Goal: Transaction & Acquisition: Purchase product/service

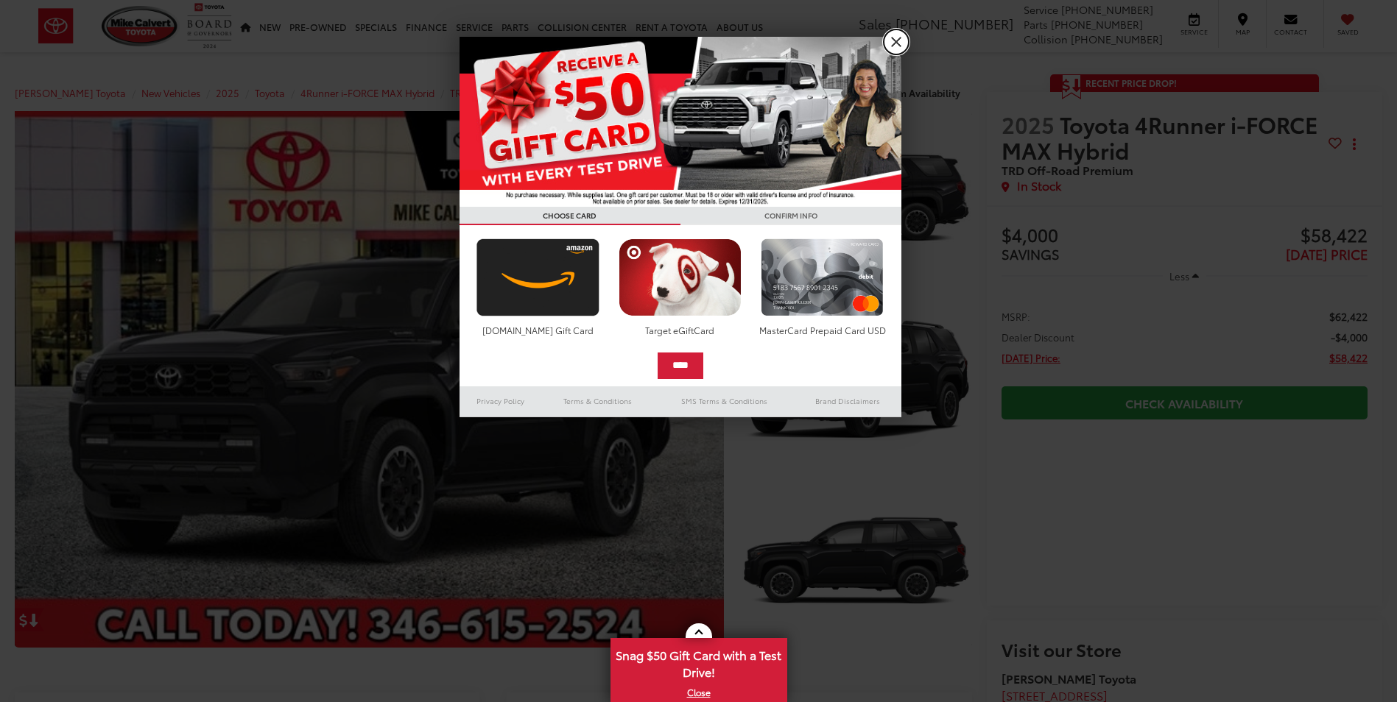
click at [900, 36] on link "X" at bounding box center [895, 41] width 25 height 25
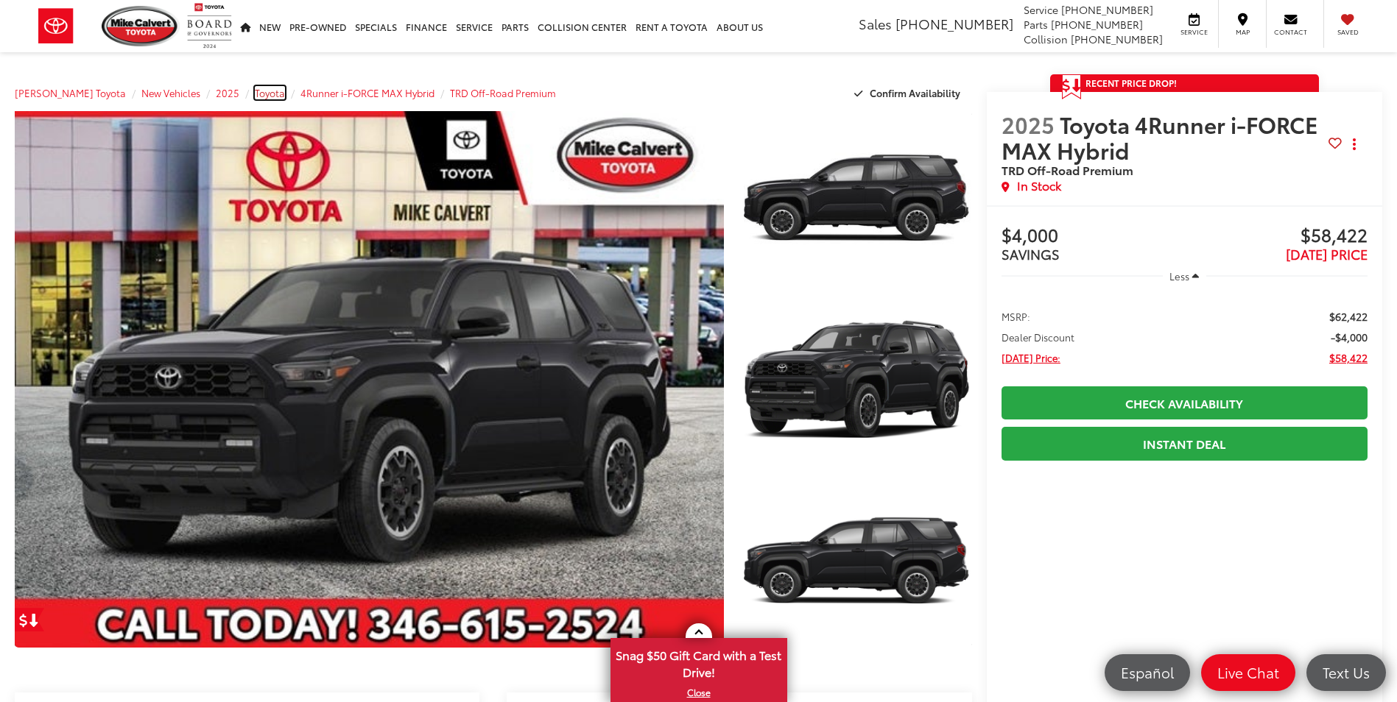
click at [256, 94] on span "Toyota" at bounding box center [270, 92] width 30 height 13
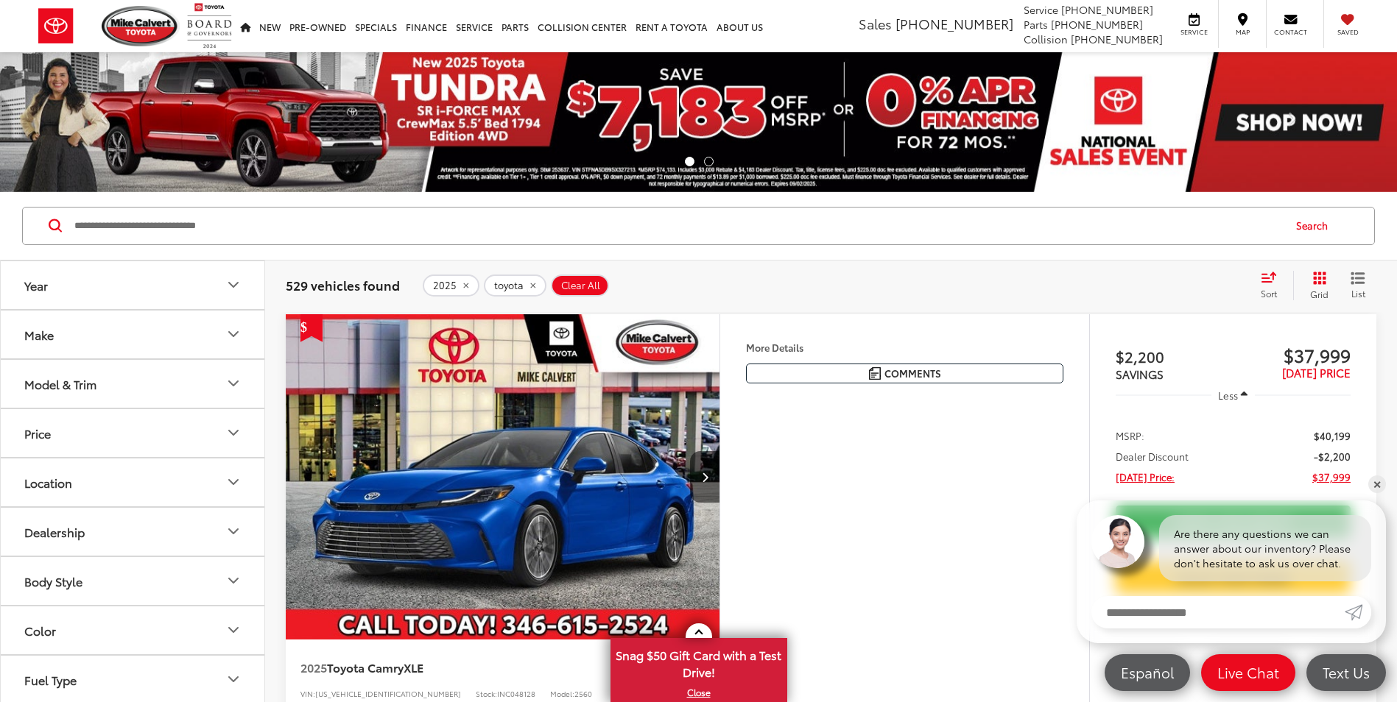
scroll to position [147, 0]
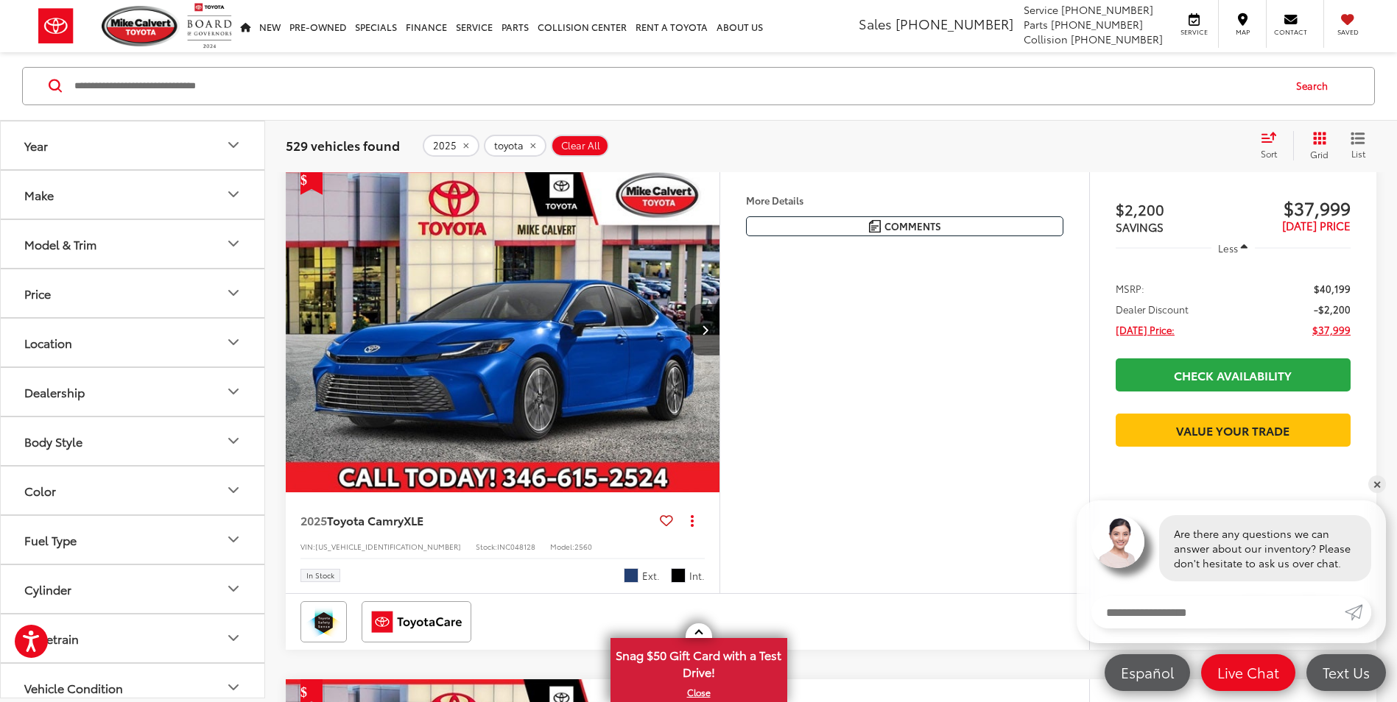
click at [233, 194] on icon "Make" at bounding box center [234, 195] width 18 height 18
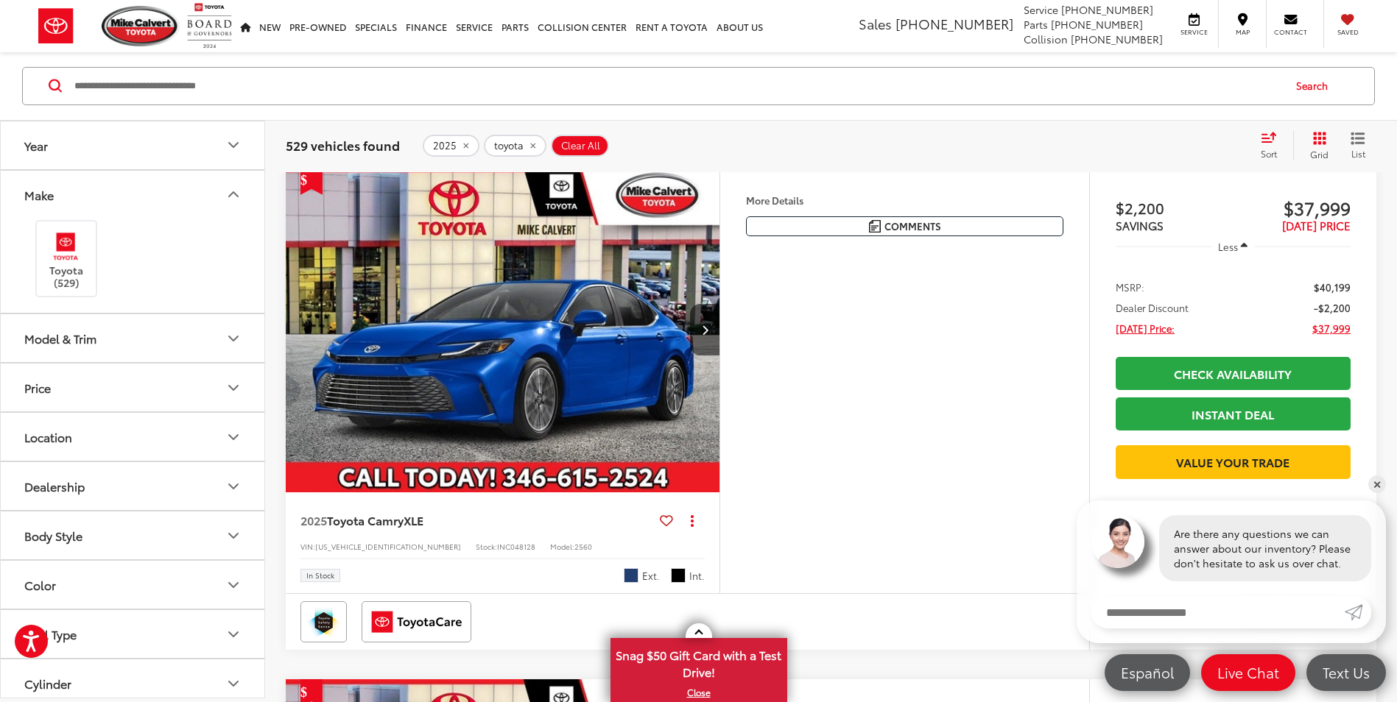
click at [229, 326] on button "Model & Trim" at bounding box center [133, 338] width 265 height 48
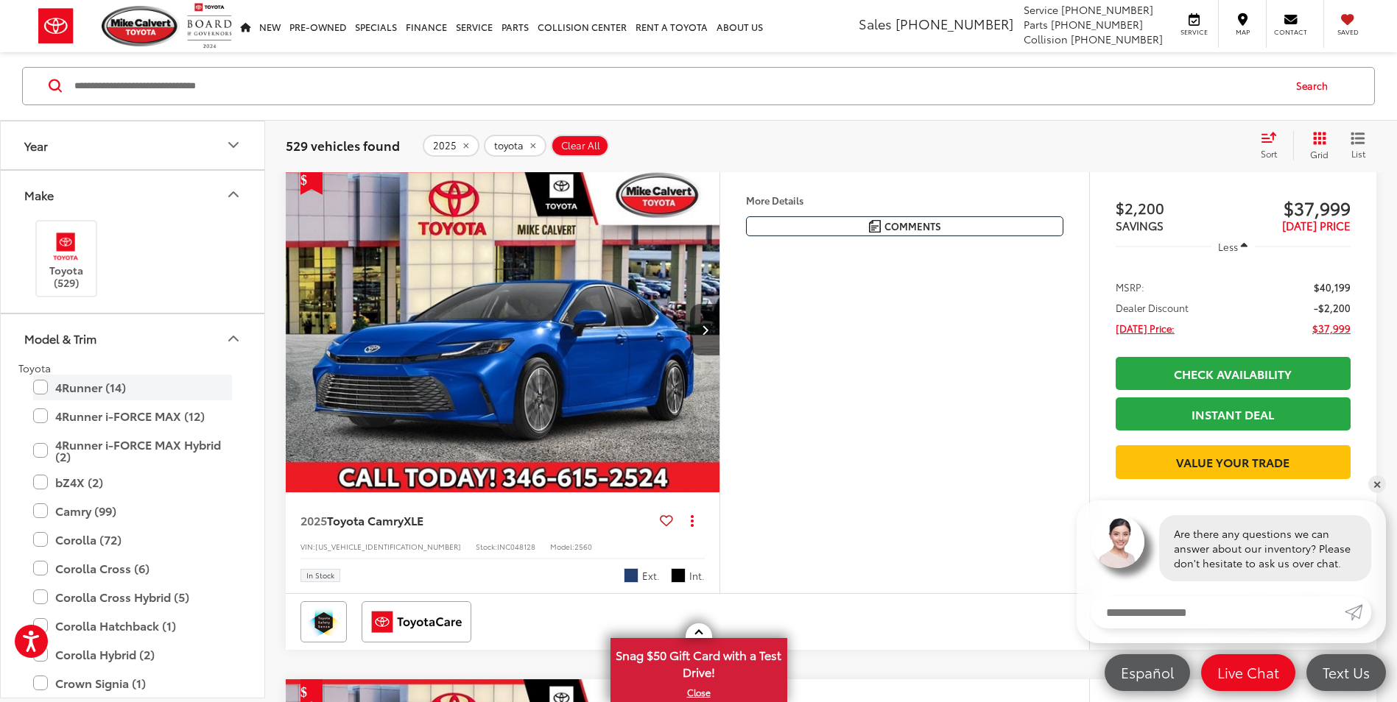
click at [86, 386] on label "4Runner (14)" at bounding box center [132, 388] width 199 height 26
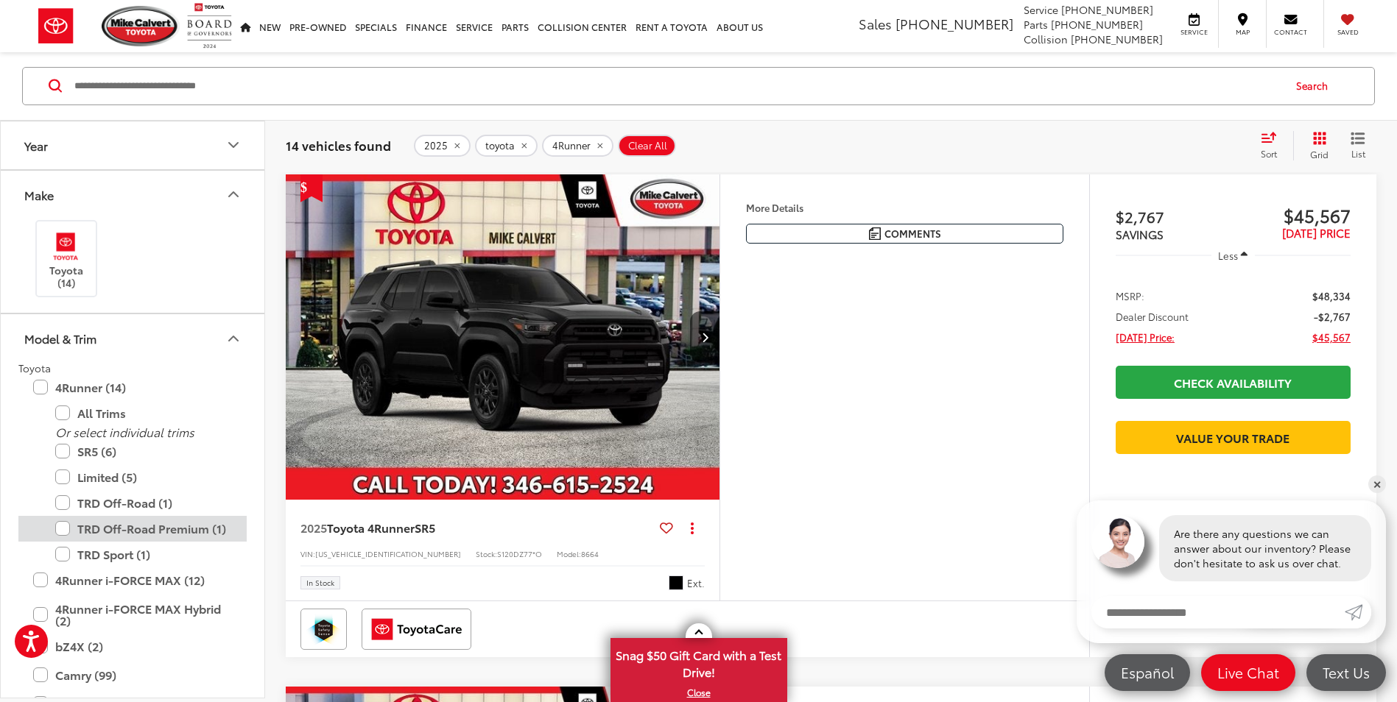
click at [54, 542] on div "TRD Off-Road Premium (1)" at bounding box center [132, 555] width 228 height 26
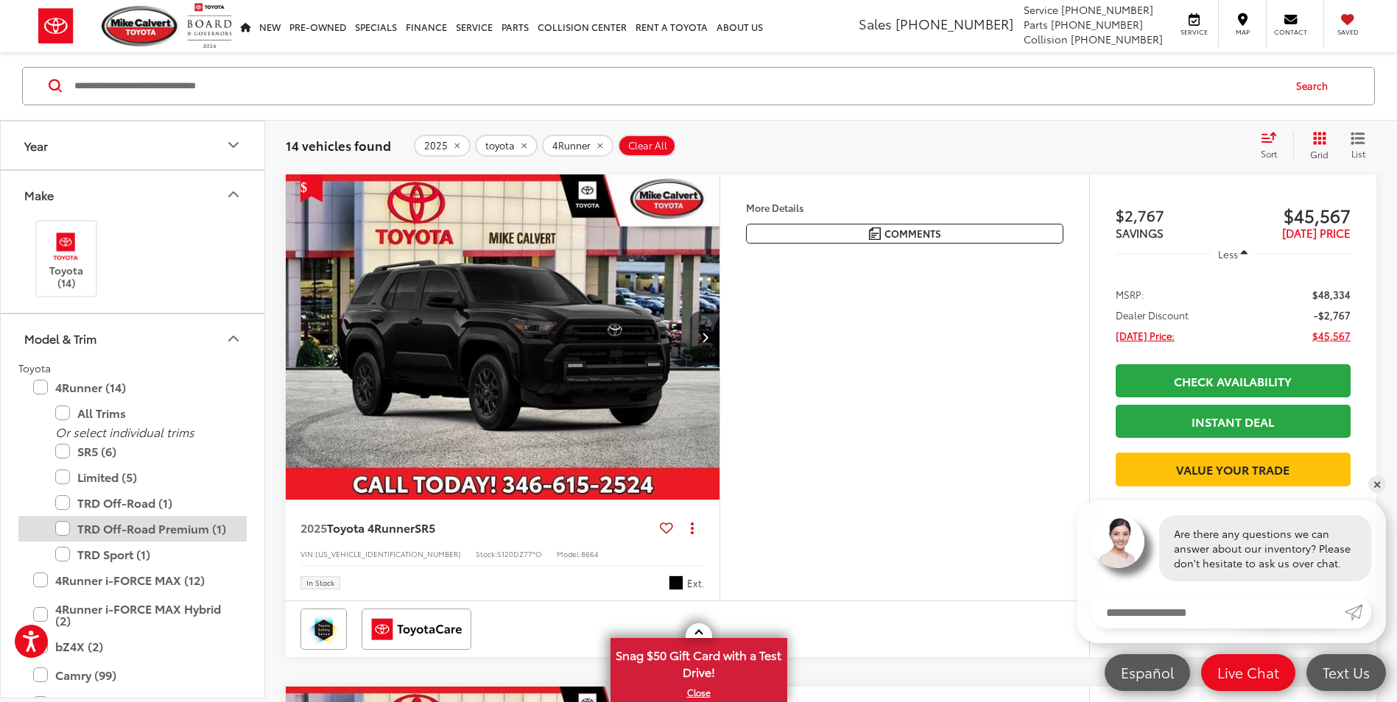
click at [57, 531] on label "TRD Off-Road Premium (1)" at bounding box center [143, 529] width 177 height 26
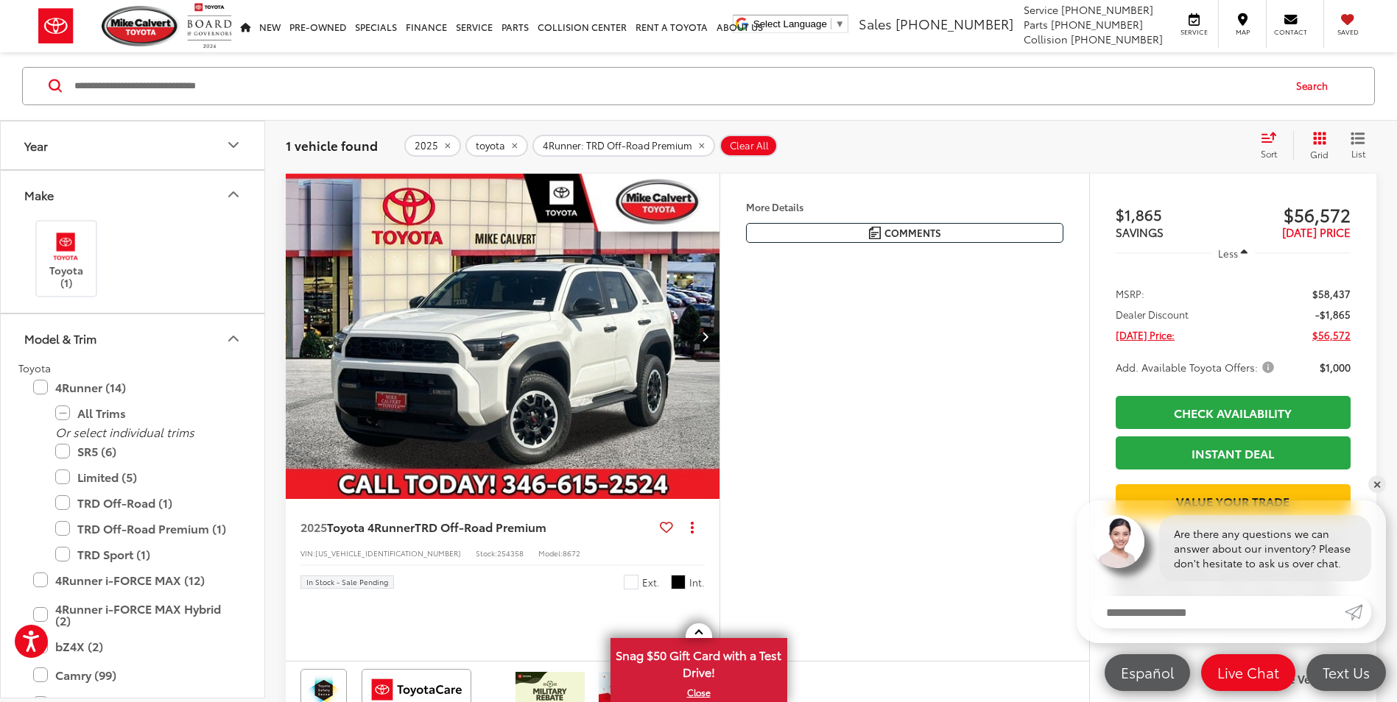
scroll to position [140, 0]
drag, startPoint x: 543, startPoint y: 374, endPoint x: 564, endPoint y: 376, distance: 20.7
click at [543, 374] on img "2025 Toyota 4Runner TRD Off-Road Premium 0" at bounding box center [503, 337] width 436 height 327
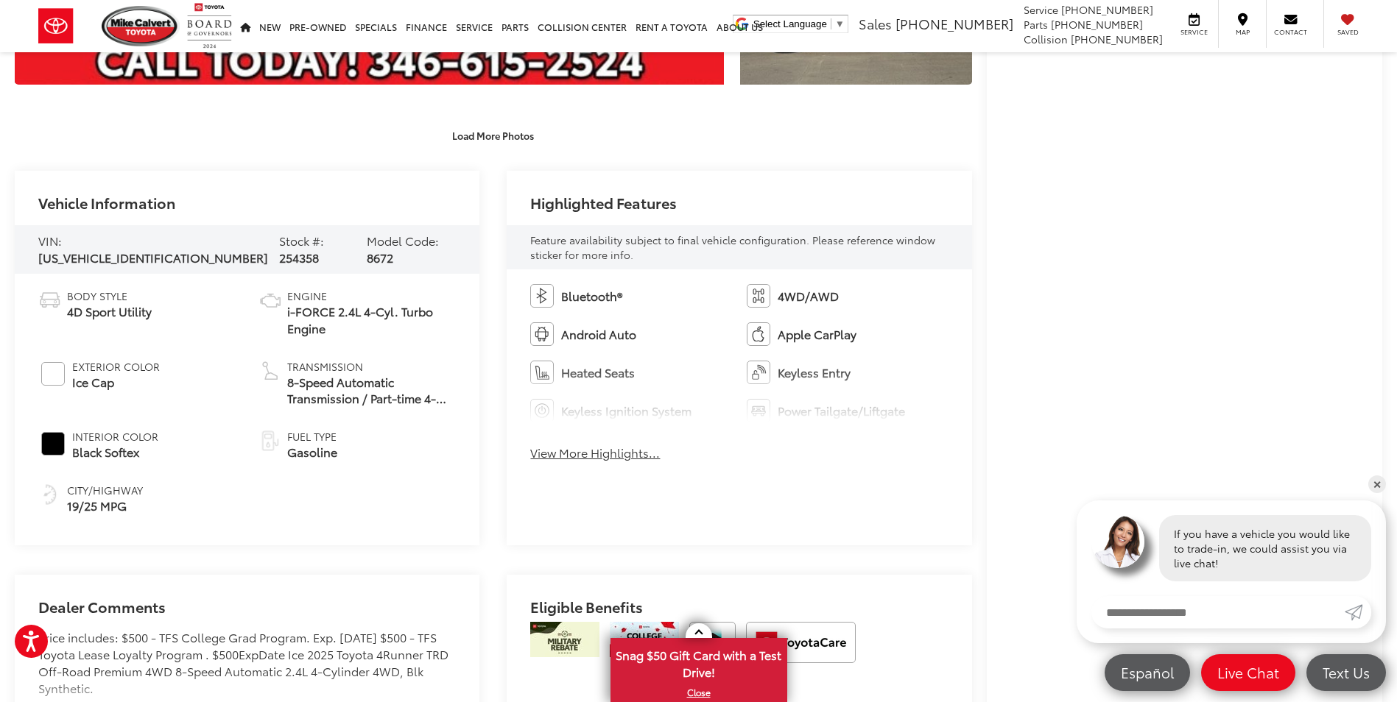
scroll to position [589, 0]
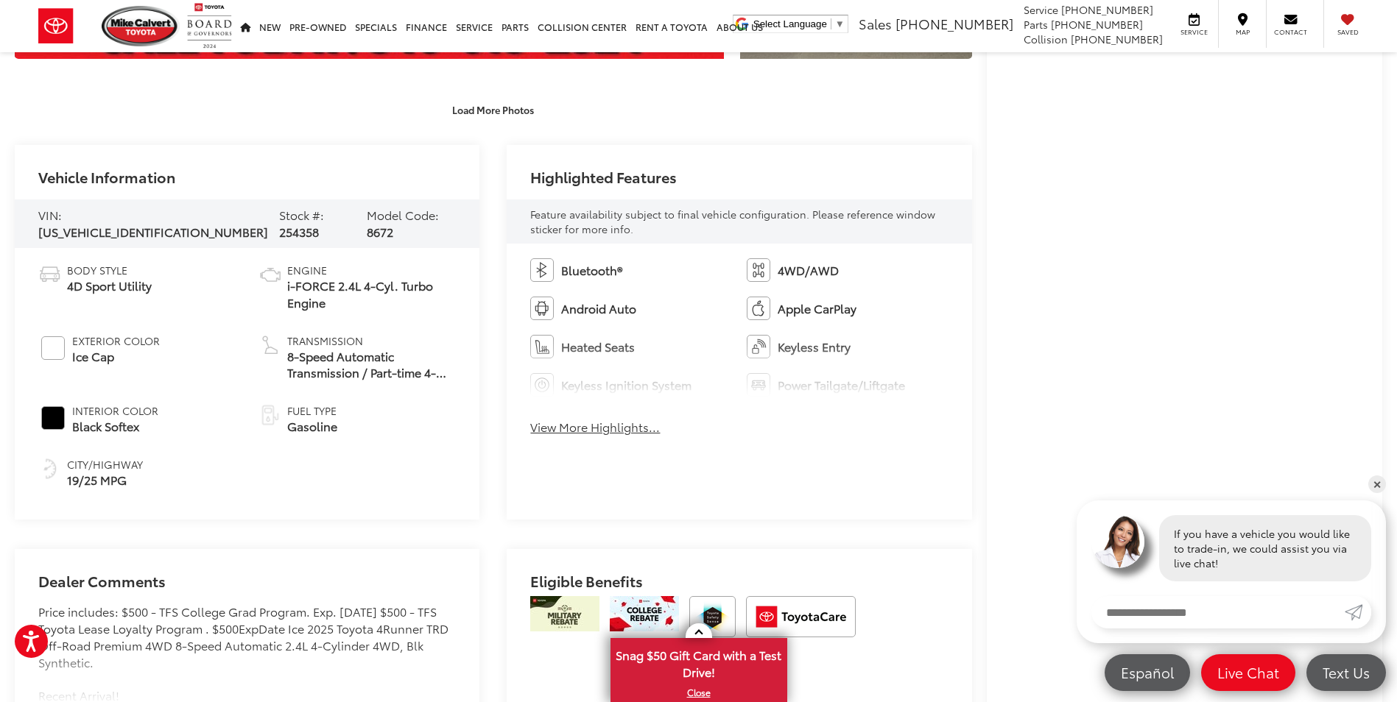
click at [599, 431] on button "View More Highlights..." at bounding box center [595, 427] width 130 height 17
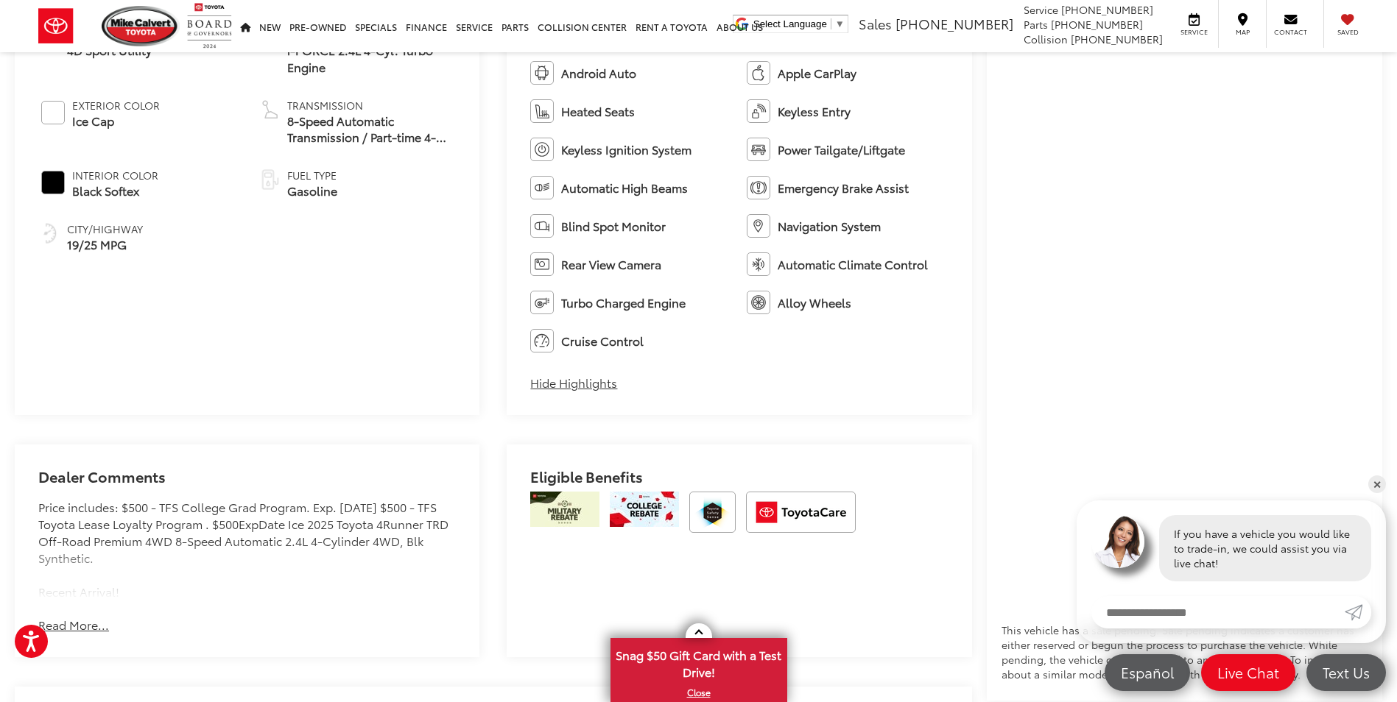
scroll to position [736, 0]
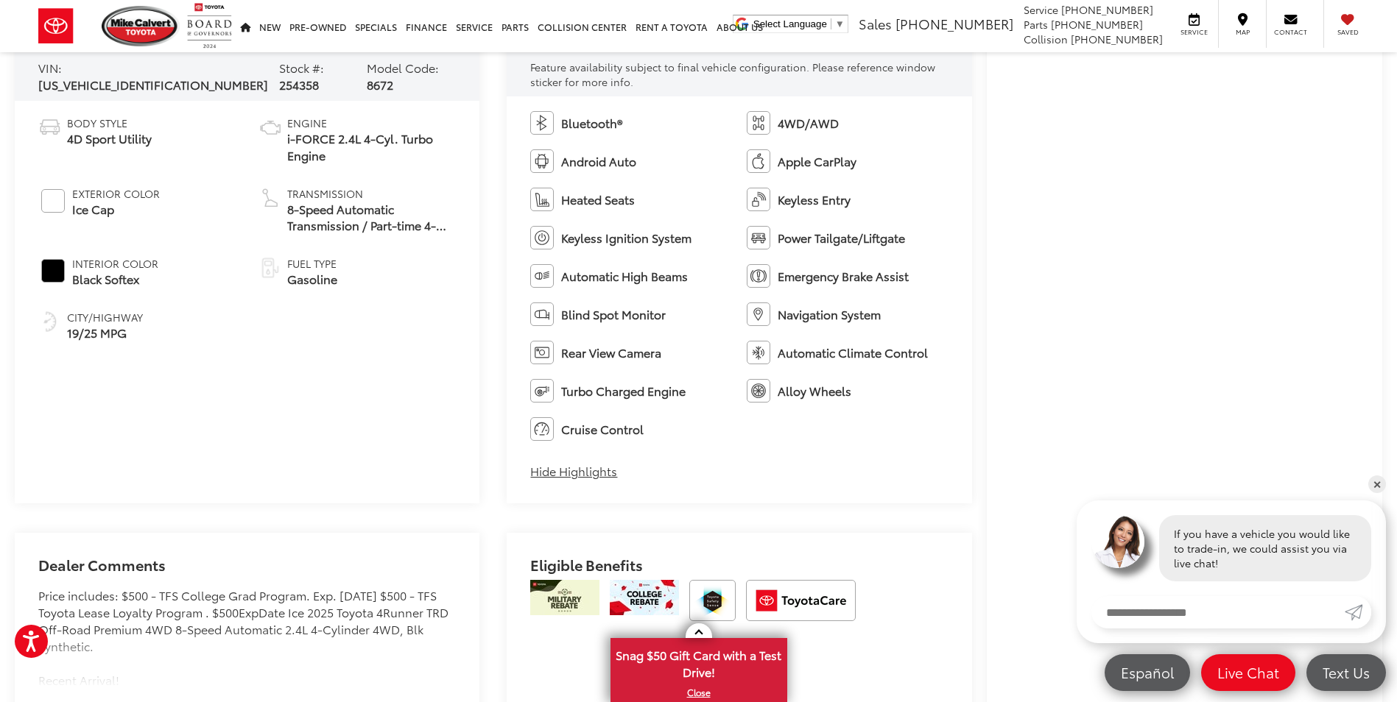
click at [716, 454] on div "Bluetooth® 4WD/AWD Android Auto Apple CarPlay Heated Seats Keyless Entry Keyles…" at bounding box center [738, 299] width 465 height 407
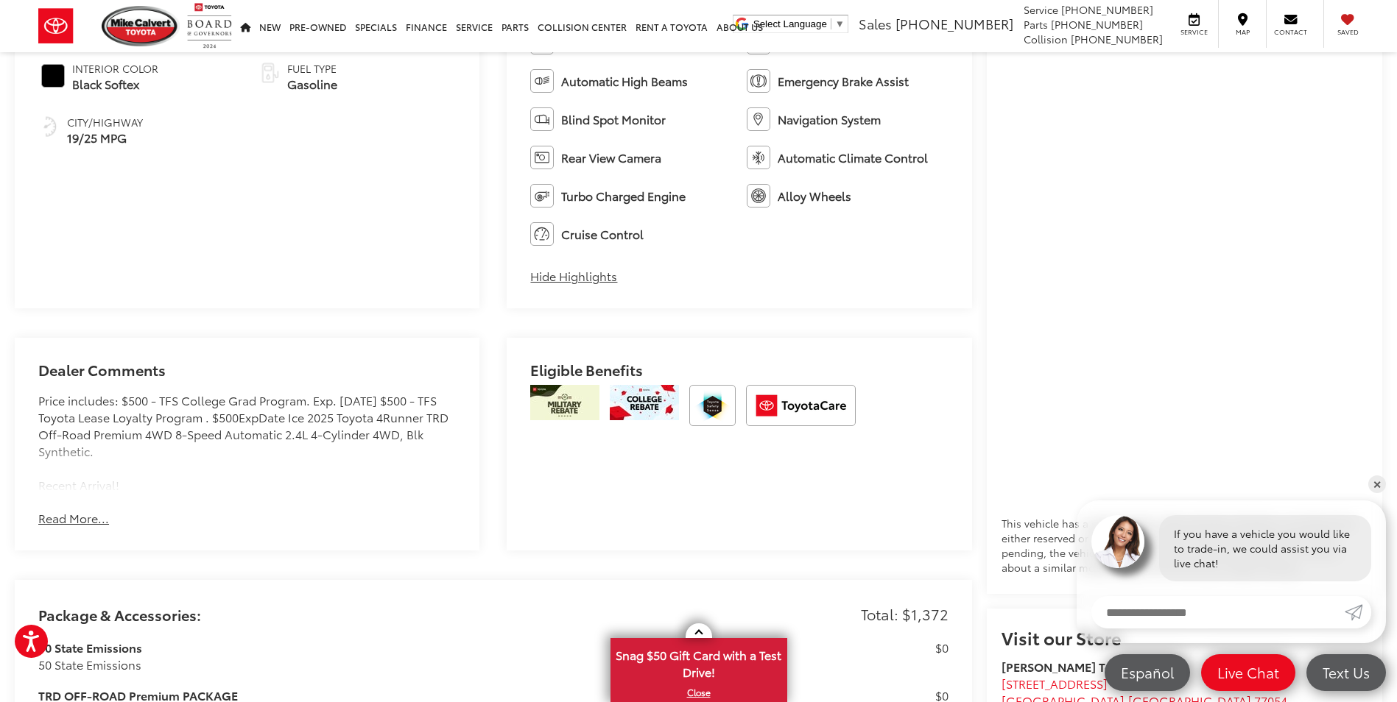
scroll to position [957, 0]
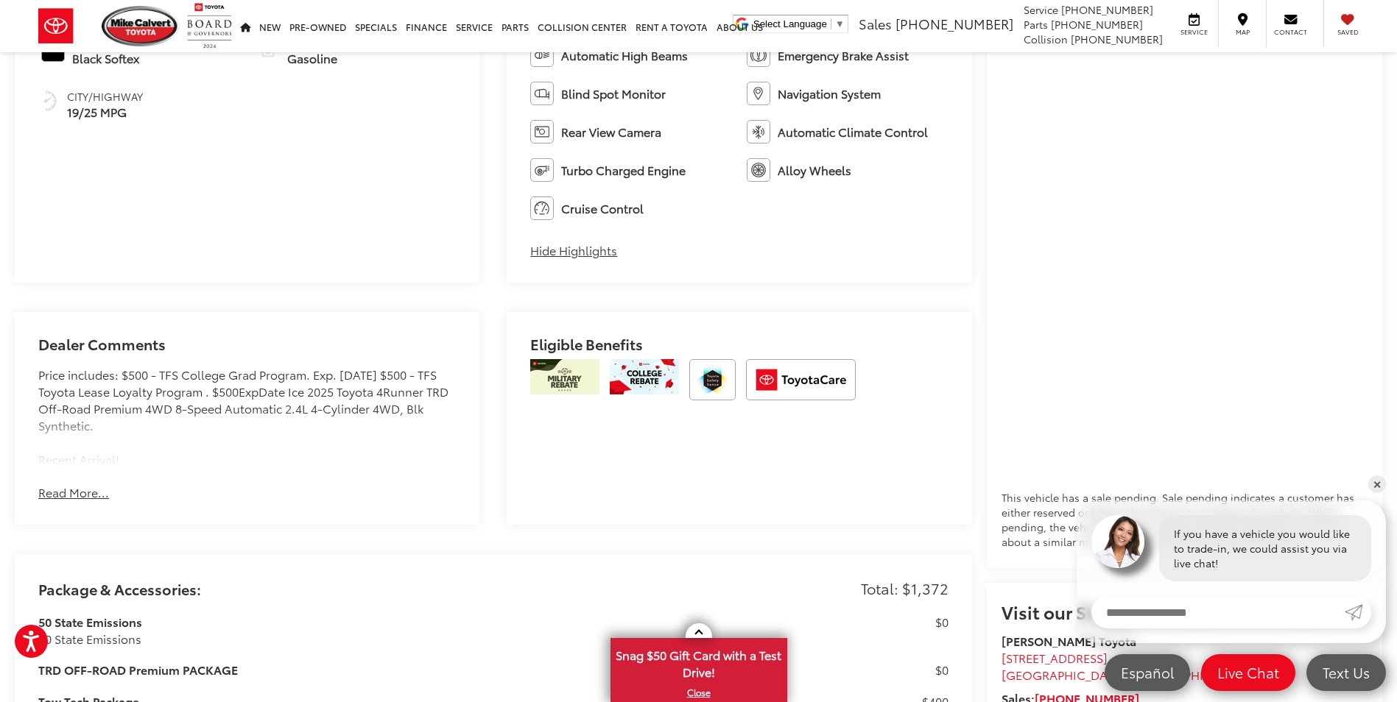
click at [72, 494] on button "Read More..." at bounding box center [73, 492] width 71 height 17
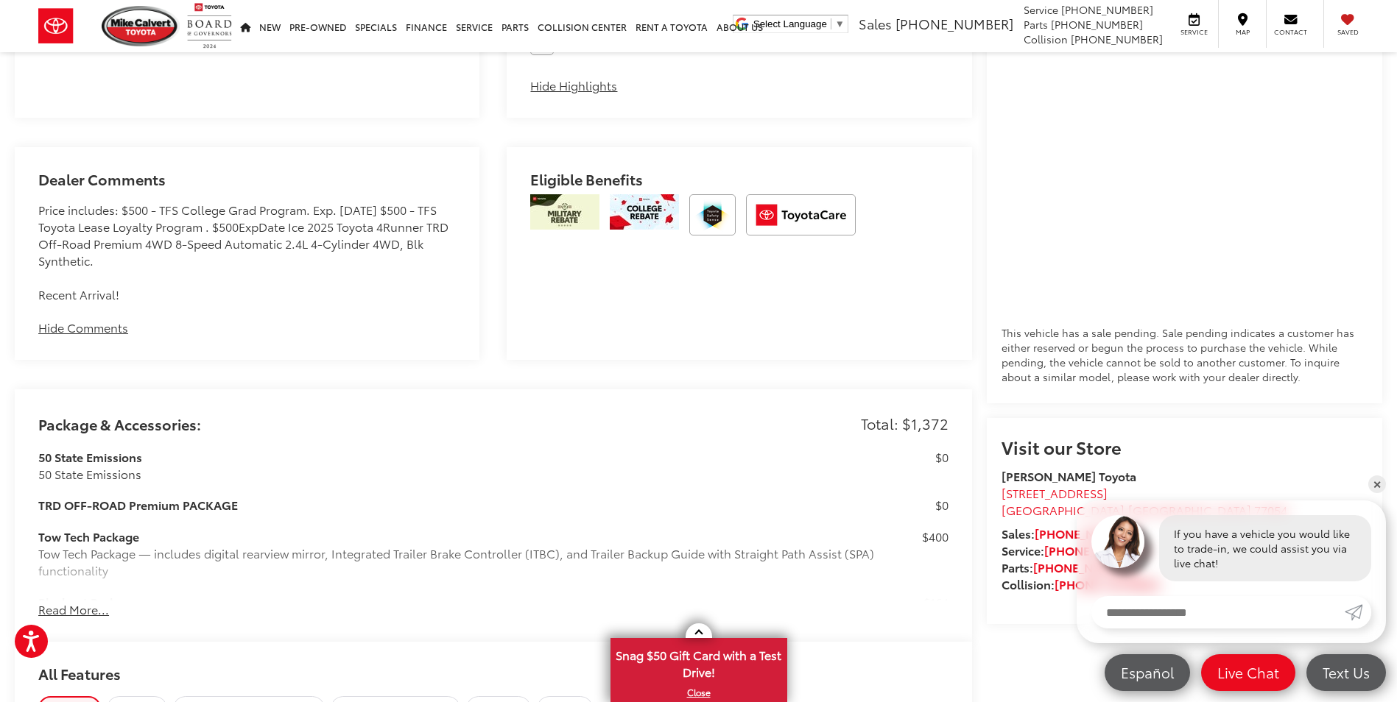
scroll to position [1252, 0]
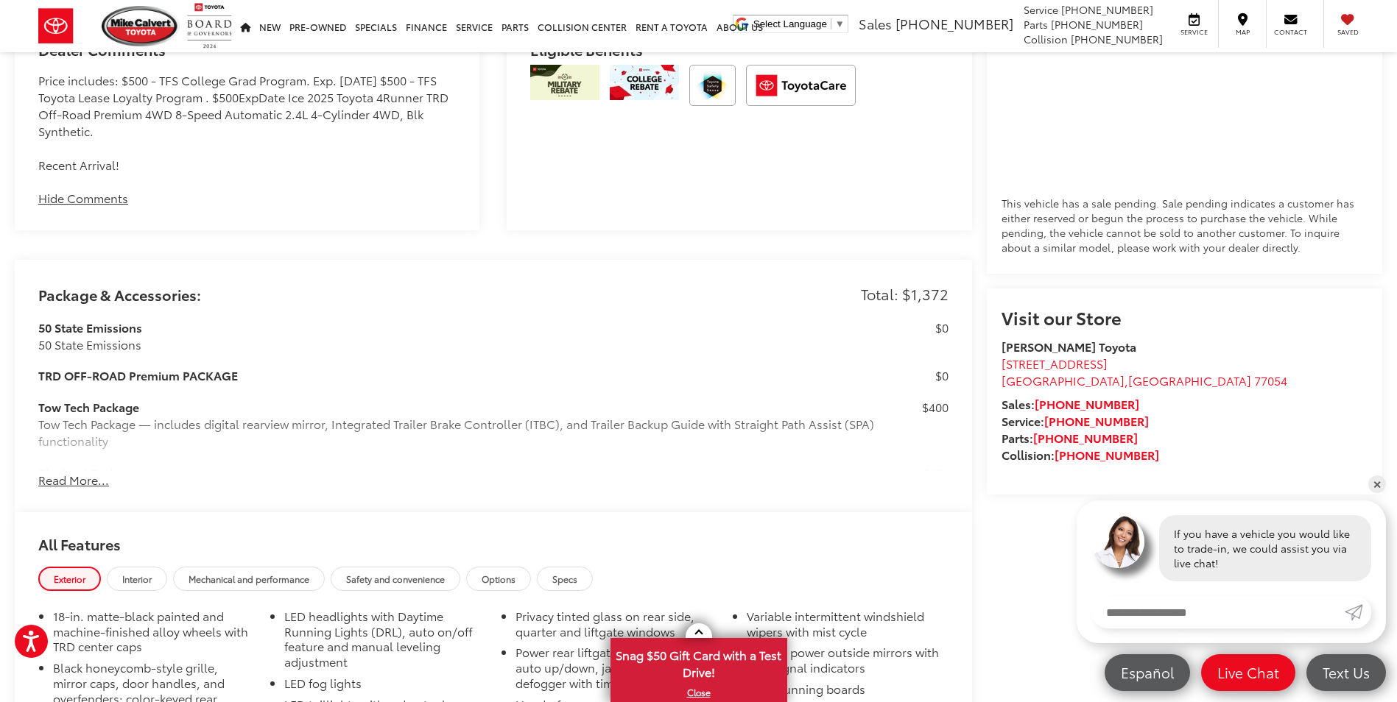
click at [66, 481] on button "Read More..." at bounding box center [73, 480] width 71 height 17
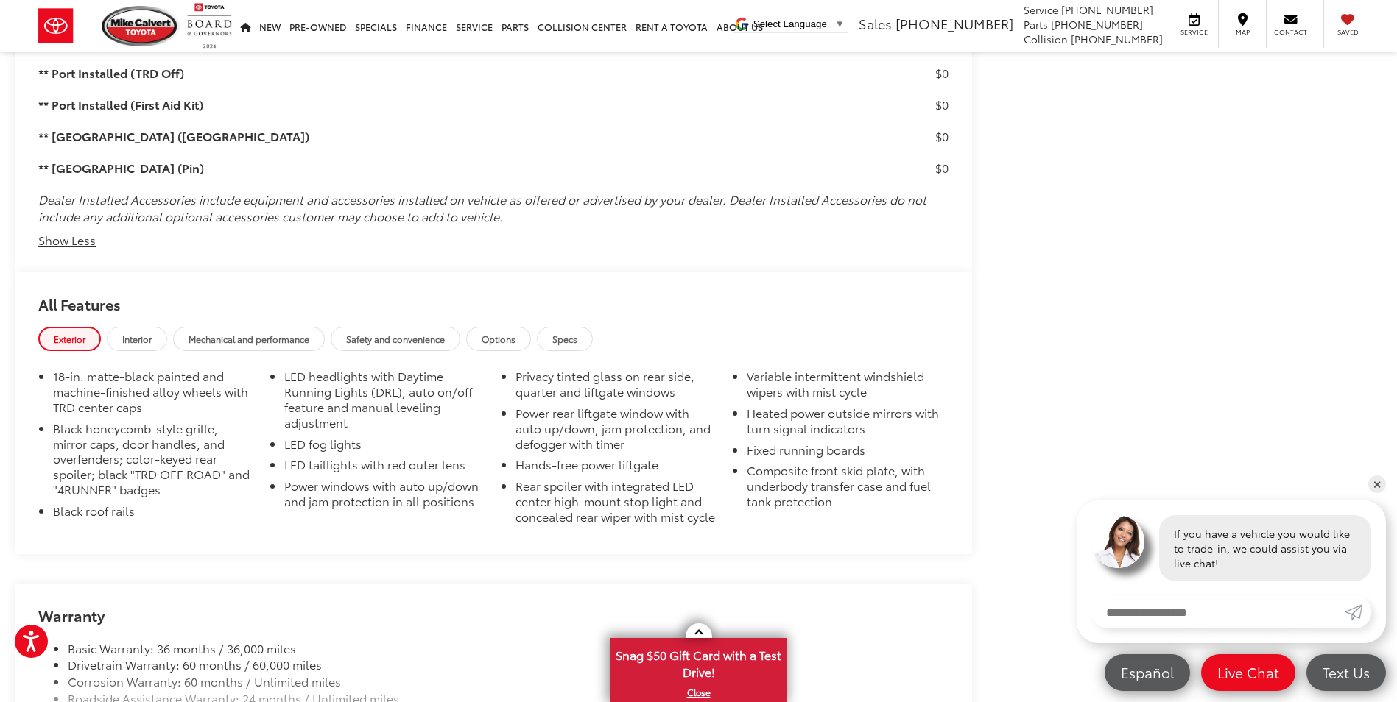
scroll to position [2160, 0]
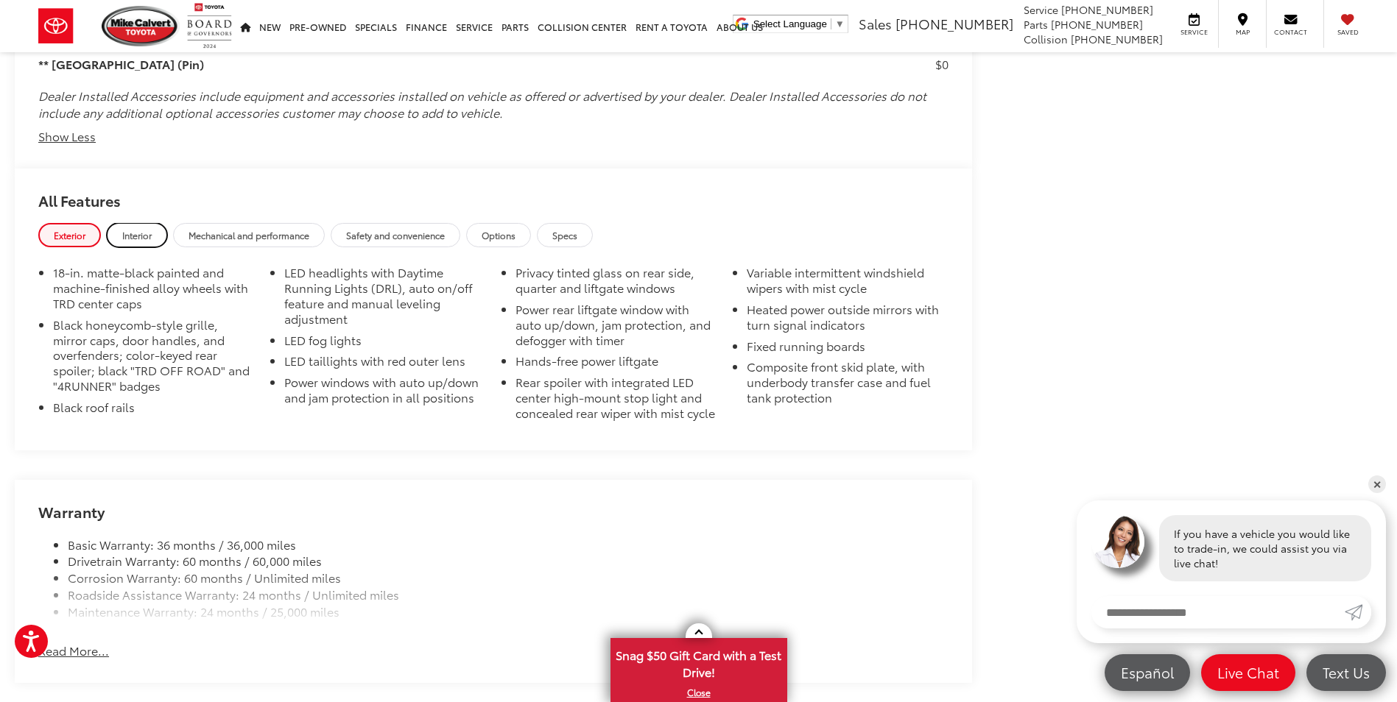
click at [134, 229] on span "Interior" at bounding box center [136, 235] width 29 height 13
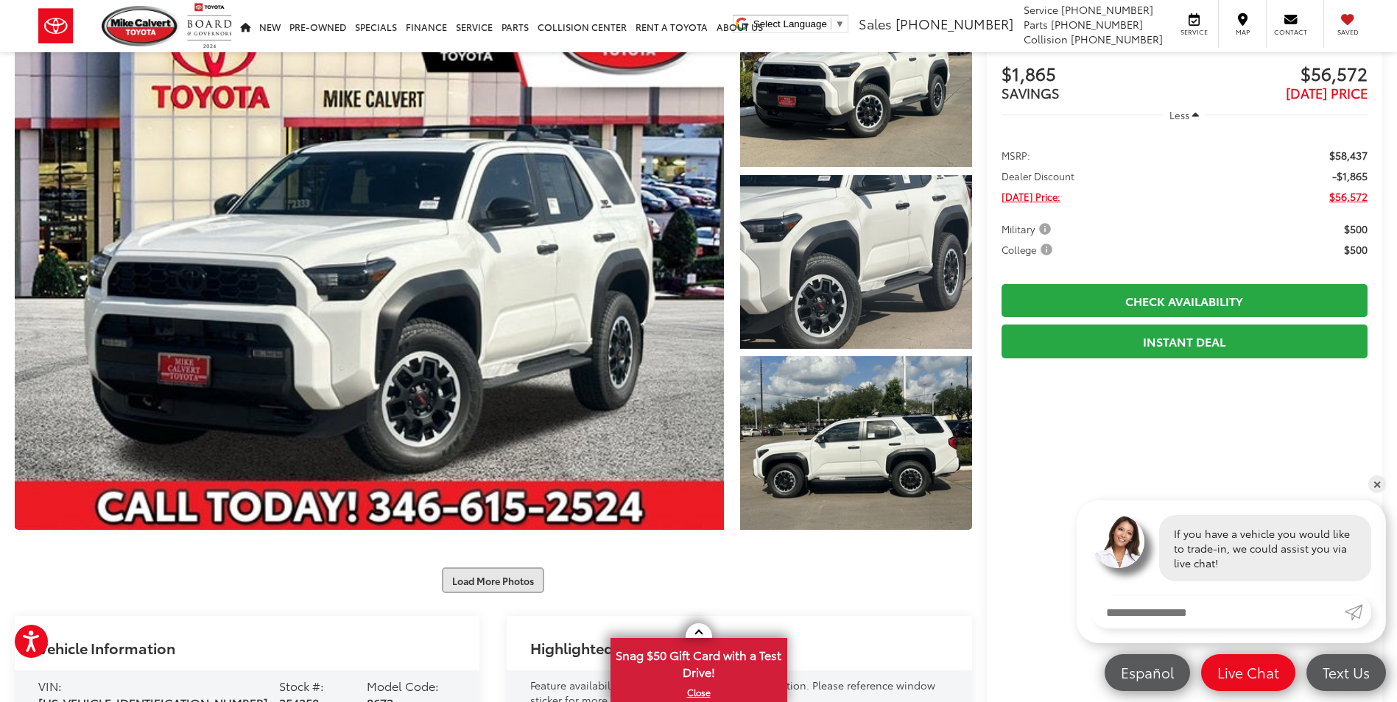
scroll to position [246, 0]
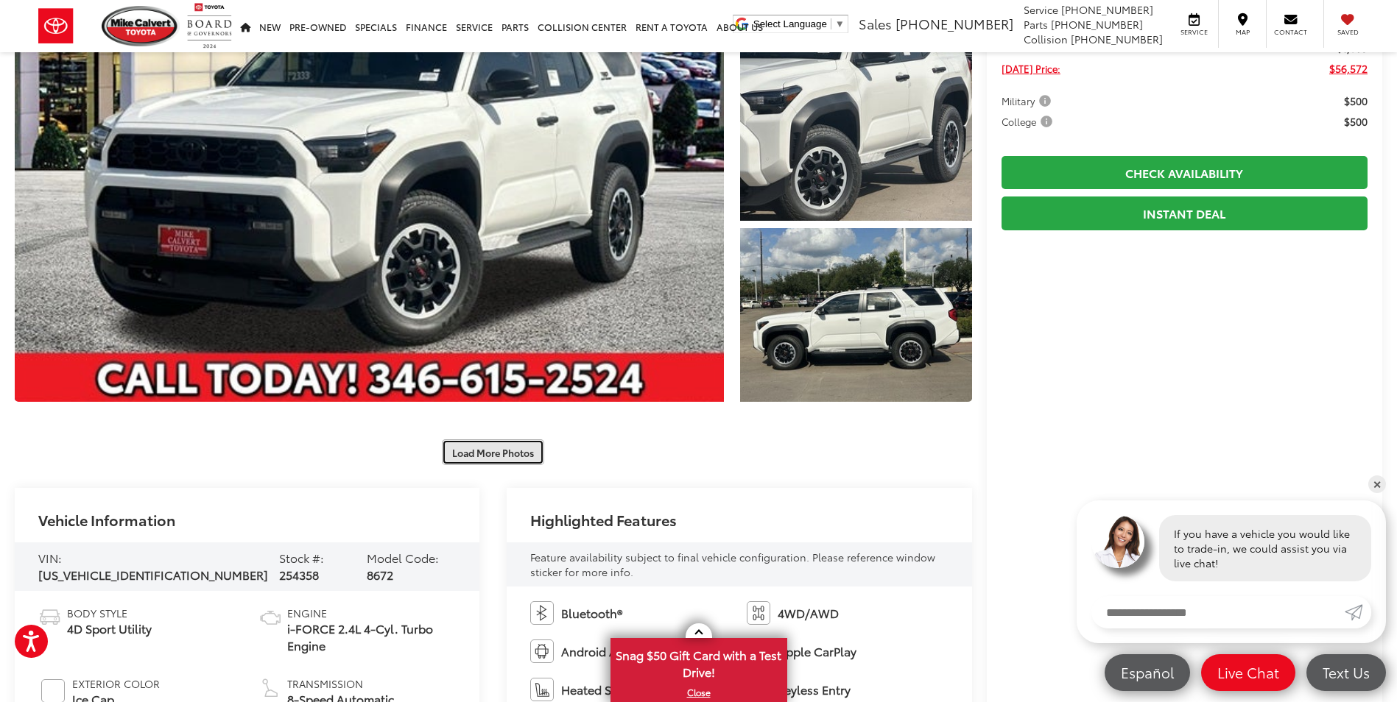
click at [495, 451] on button "Load More Photos" at bounding box center [493, 453] width 102 height 26
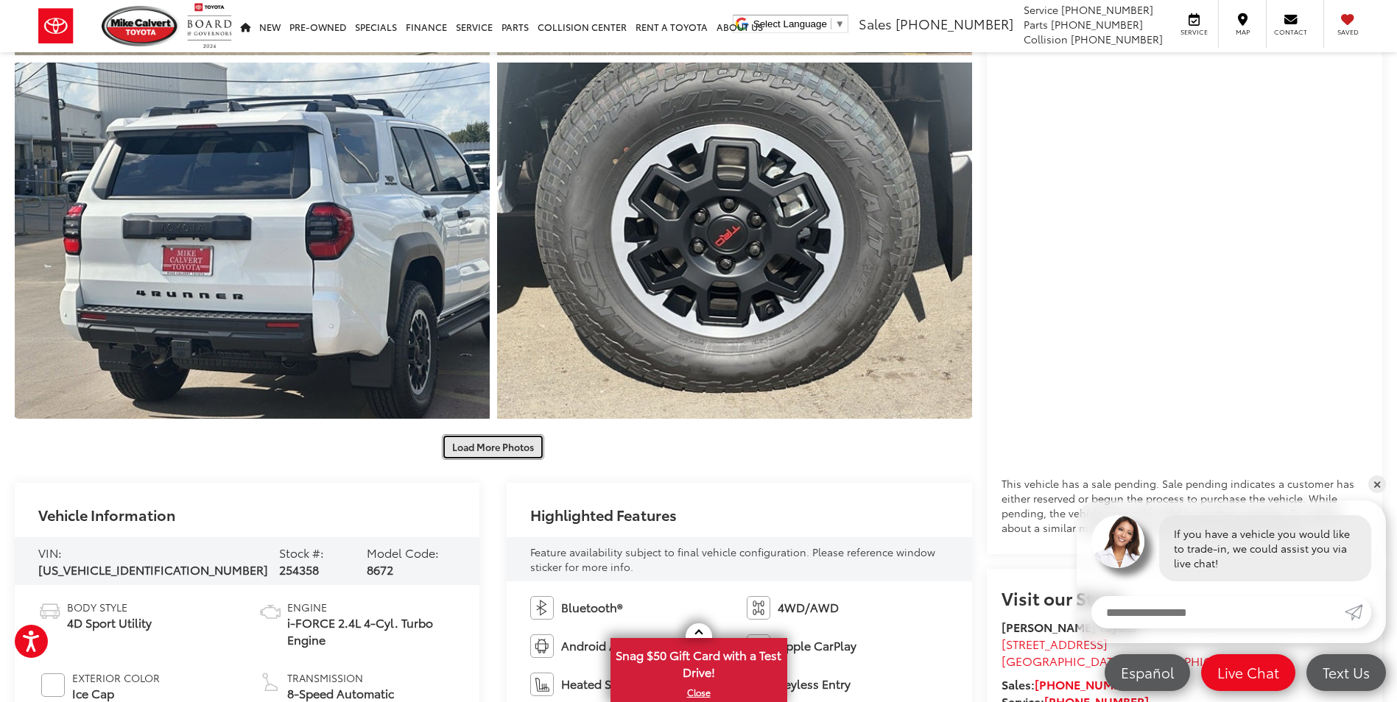
scroll to position [908, 0]
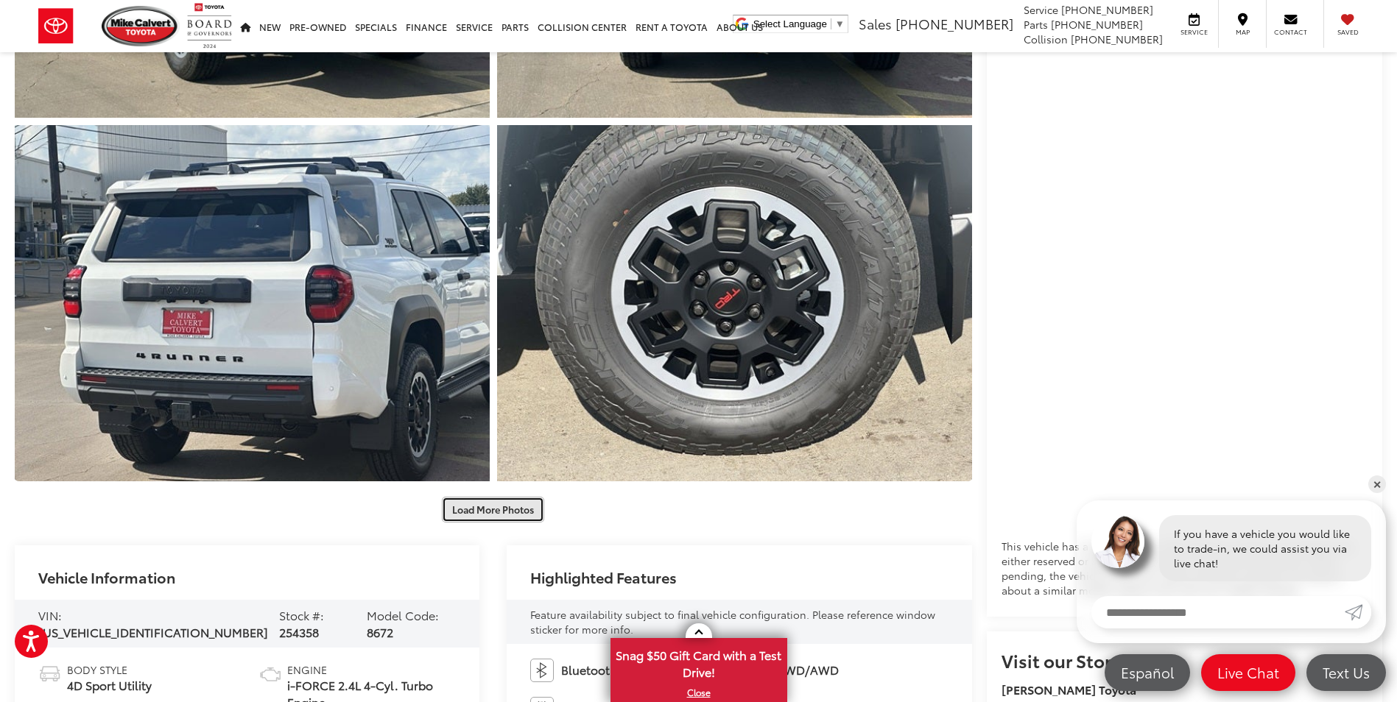
click at [474, 511] on button "Load More Photos" at bounding box center [493, 510] width 102 height 26
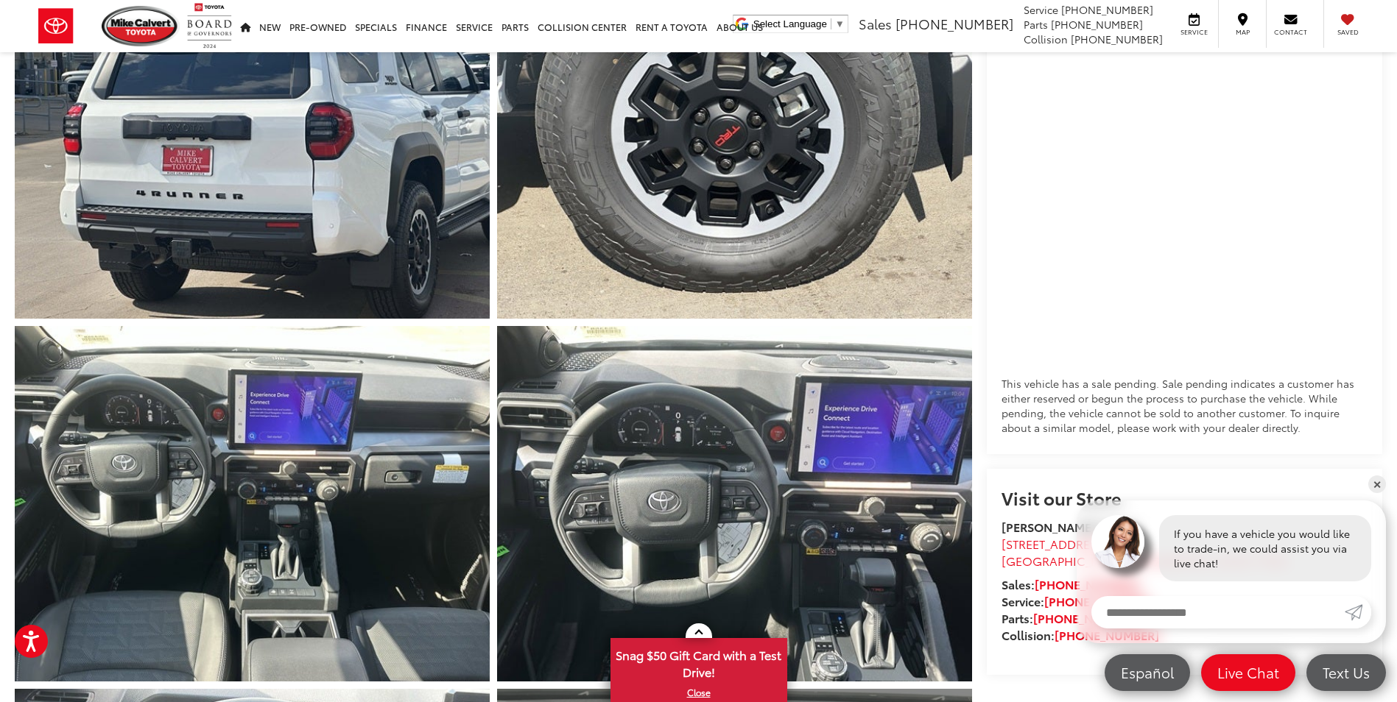
scroll to position [1277, 0]
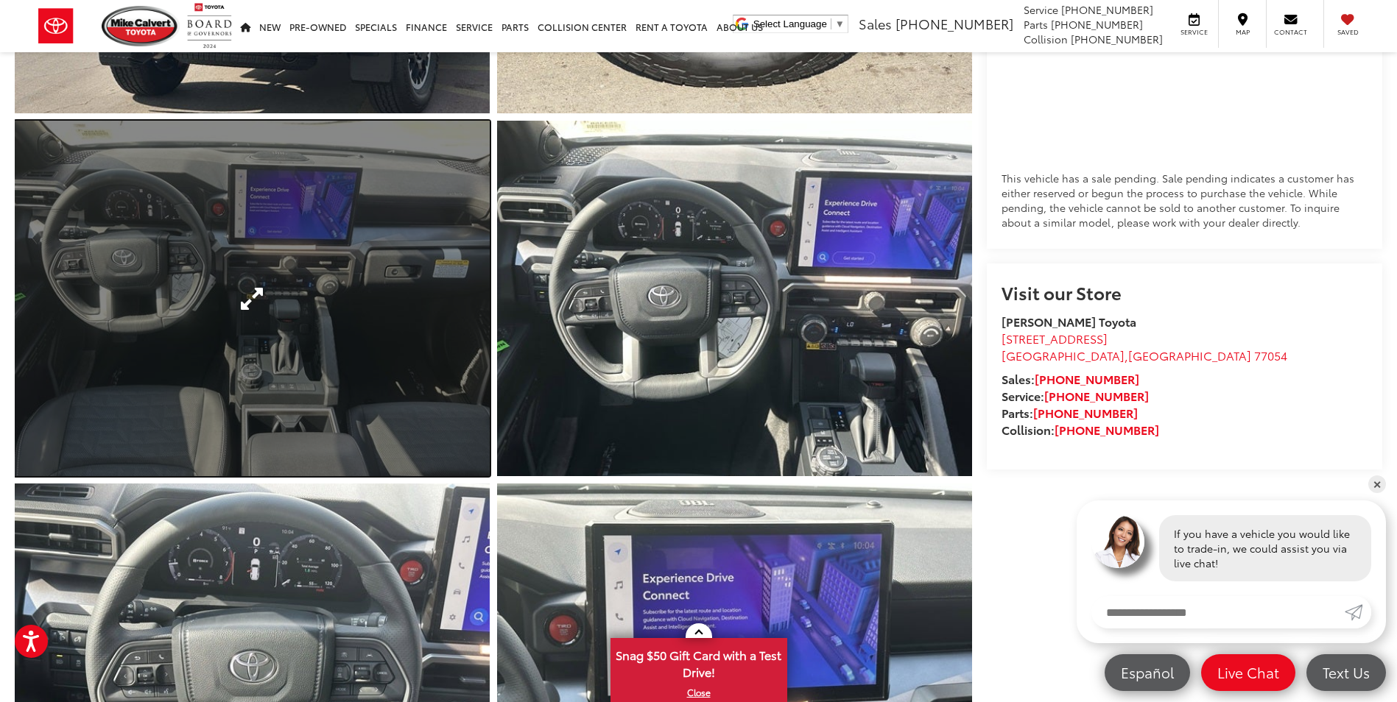
click at [268, 384] on link "Expand Photo 8" at bounding box center [252, 299] width 475 height 356
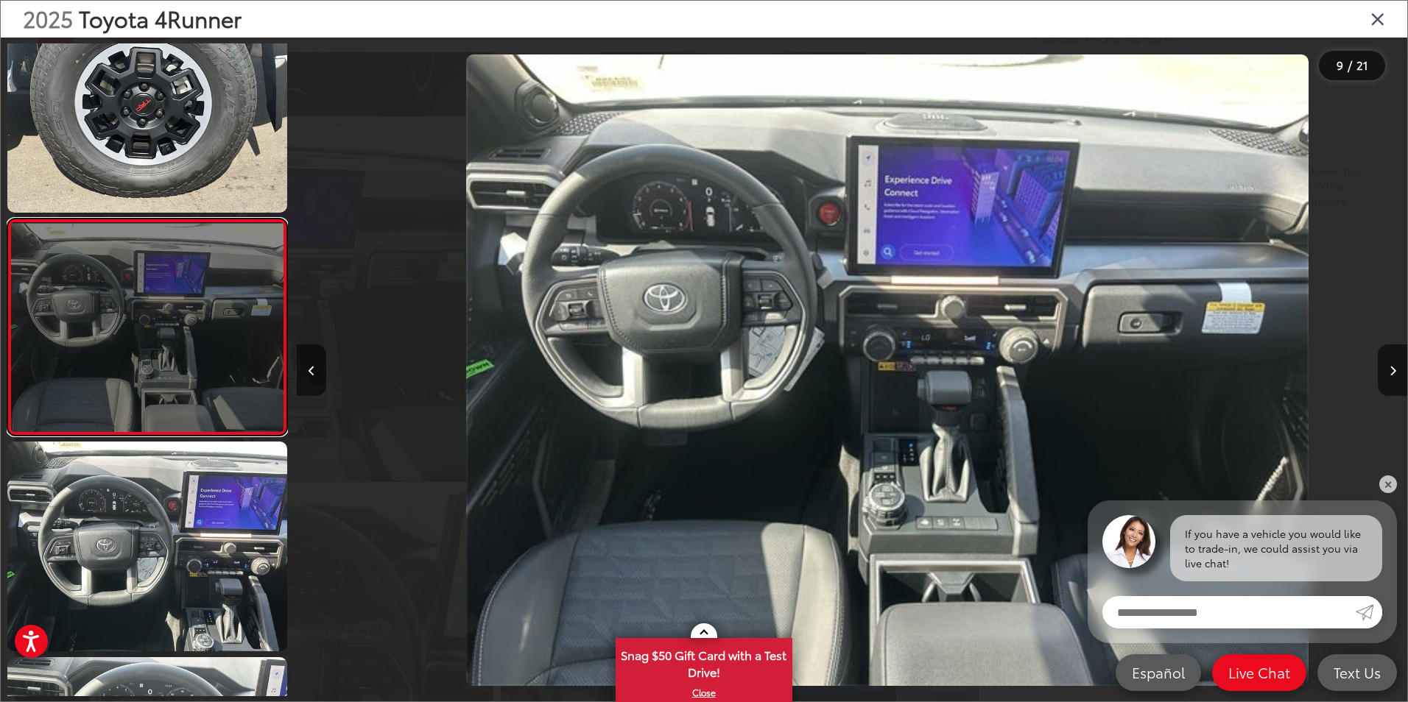
scroll to position [0, 8881]
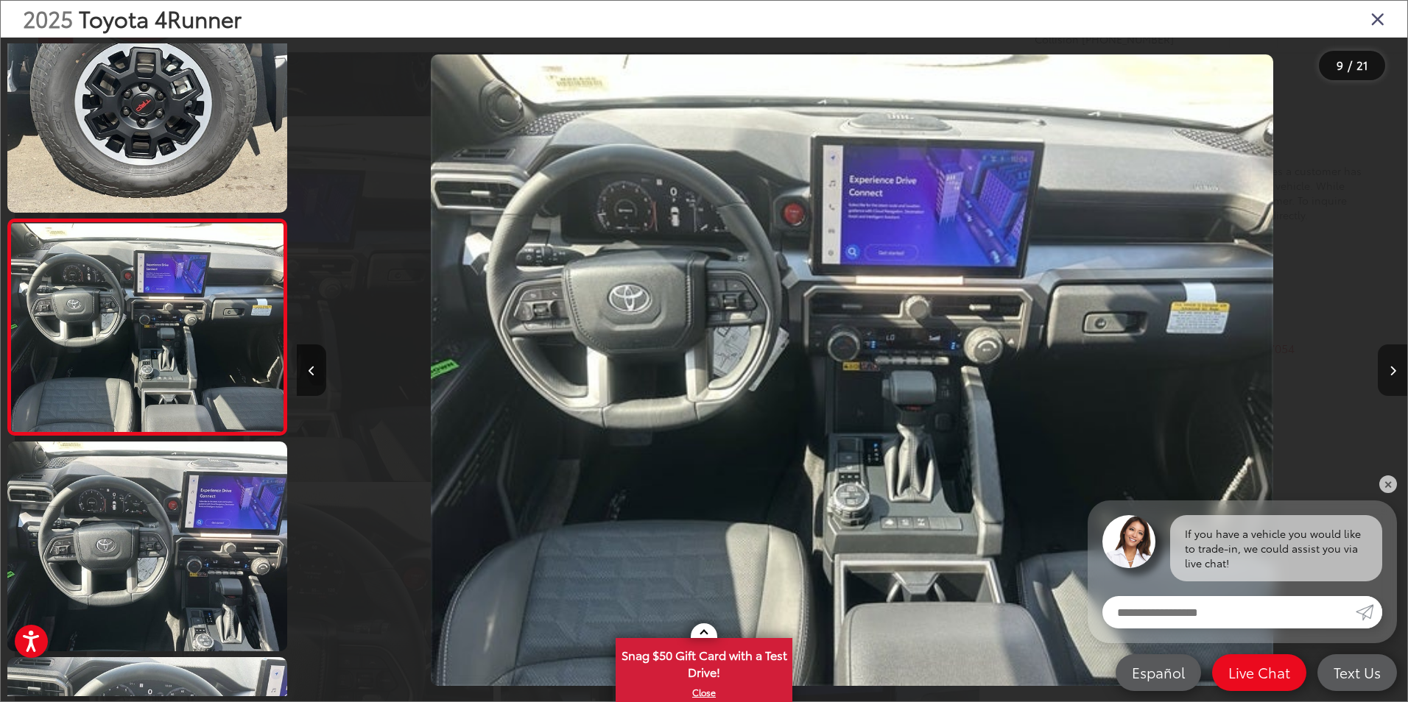
click at [1385, 369] on button "Next image" at bounding box center [1391, 371] width 29 height 52
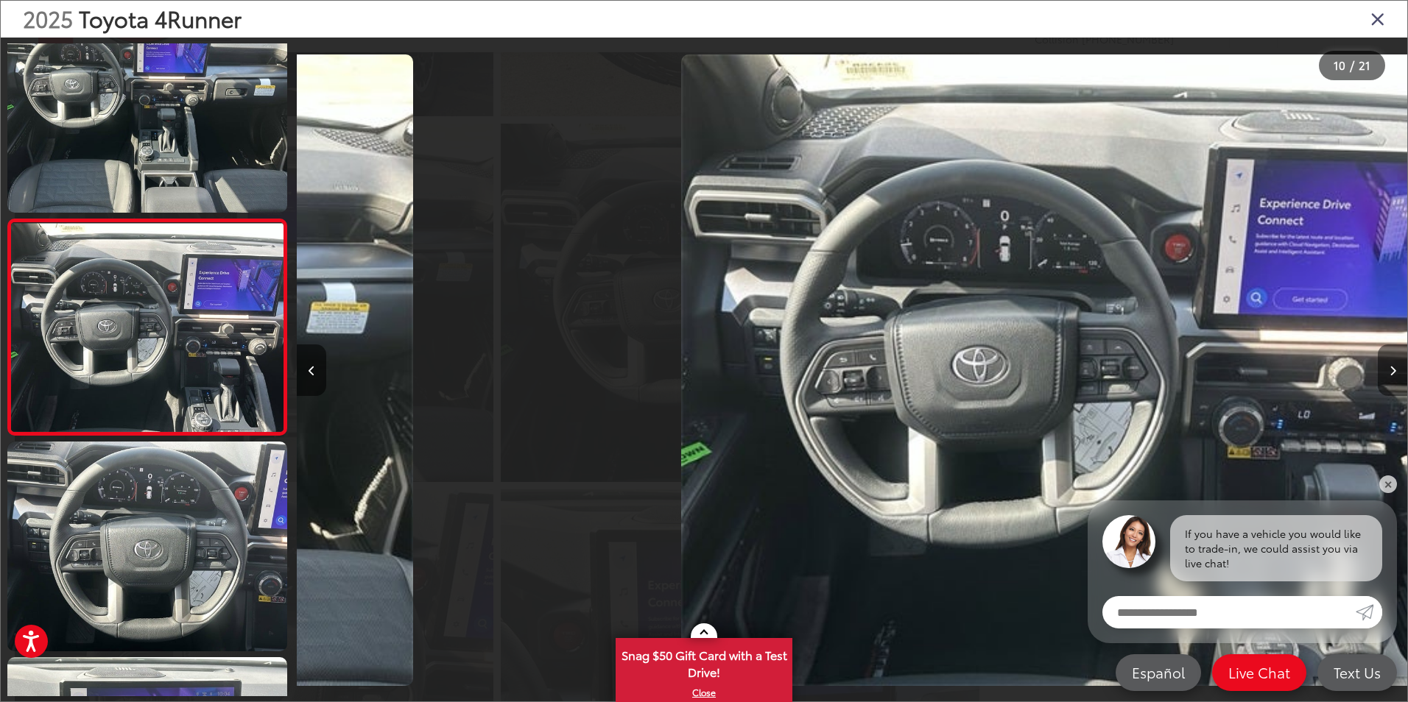
scroll to position [0, 9991]
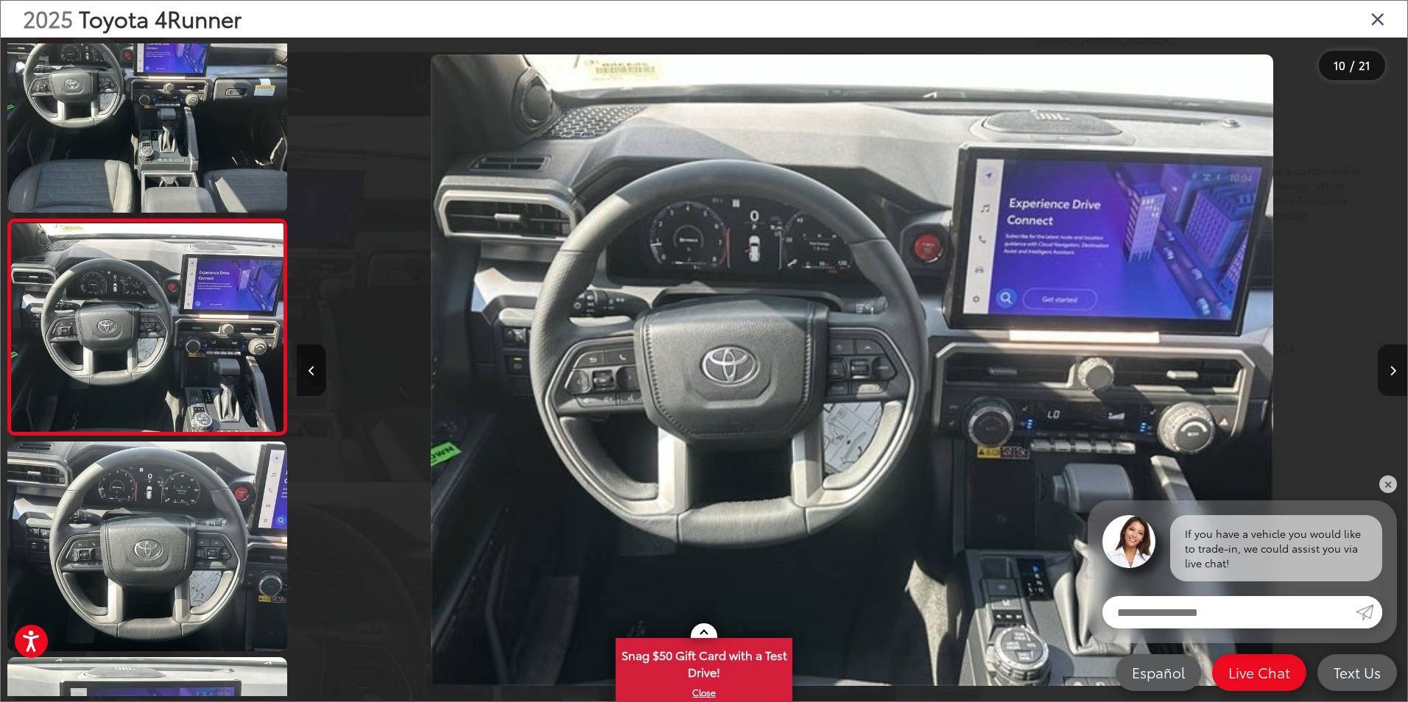
click at [1391, 370] on icon "Next image" at bounding box center [1392, 371] width 7 height 10
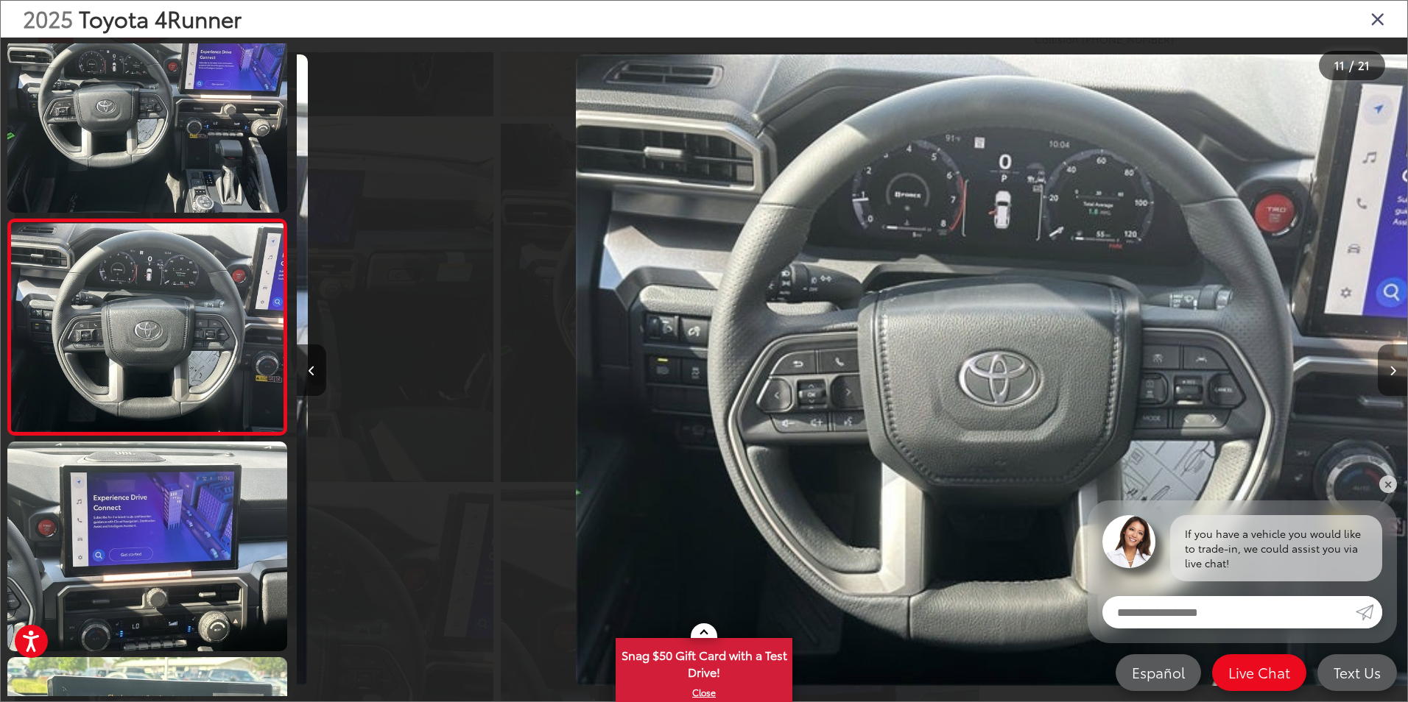
scroll to position [0, 11102]
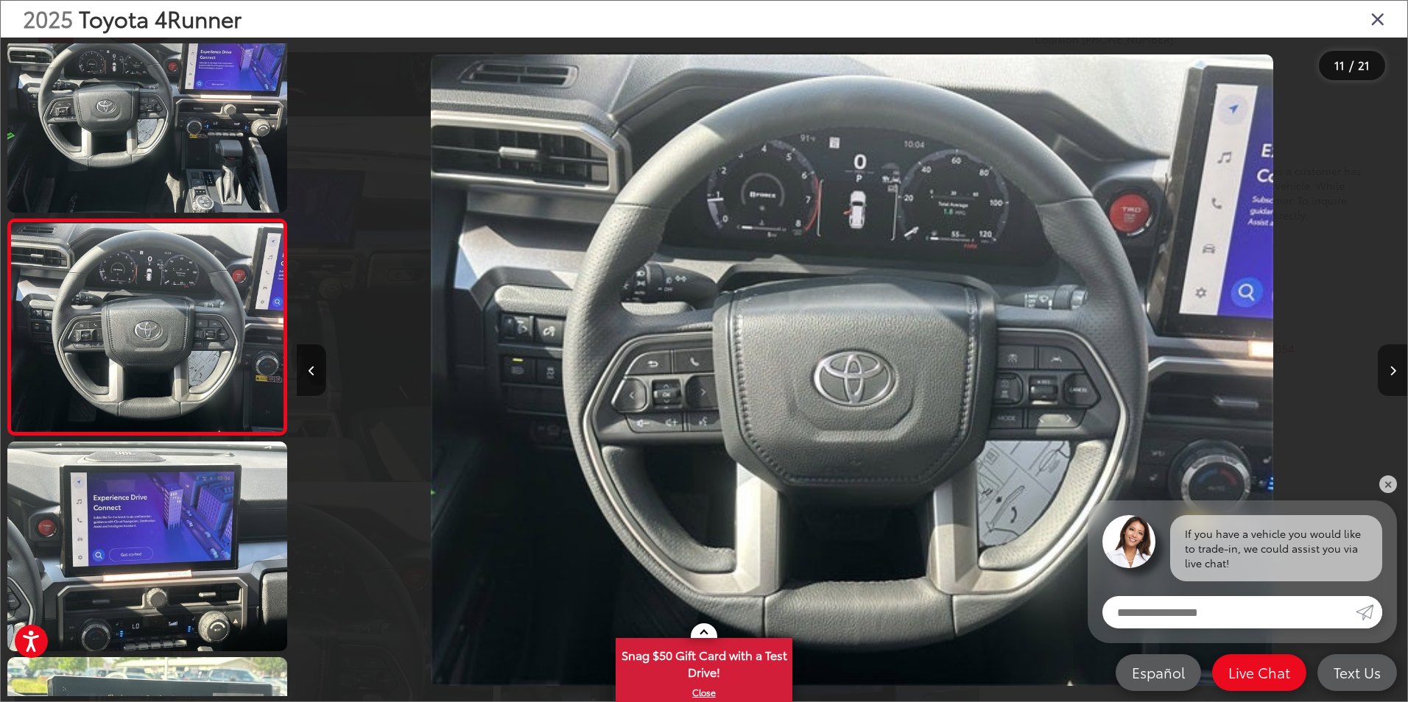
click at [1395, 368] on icon "Next image" at bounding box center [1392, 371] width 7 height 10
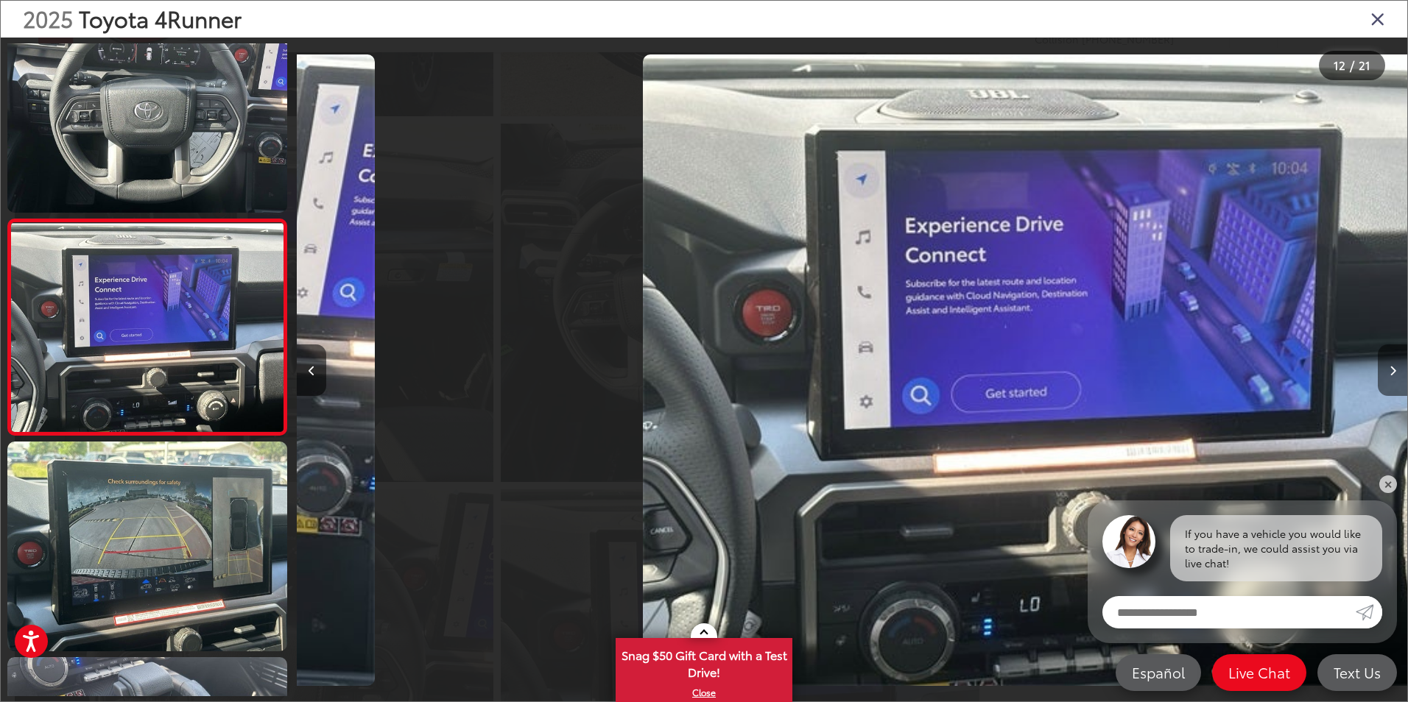
scroll to position [0, 12212]
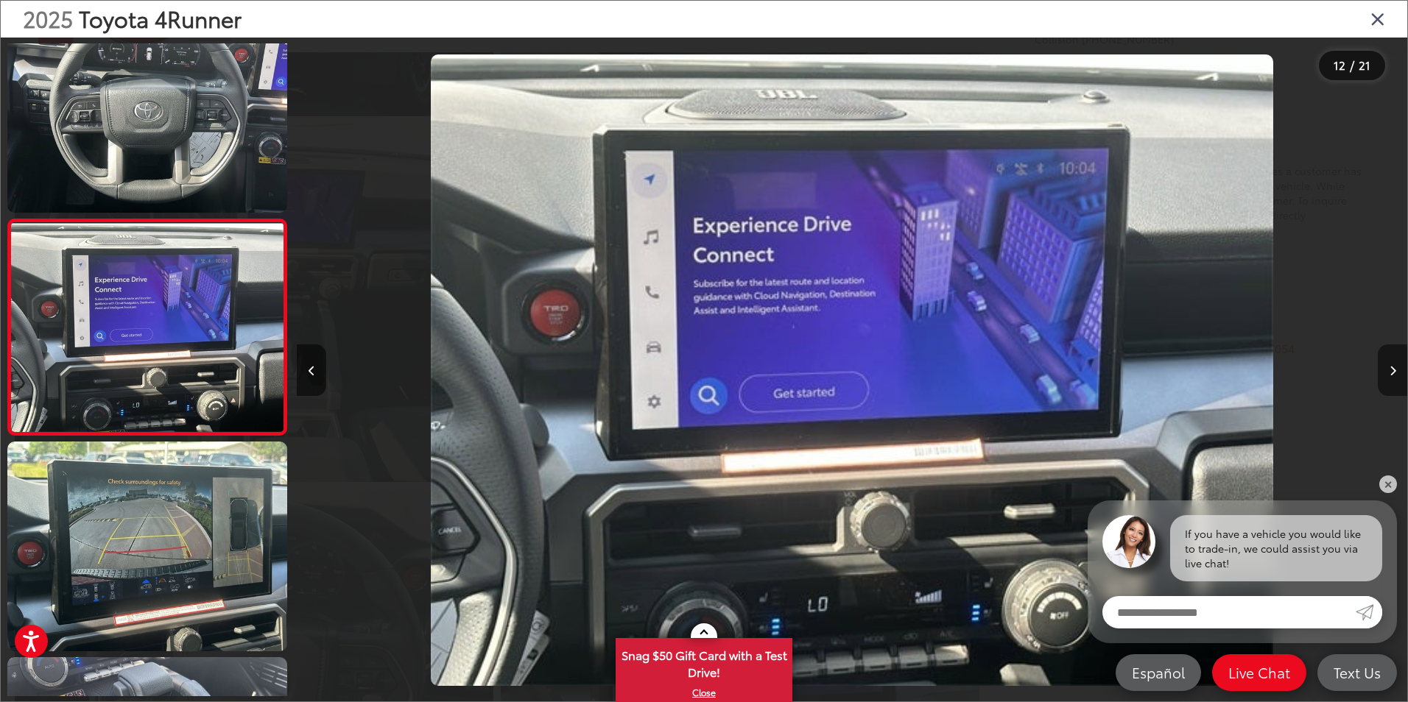
click at [1395, 368] on icon "Next image" at bounding box center [1392, 371] width 7 height 10
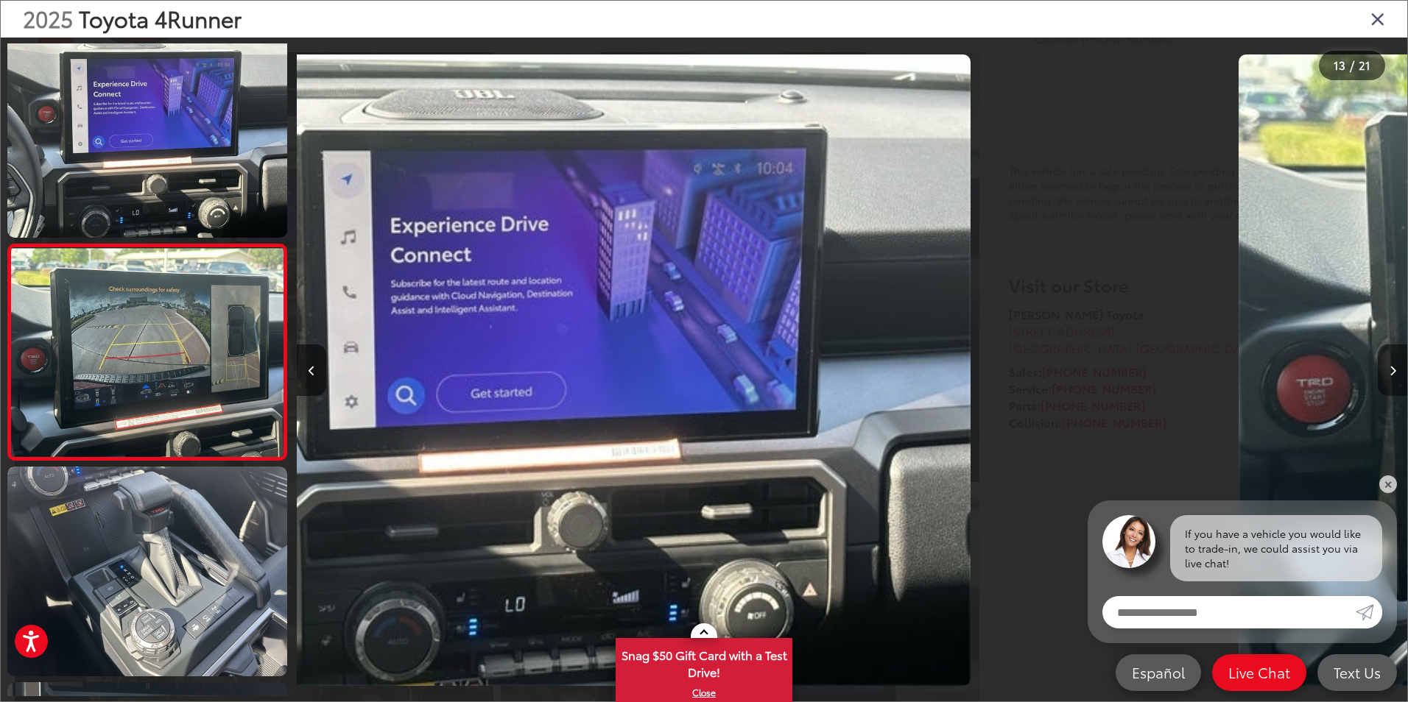
scroll to position [0, 0]
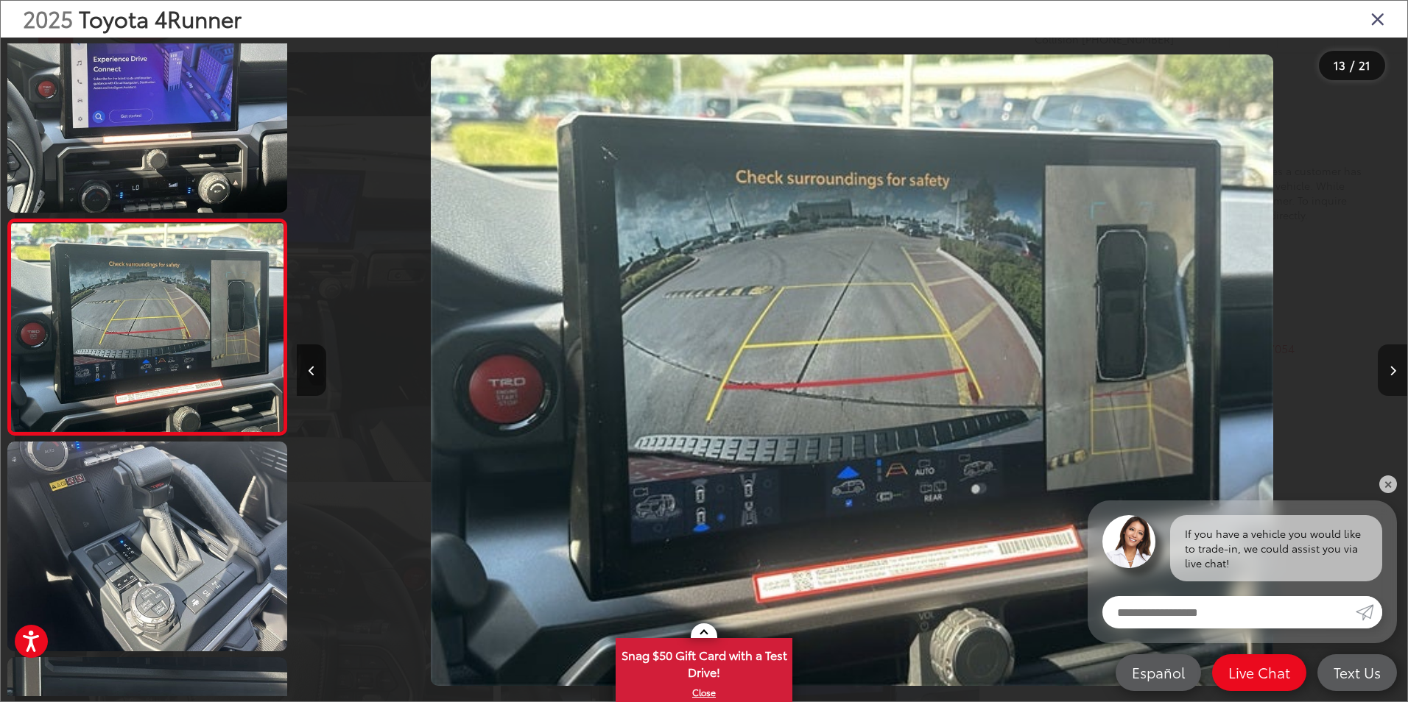
click at [1395, 368] on icon "Next image" at bounding box center [1392, 371] width 7 height 10
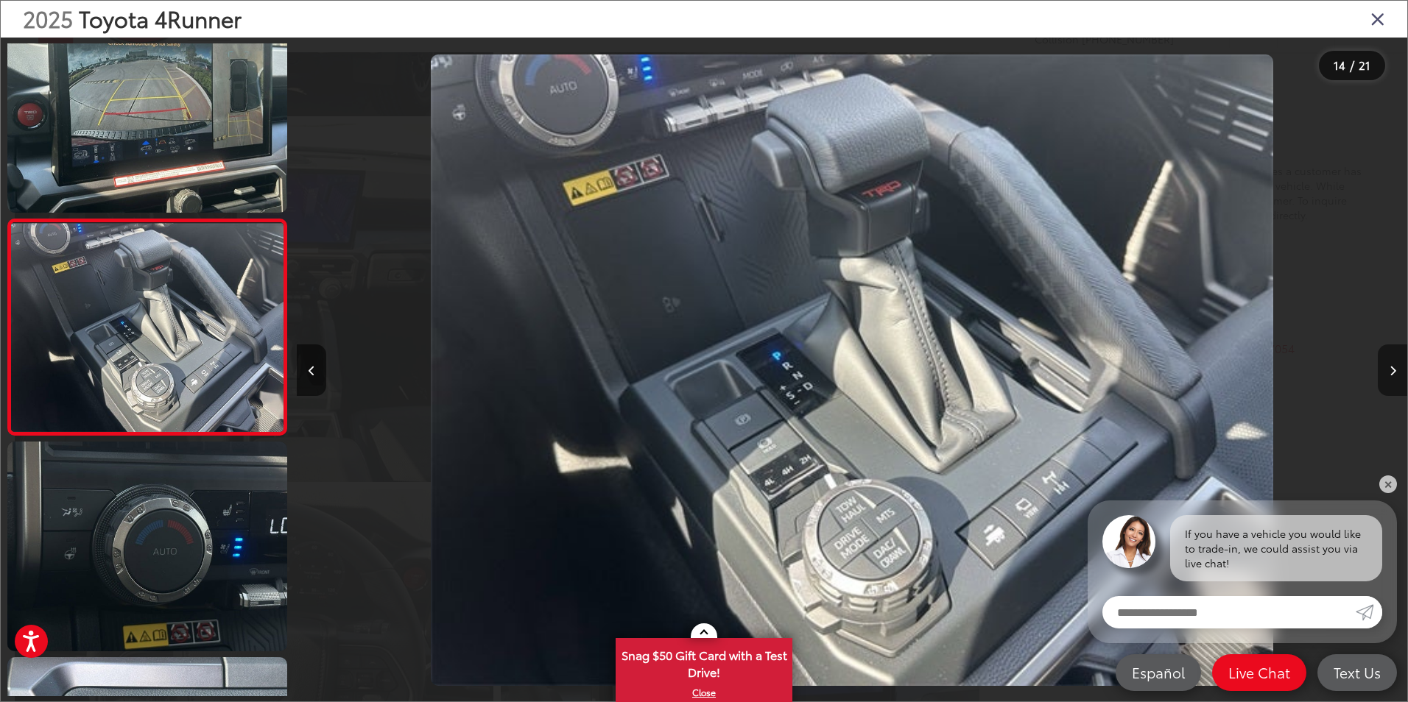
click at [1395, 368] on icon "Next image" at bounding box center [1392, 371] width 7 height 10
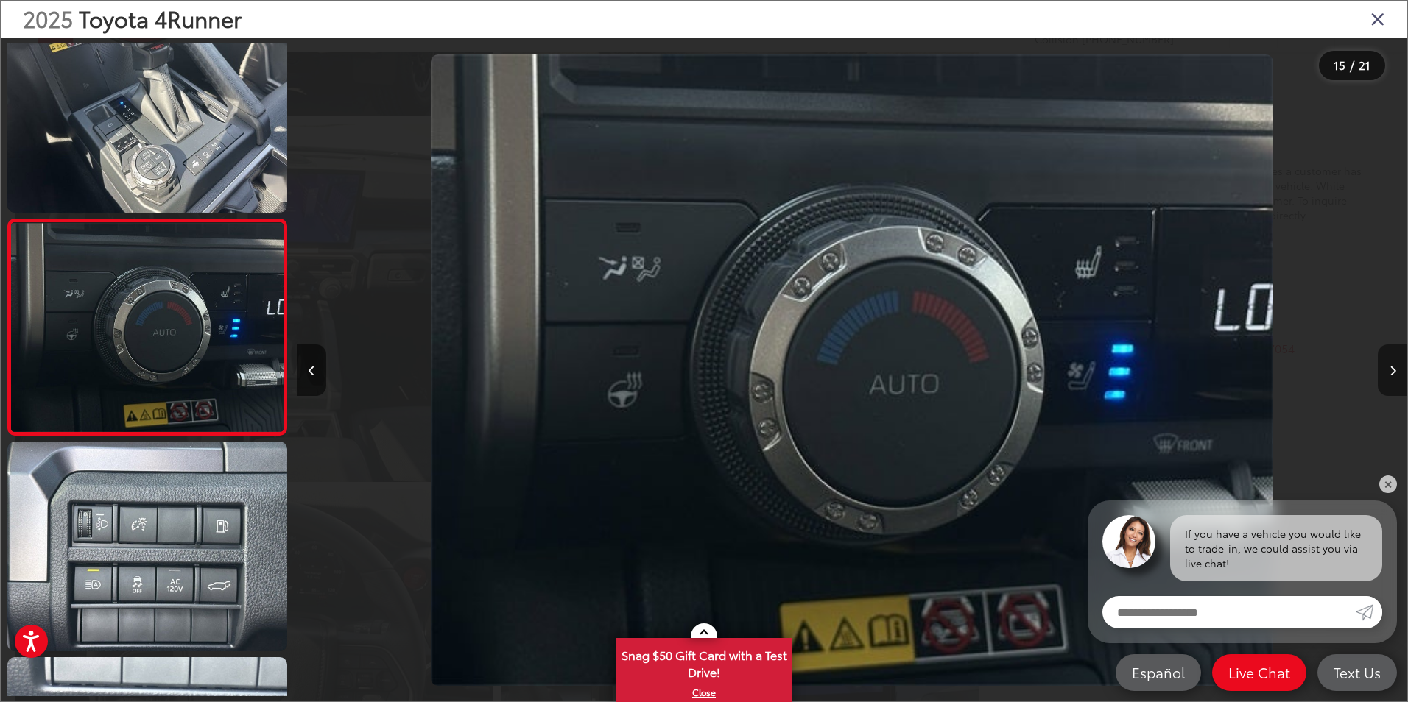
click at [1394, 365] on button "Next image" at bounding box center [1391, 371] width 29 height 52
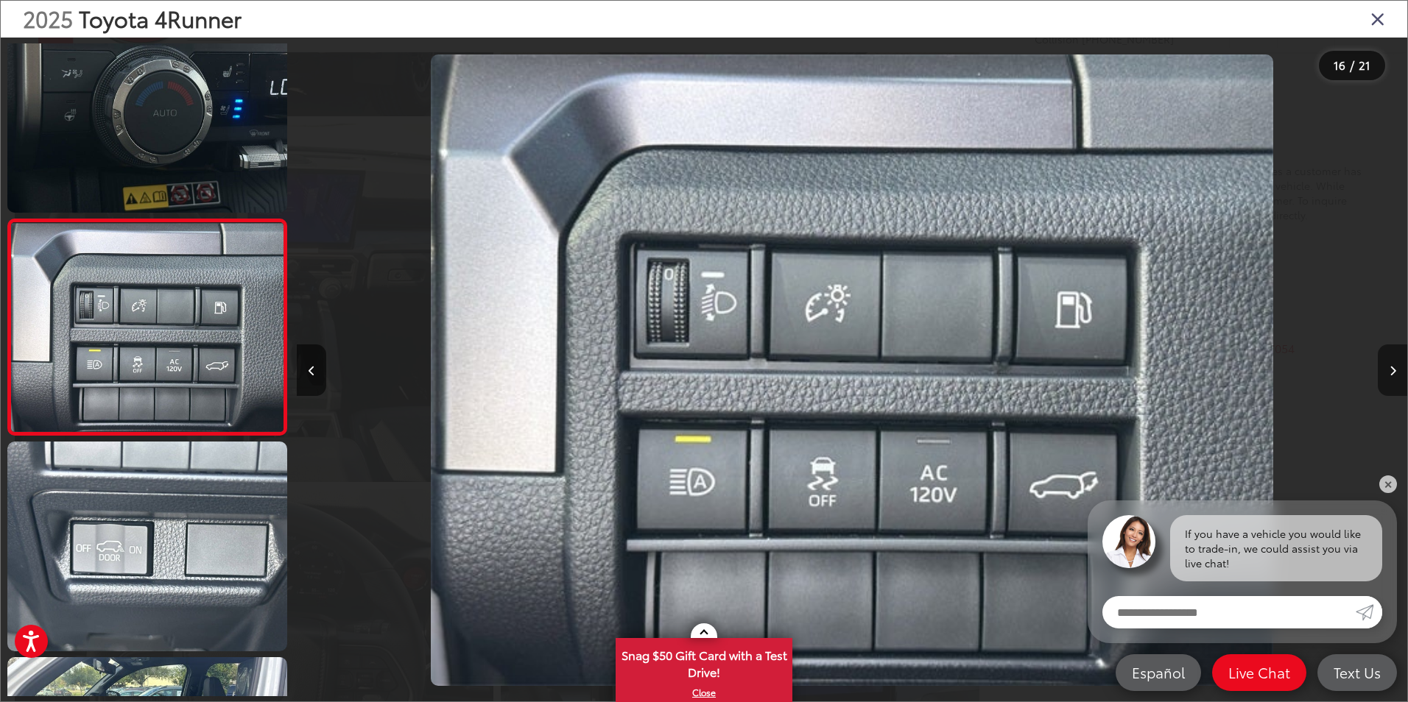
click at [1394, 364] on button "Next image" at bounding box center [1391, 371] width 29 height 52
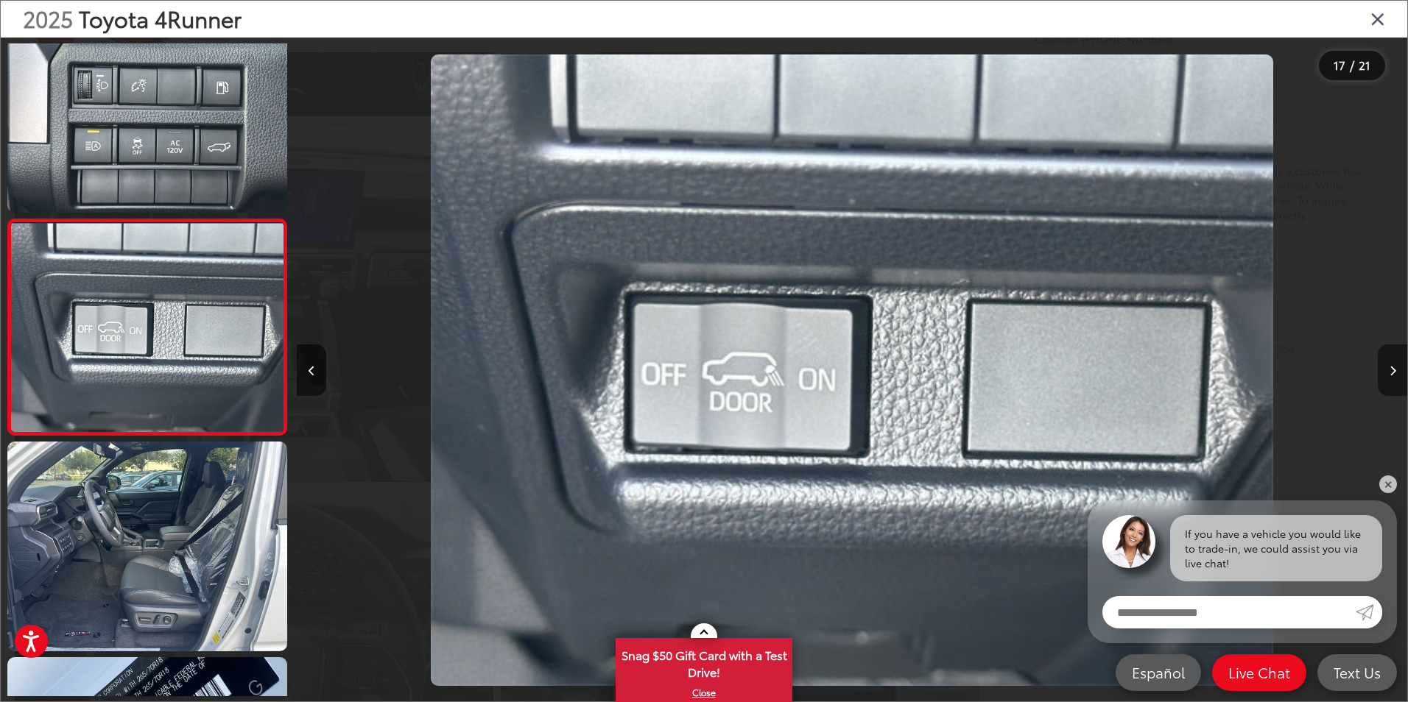
click at [1394, 364] on button "Next image" at bounding box center [1391, 371] width 29 height 52
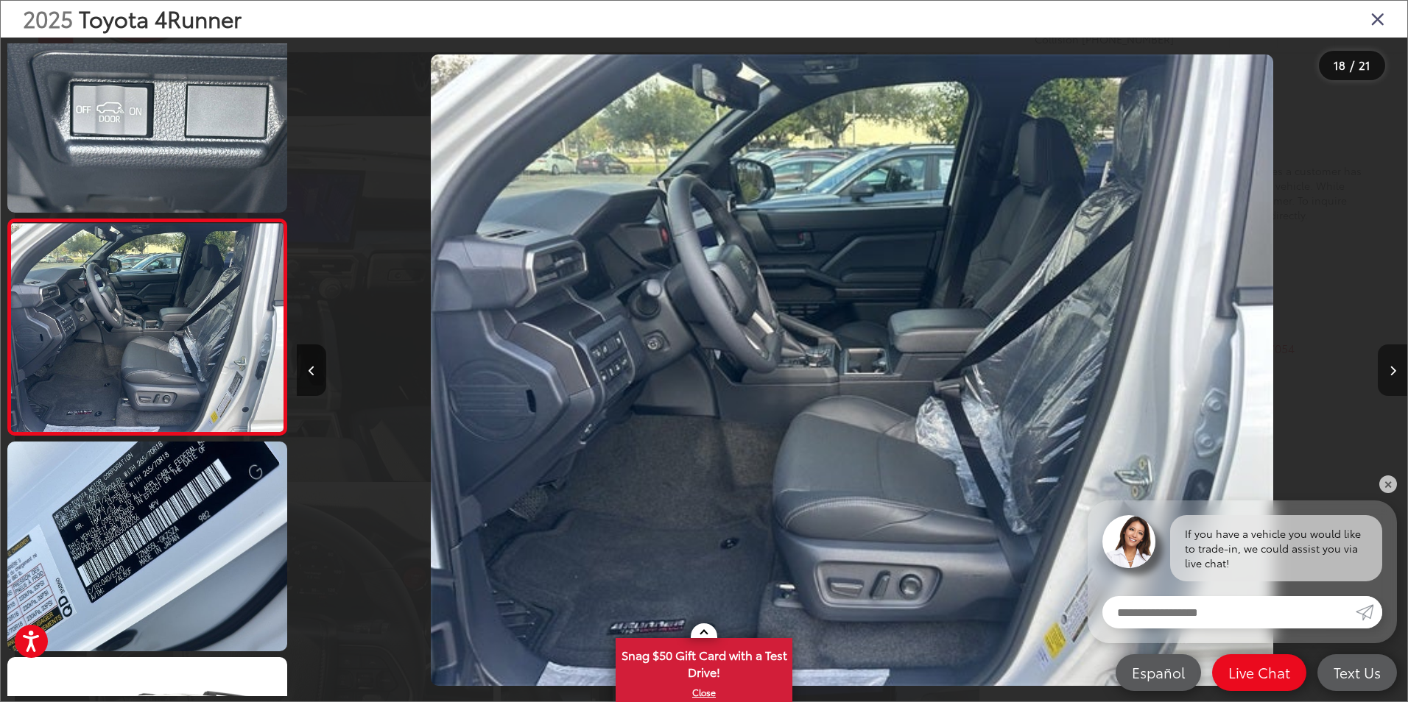
click at [1393, 364] on button "Next image" at bounding box center [1391, 371] width 29 height 52
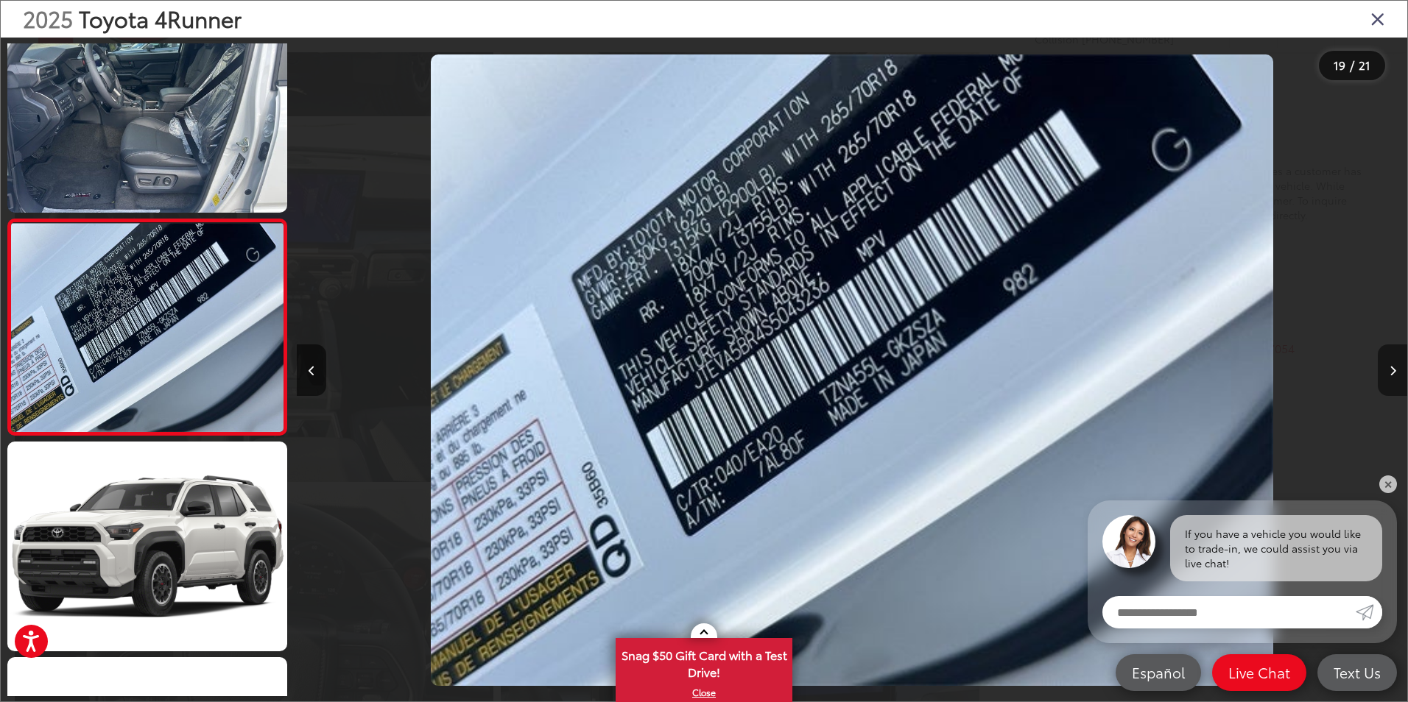
click at [1393, 364] on button "Next image" at bounding box center [1391, 371] width 29 height 52
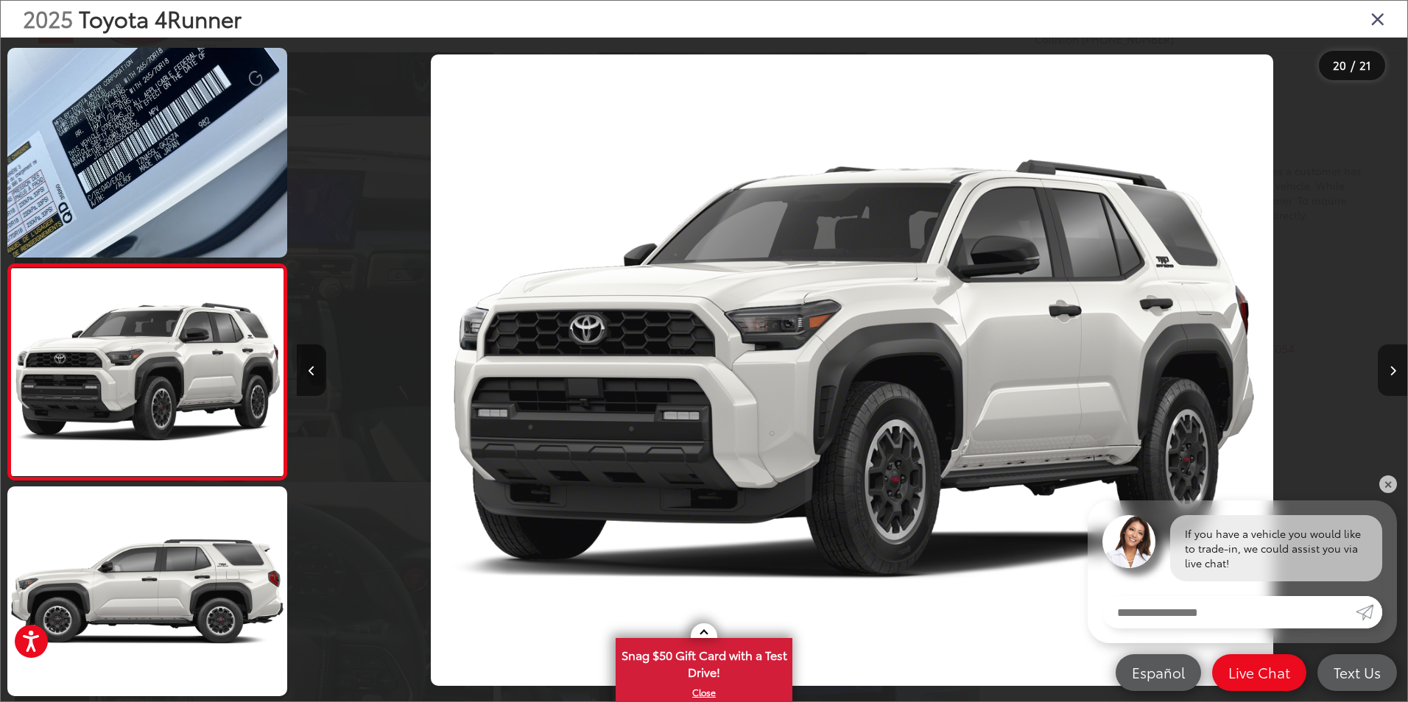
click at [1393, 364] on button "Next image" at bounding box center [1391, 371] width 29 height 52
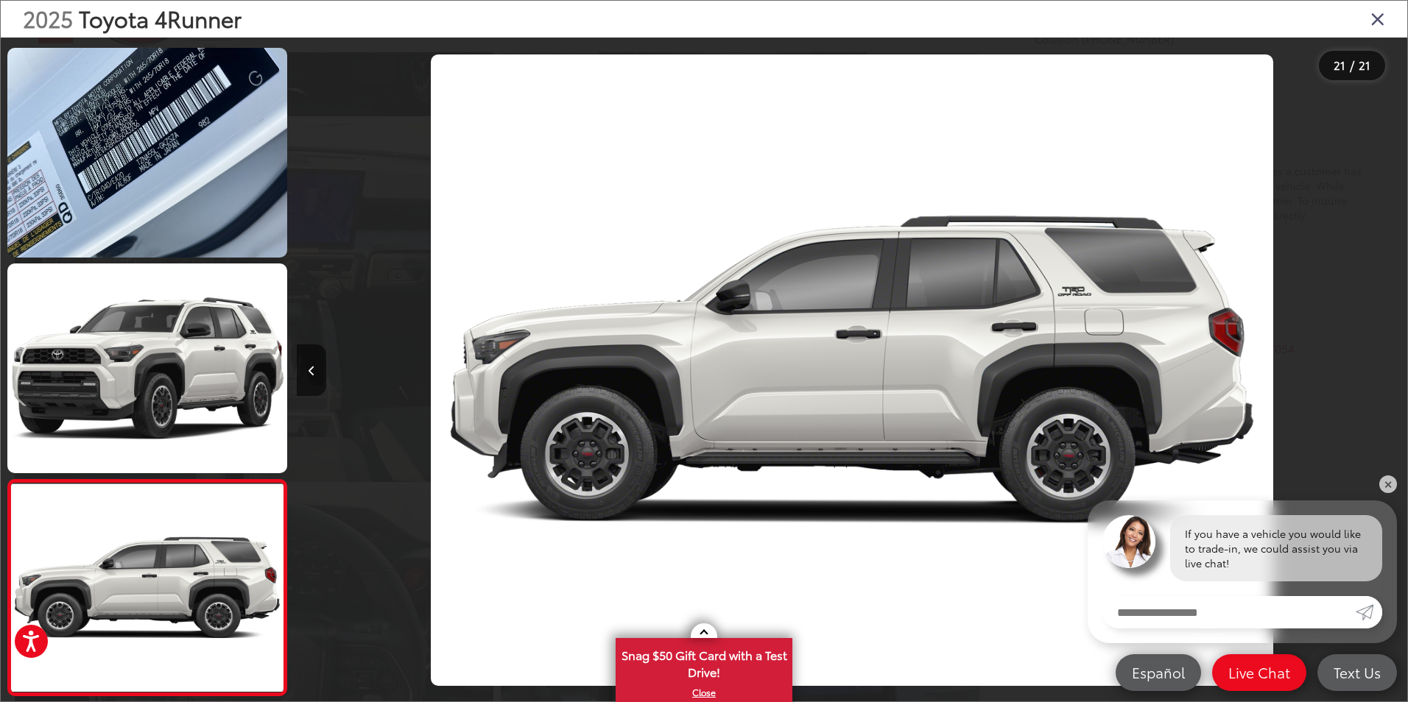
click at [1393, 364] on div at bounding box center [1268, 371] width 278 height 666
drag, startPoint x: 1374, startPoint y: 19, endPoint x: 1353, endPoint y: 29, distance: 22.7
click at [1374, 19] on icon "Close gallery" at bounding box center [1377, 18] width 15 height 19
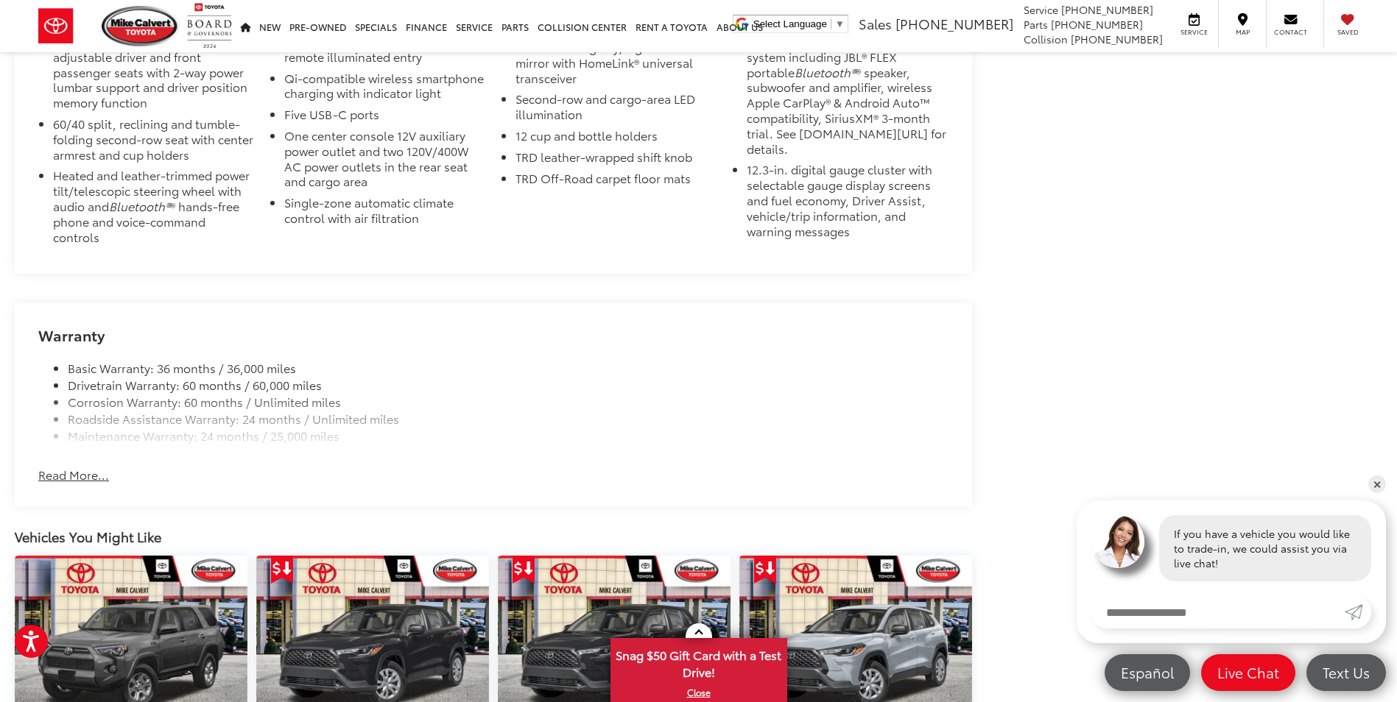
click at [60, 476] on button "Read More..." at bounding box center [73, 475] width 71 height 17
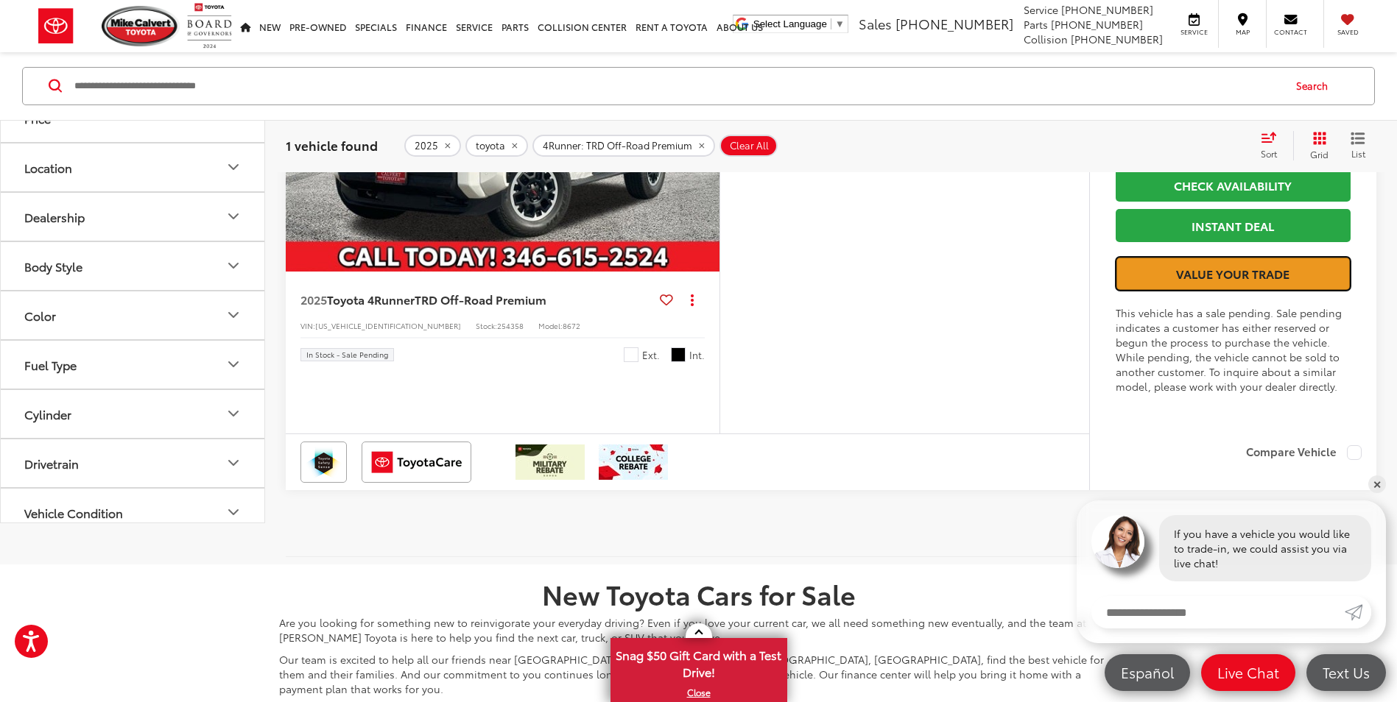
click at [1272, 290] on link "Value Your Trade" at bounding box center [1232, 273] width 235 height 33
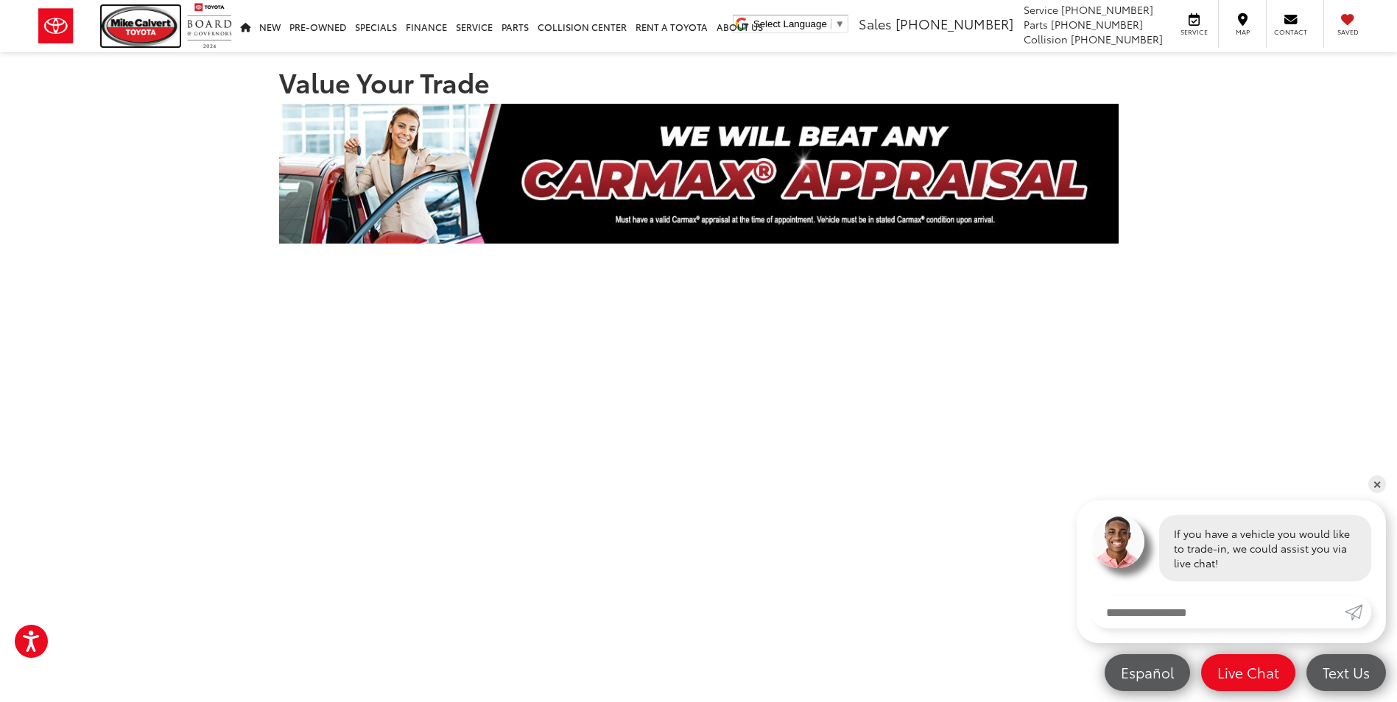
drag, startPoint x: 140, startPoint y: 24, endPoint x: 183, endPoint y: 174, distance: 155.4
click at [140, 24] on img at bounding box center [141, 26] width 78 height 40
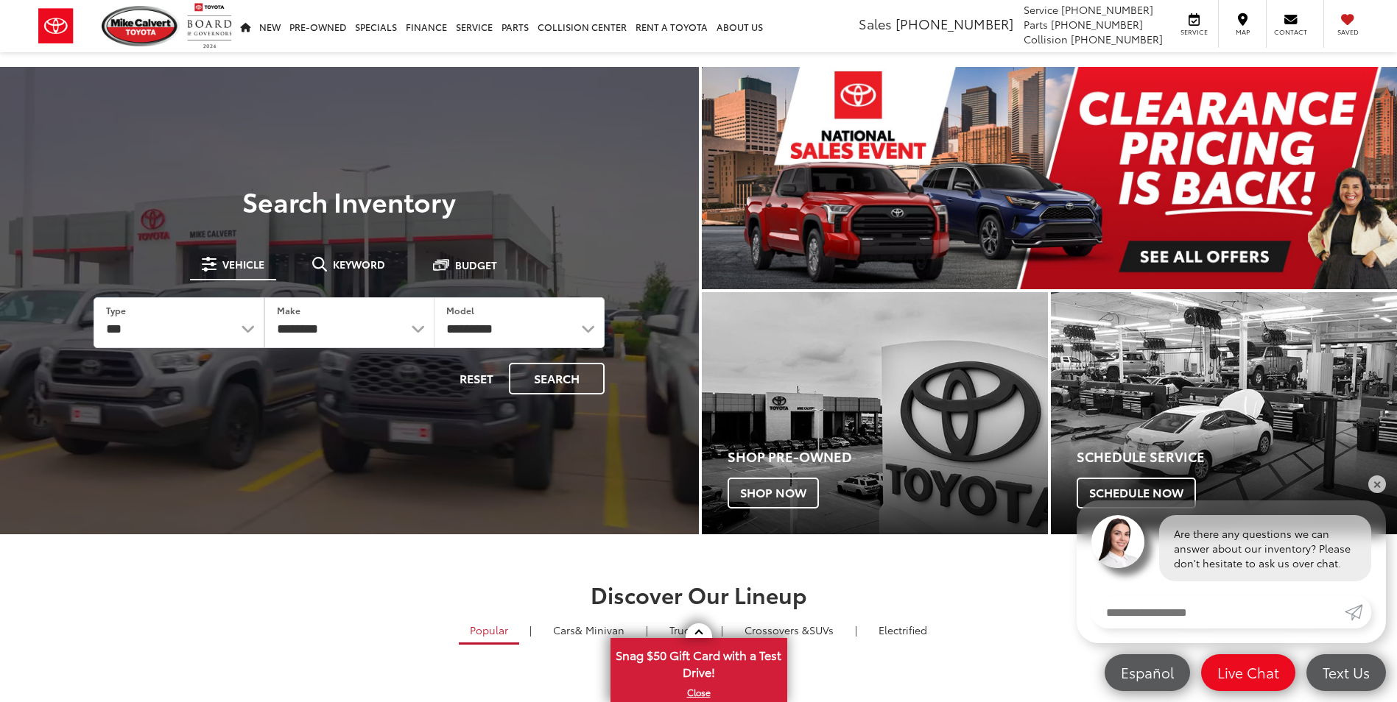
click at [1184, 249] on img "carousel slide number 1 of 1" at bounding box center [1050, 178] width 696 height 222
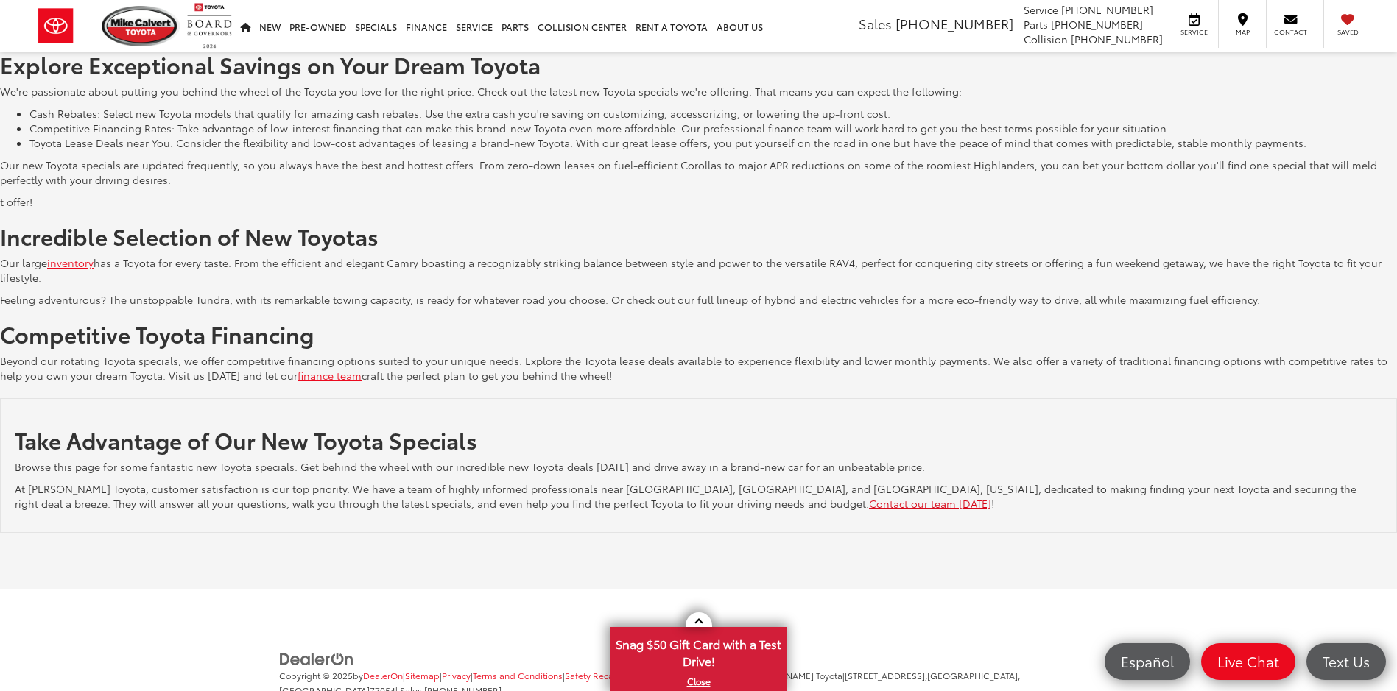
scroll to position [663, 0]
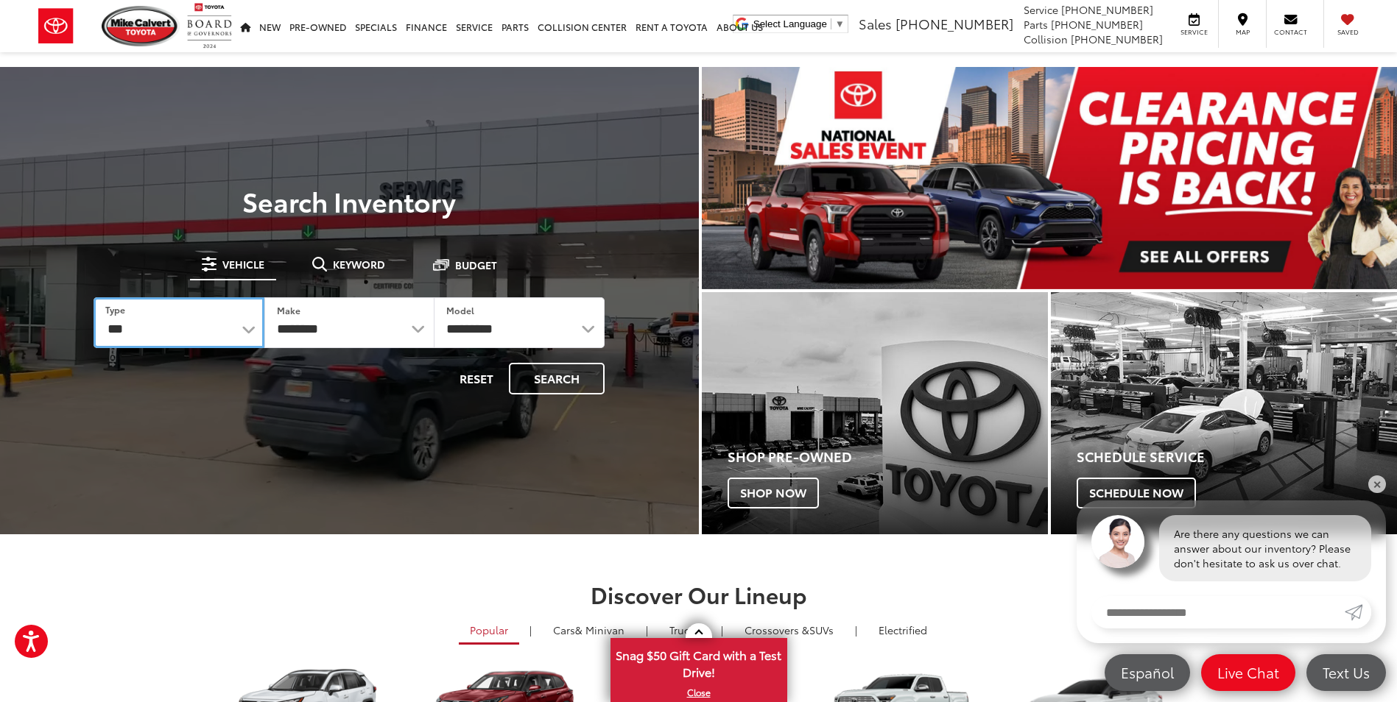
click at [226, 328] on select "*** *** **** *********" at bounding box center [178, 322] width 170 height 51
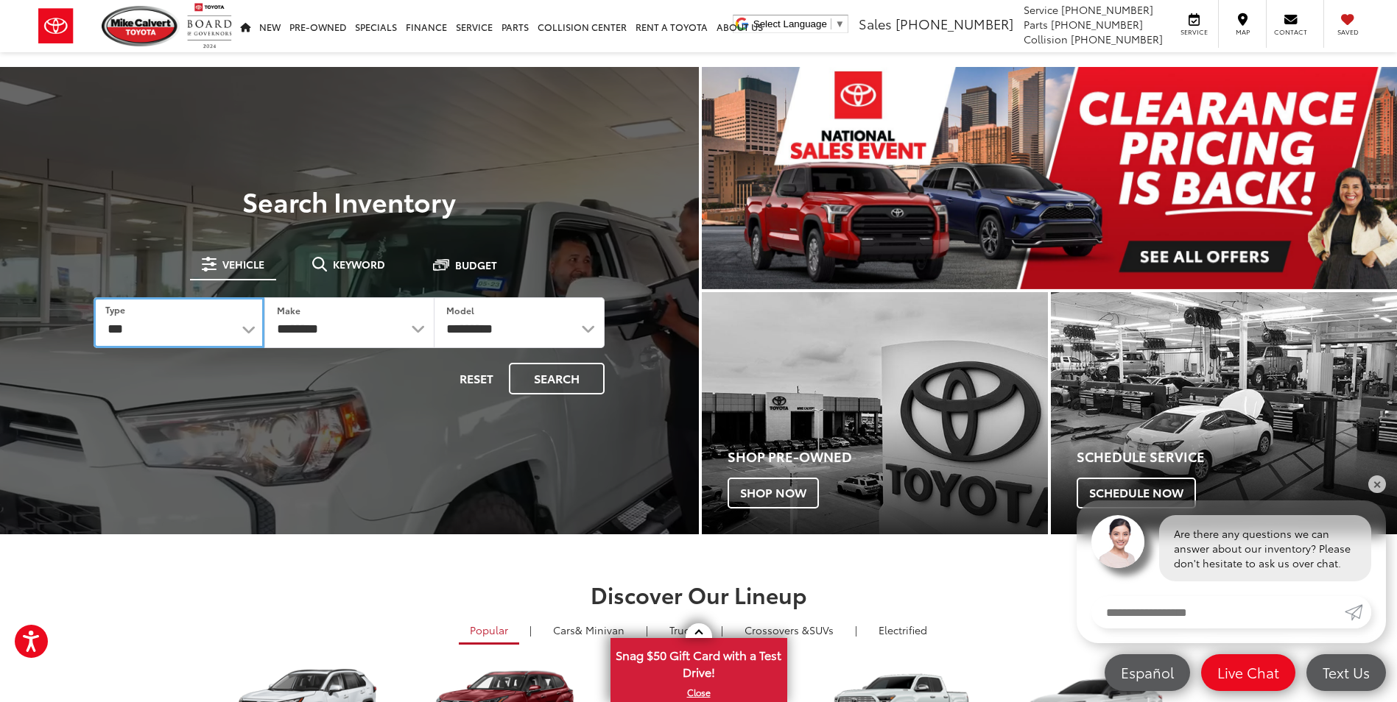
select select "******"
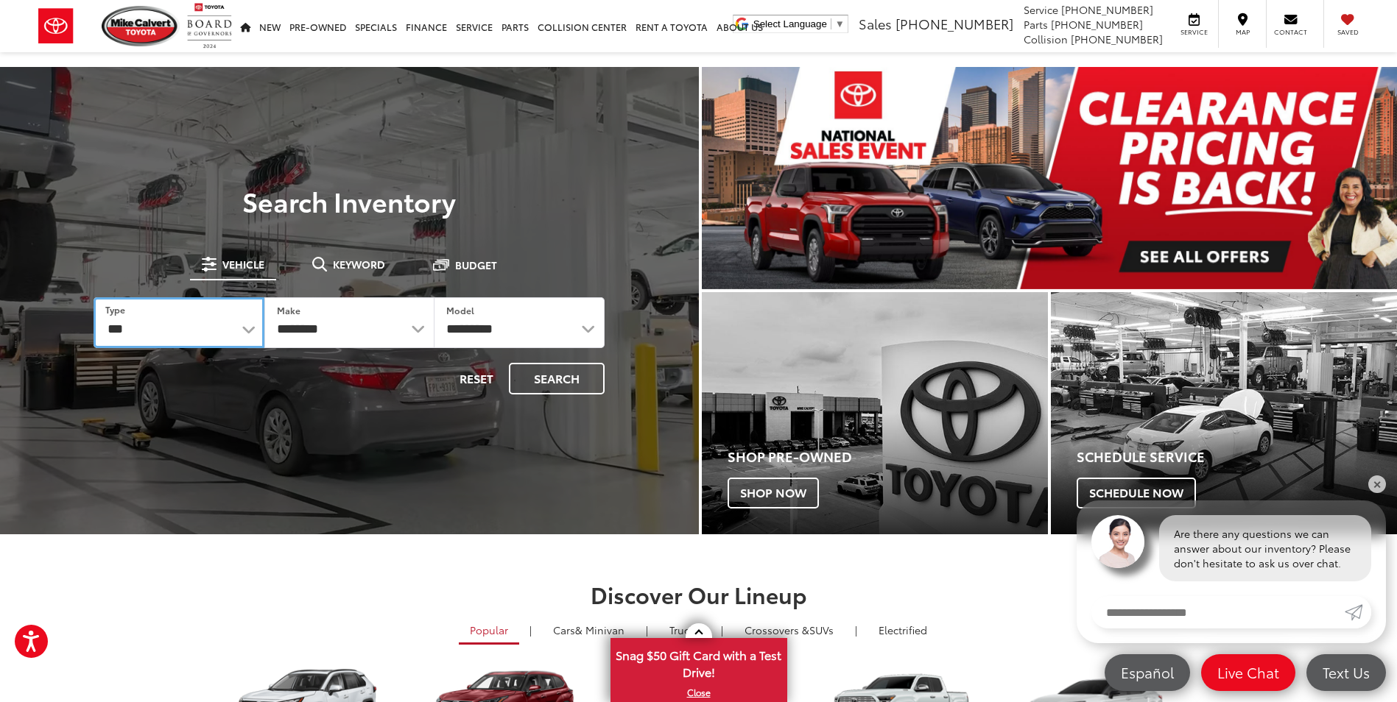
click at [93, 297] on select "*** *** **** *********" at bounding box center [178, 322] width 170 height 51
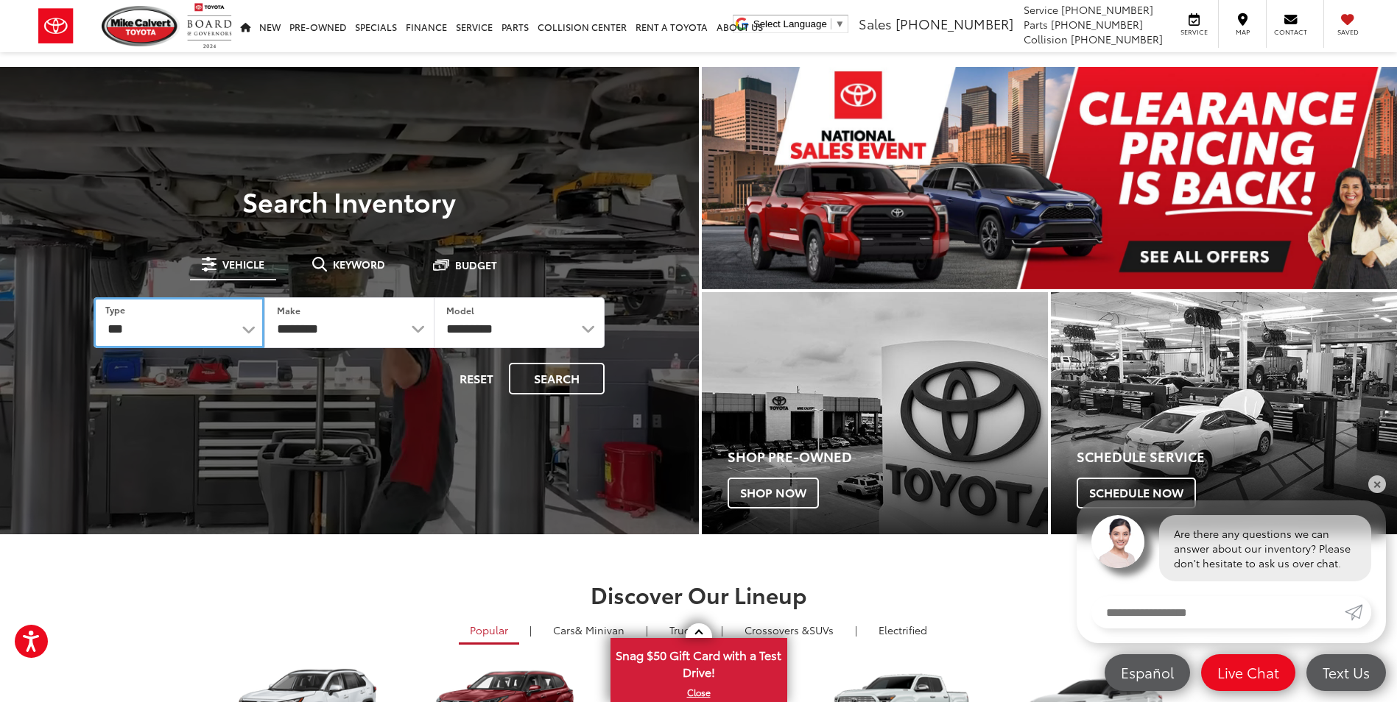
select select "******"
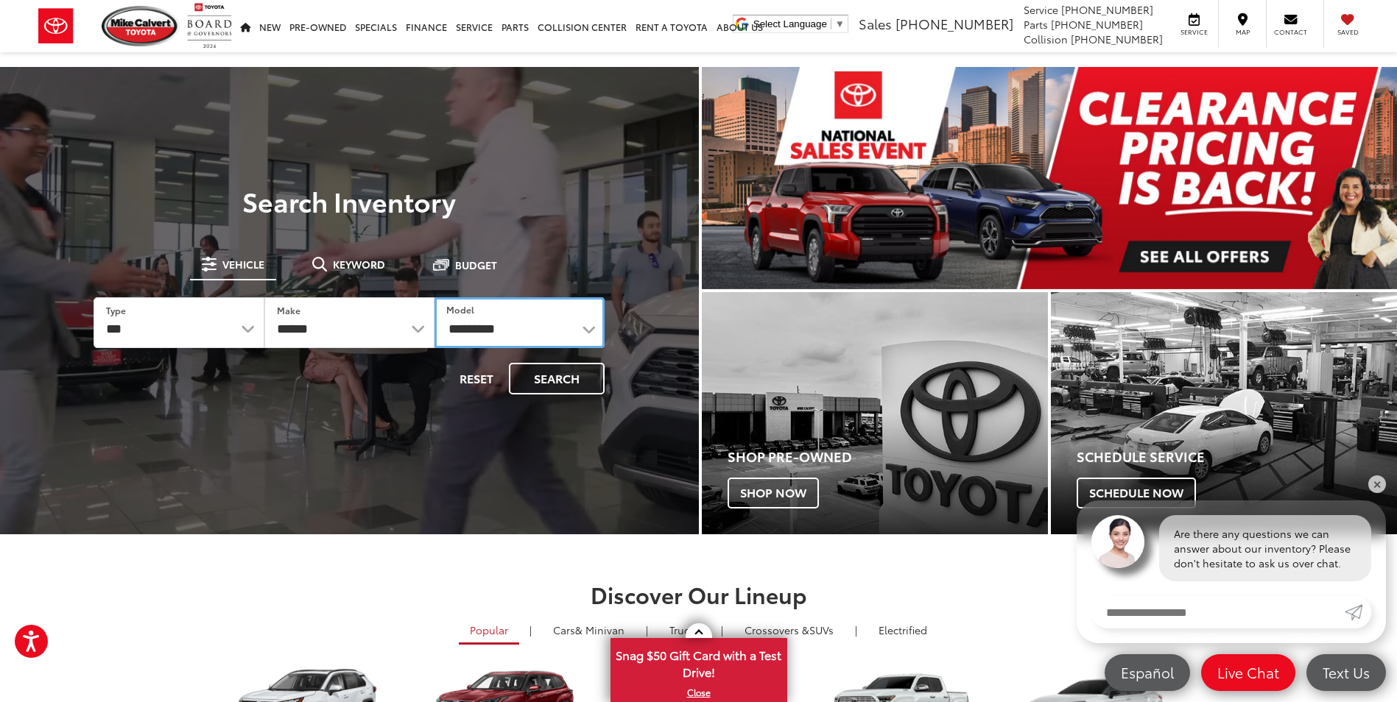
click at [541, 335] on select "**********" at bounding box center [519, 322] width 170 height 51
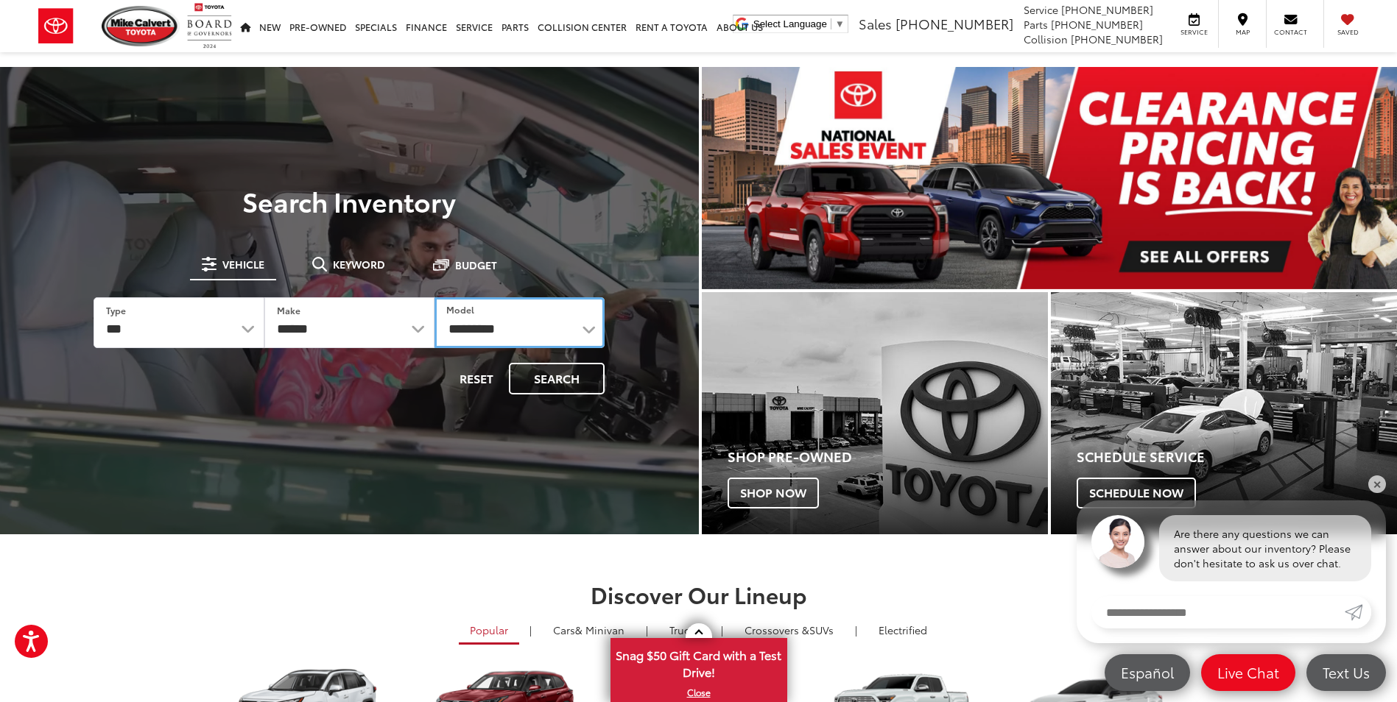
select select "*******"
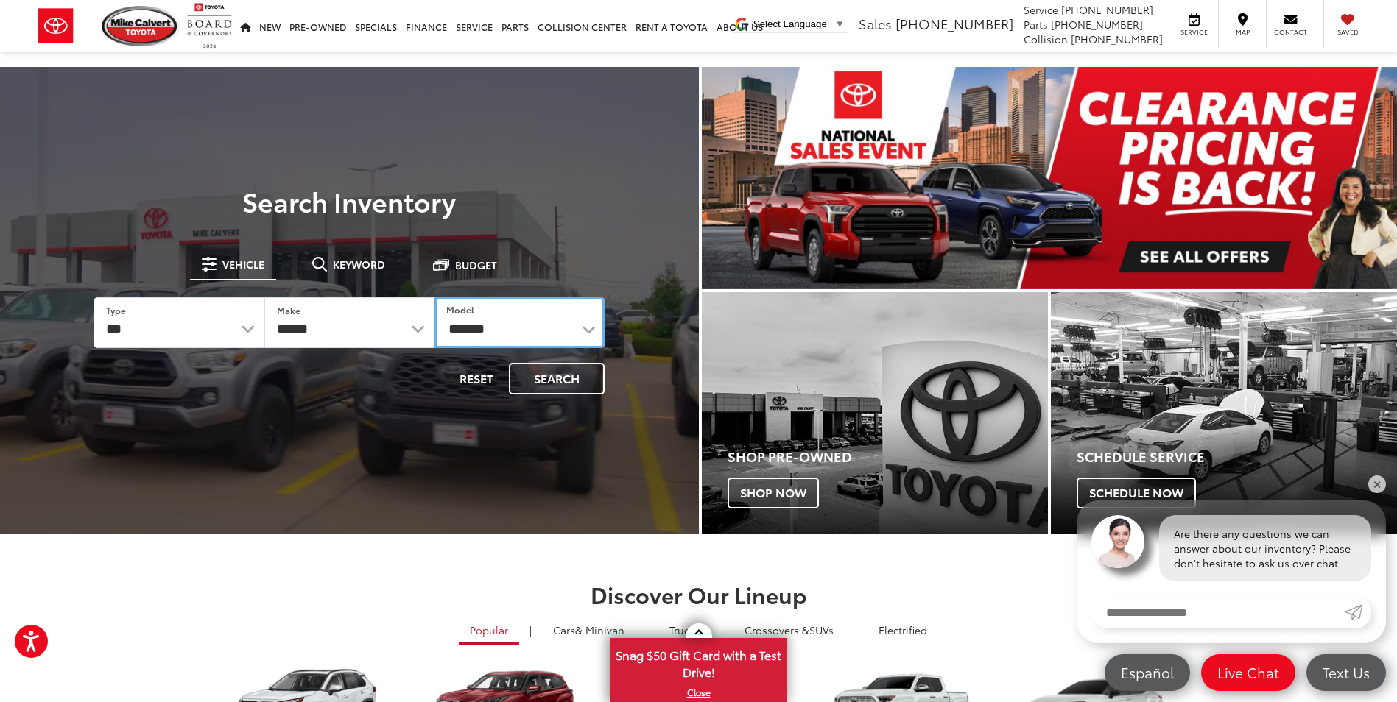
click at [434, 297] on select "**********" at bounding box center [519, 322] width 170 height 51
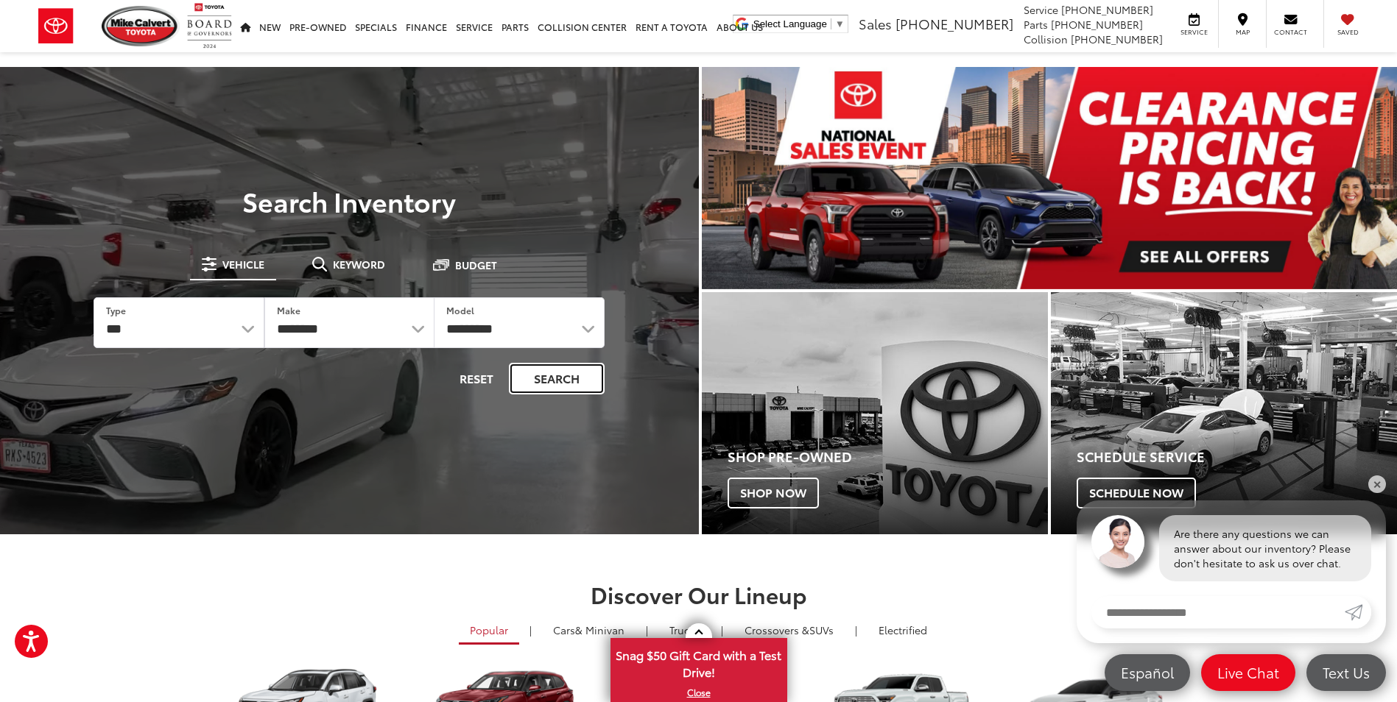
click at [565, 379] on button "Search" at bounding box center [557, 379] width 96 height 32
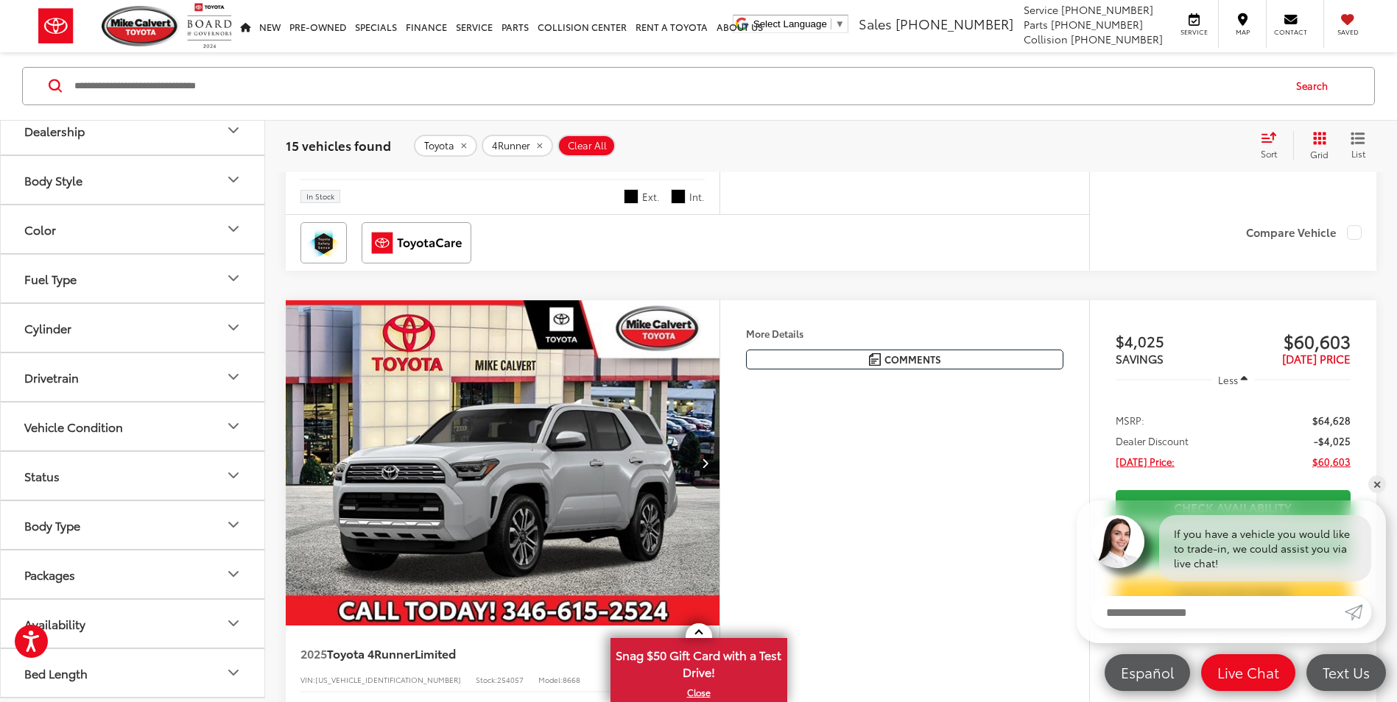
scroll to position [3166, 0]
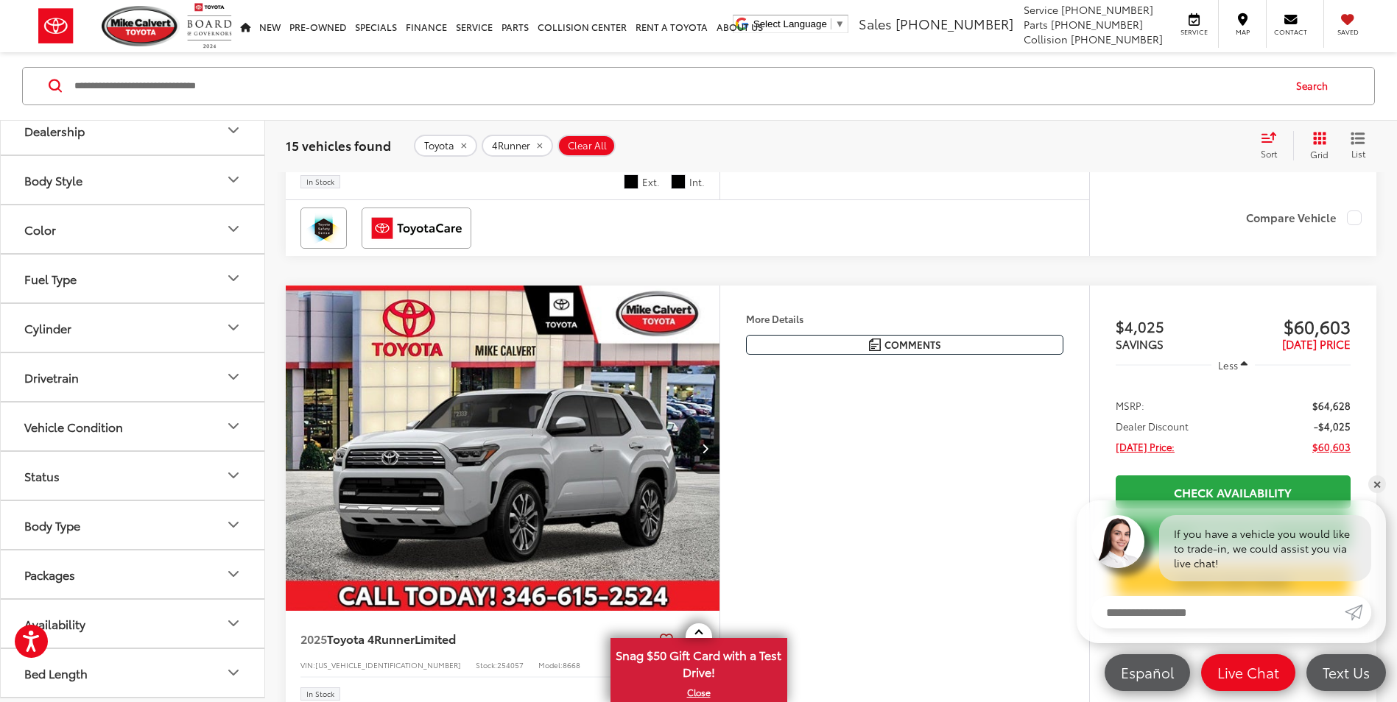
click at [230, 570] on icon "Packages" at bounding box center [234, 575] width 18 height 18
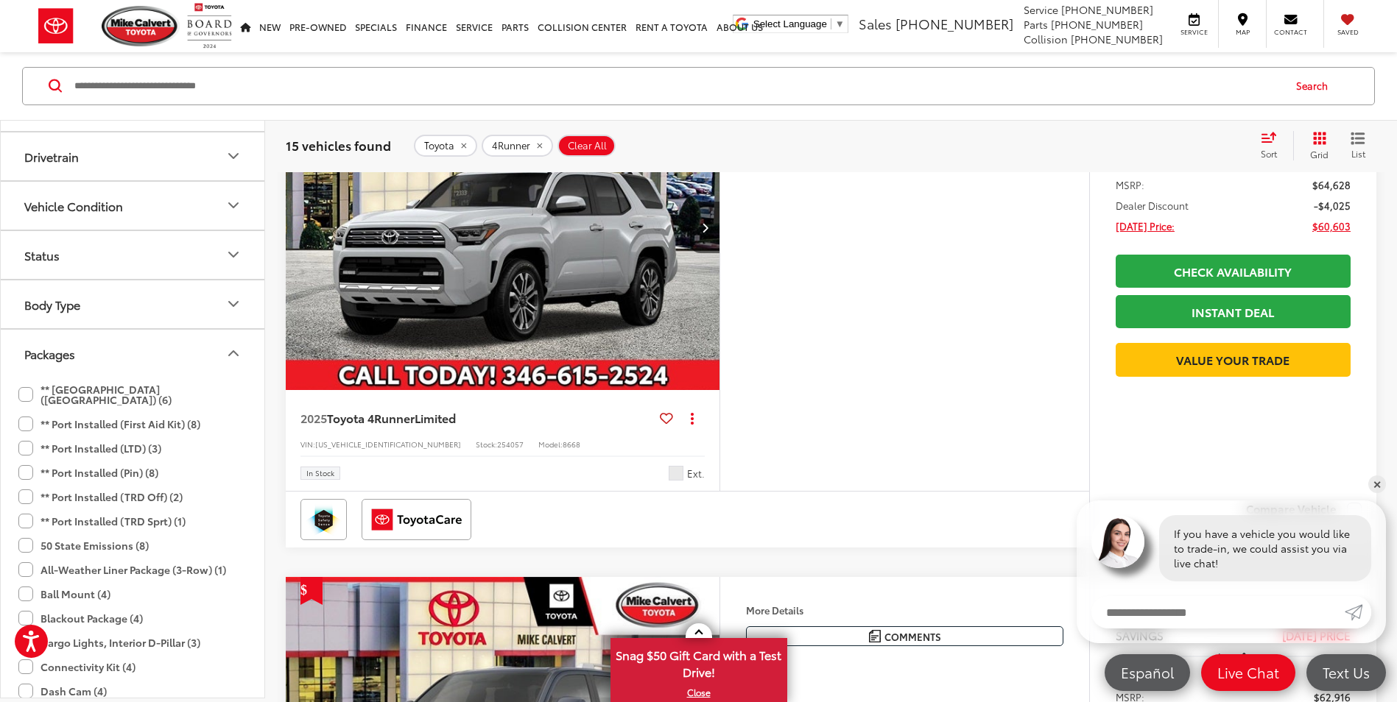
scroll to position [629, 0]
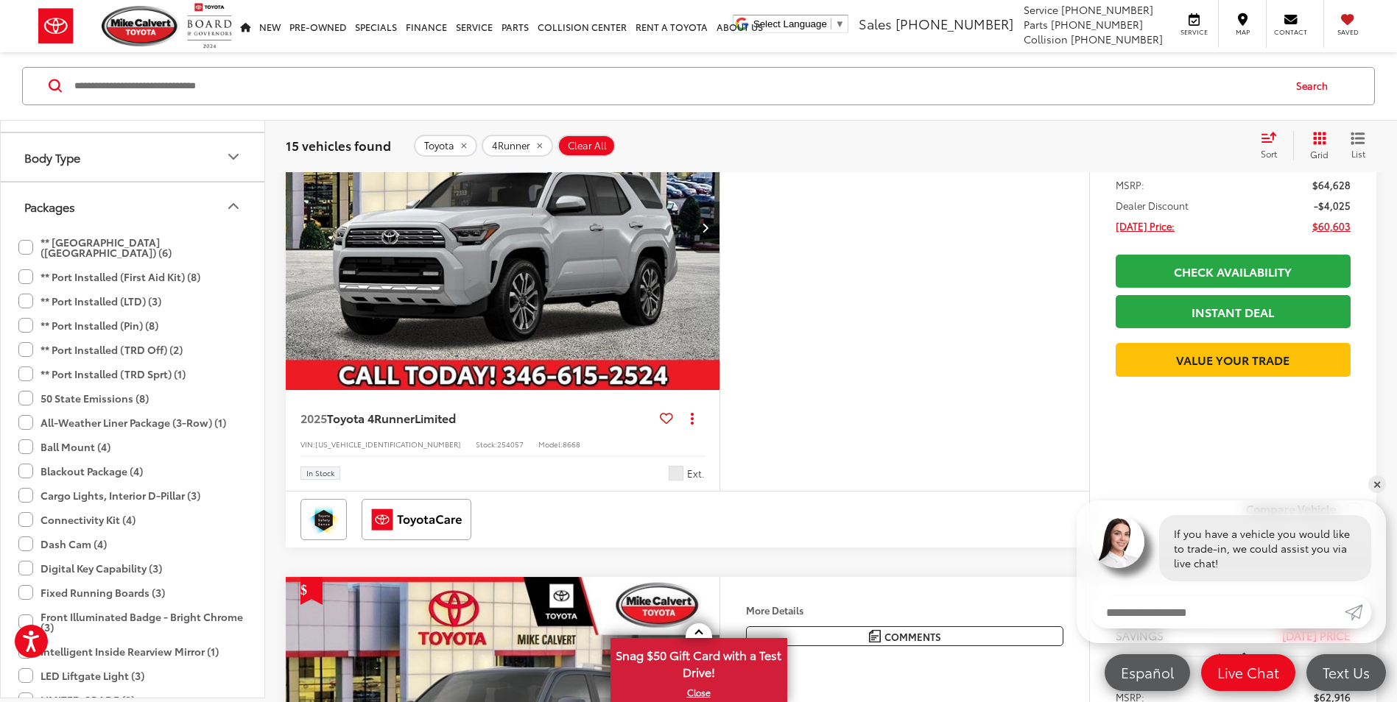
drag, startPoint x: 21, startPoint y: 460, endPoint x: 29, endPoint y: 462, distance: 8.4
click at [21, 460] on label "Blackout Package (4)" at bounding box center [80, 471] width 124 height 24
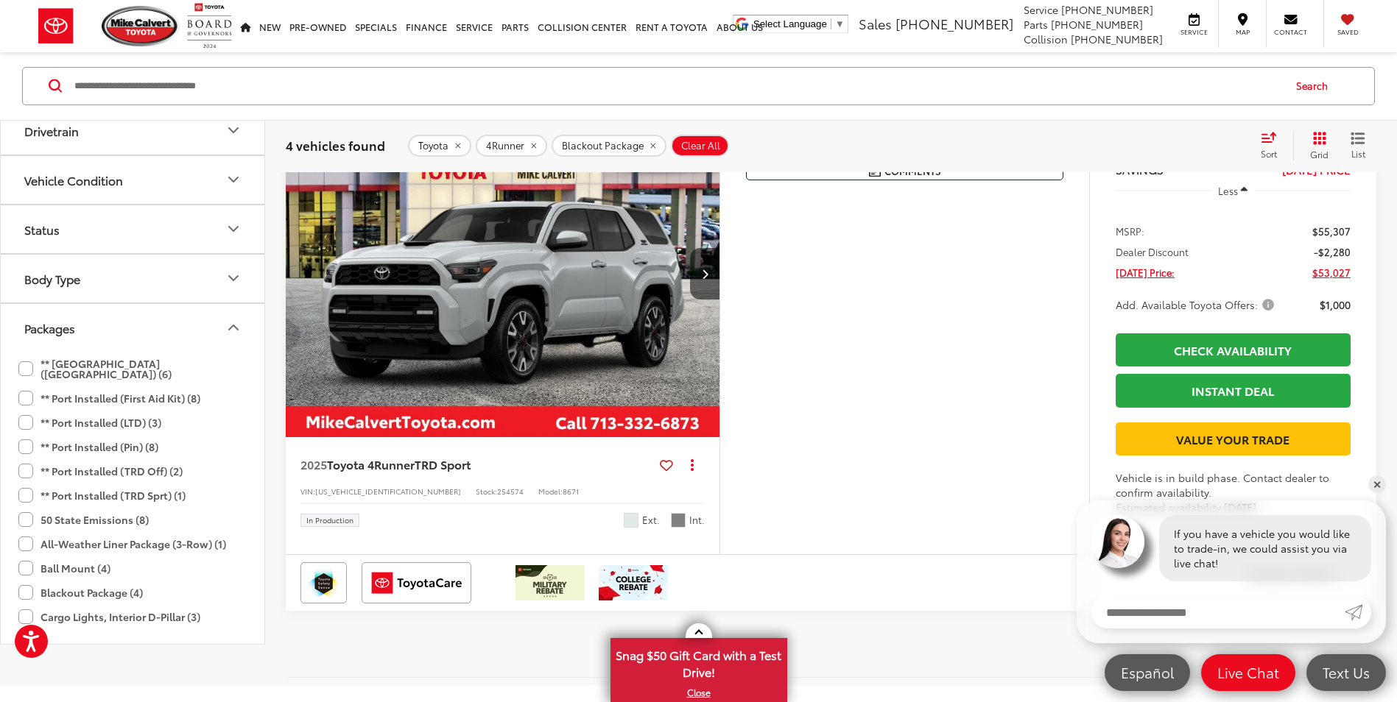
scroll to position [325, 0]
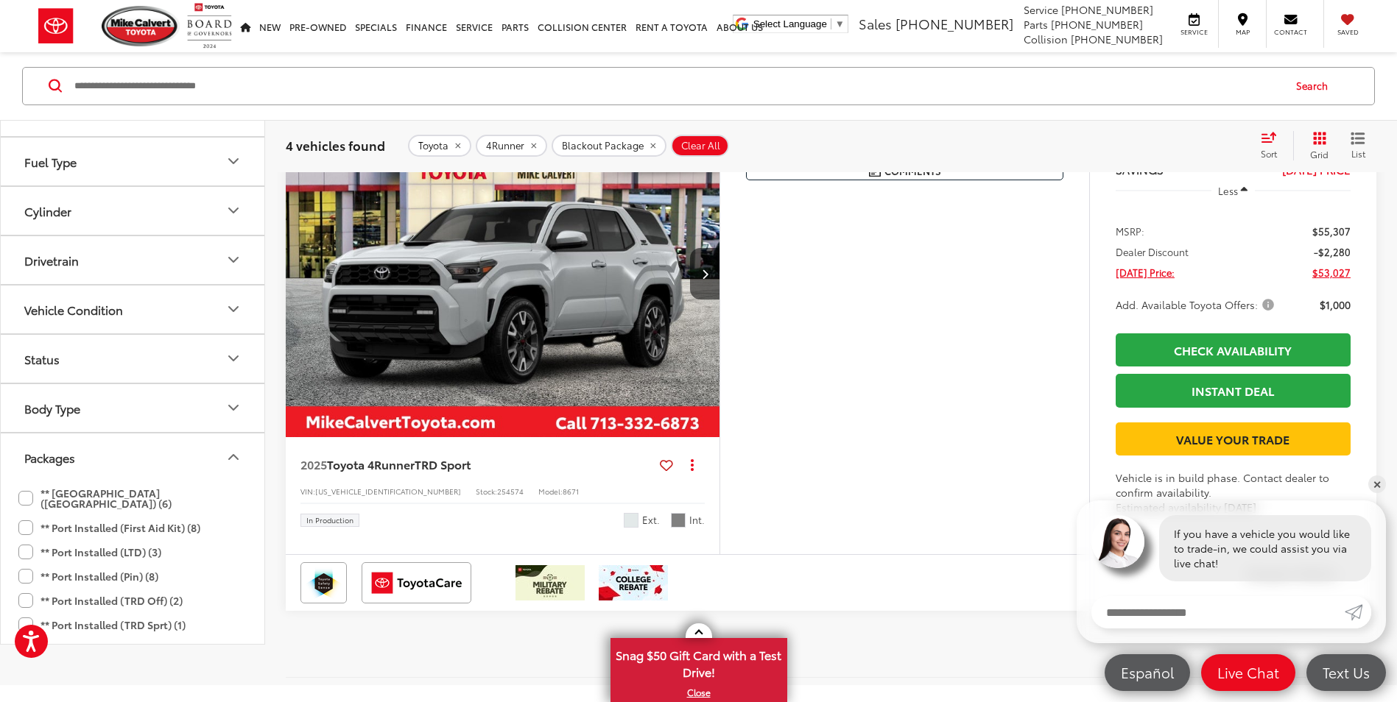
click at [238, 466] on icon "Packages" at bounding box center [234, 457] width 18 height 18
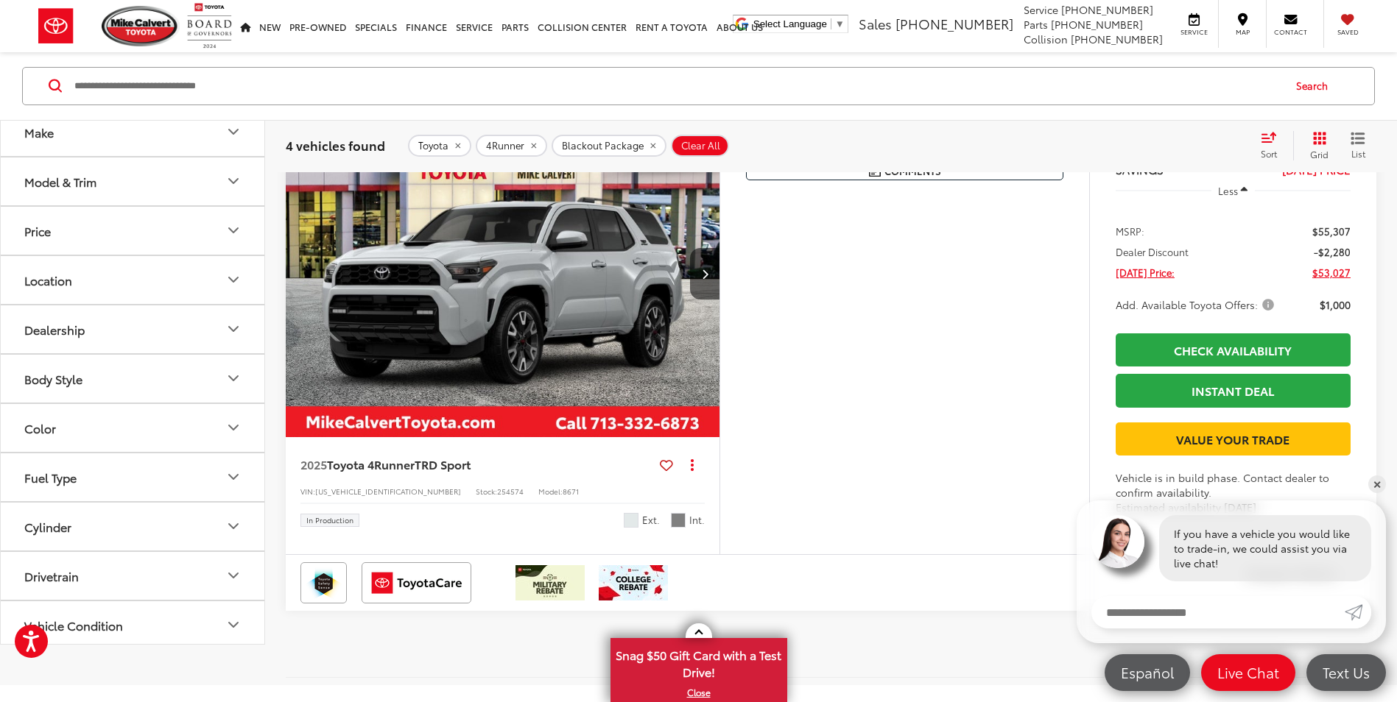
scroll to position [0, 0]
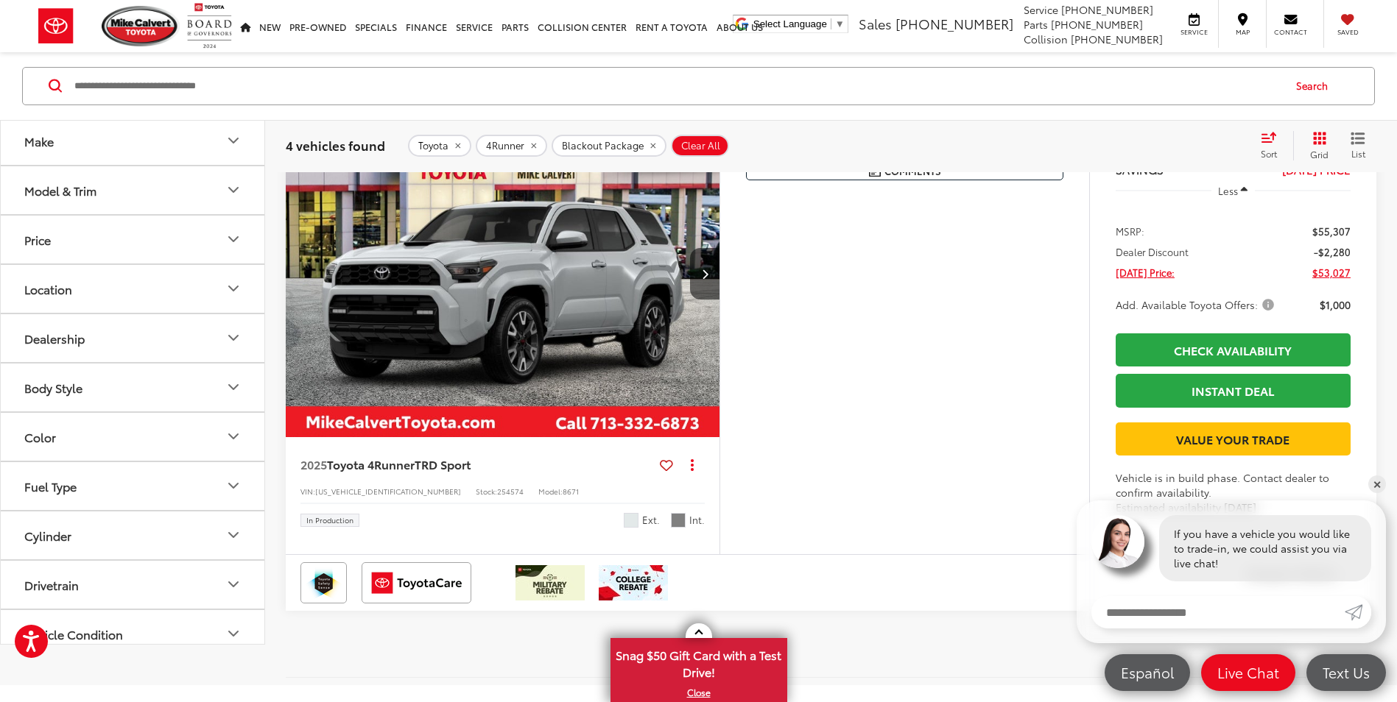
click at [226, 199] on icon "Model & Trim" at bounding box center [234, 190] width 18 height 18
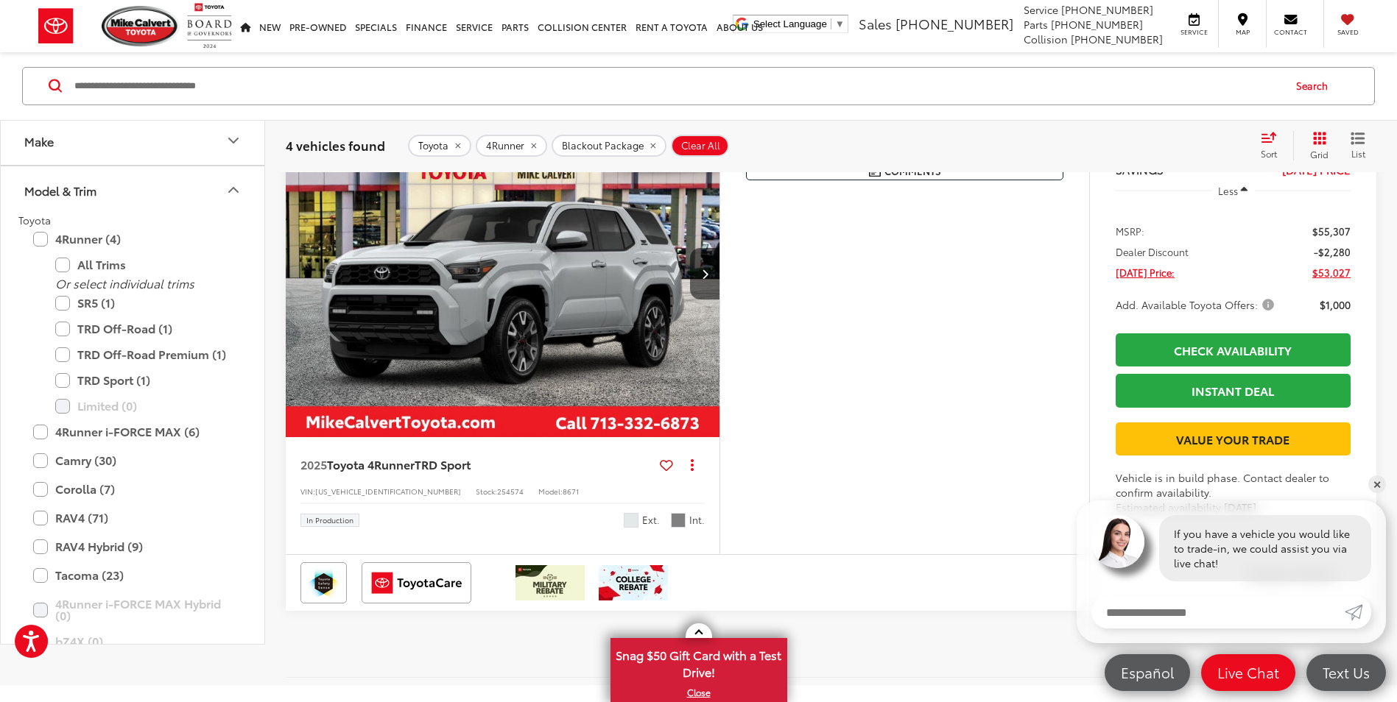
click at [29, 445] on div "4Runner i-FORCE MAX (6) All Trims Or select individual trims TRD Off-Road i-FOR…" at bounding box center [132, 432] width 228 height 26
click at [38, 445] on label "4Runner i-FORCE MAX (6)" at bounding box center [132, 432] width 199 height 26
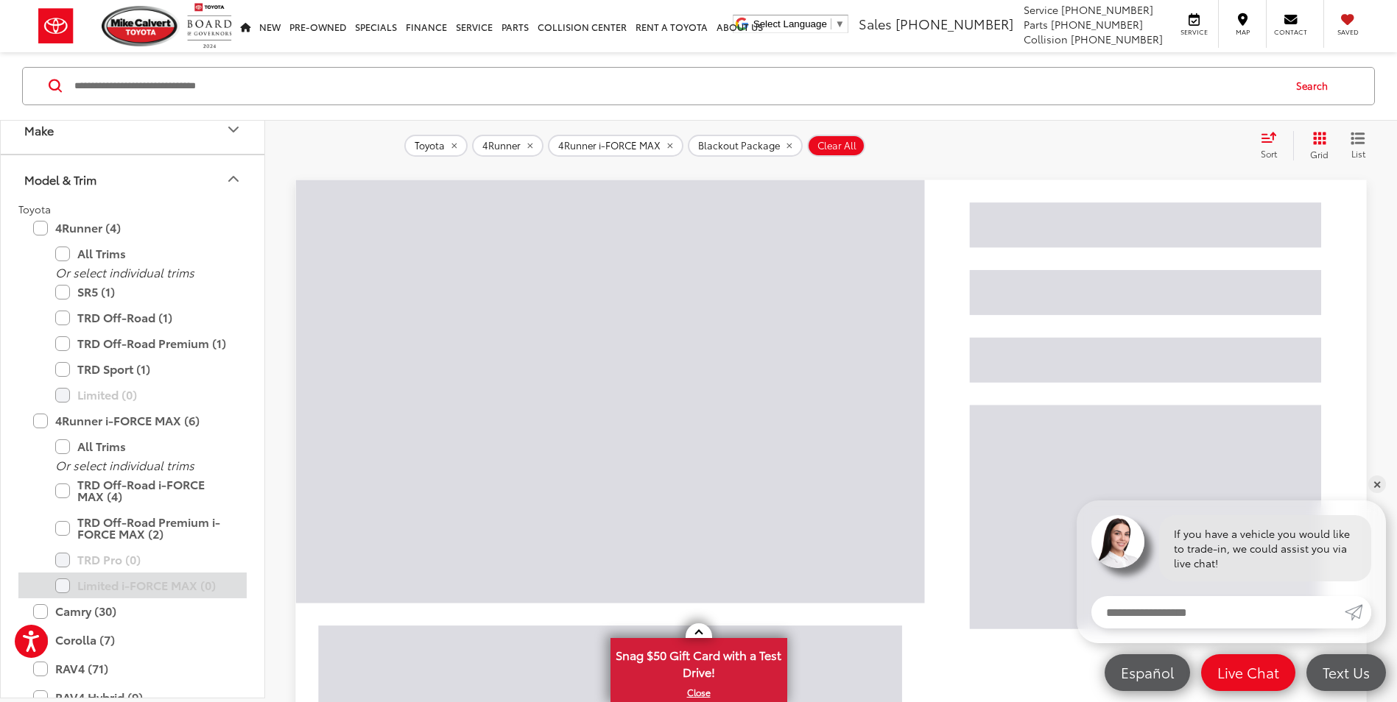
scroll to position [74, 0]
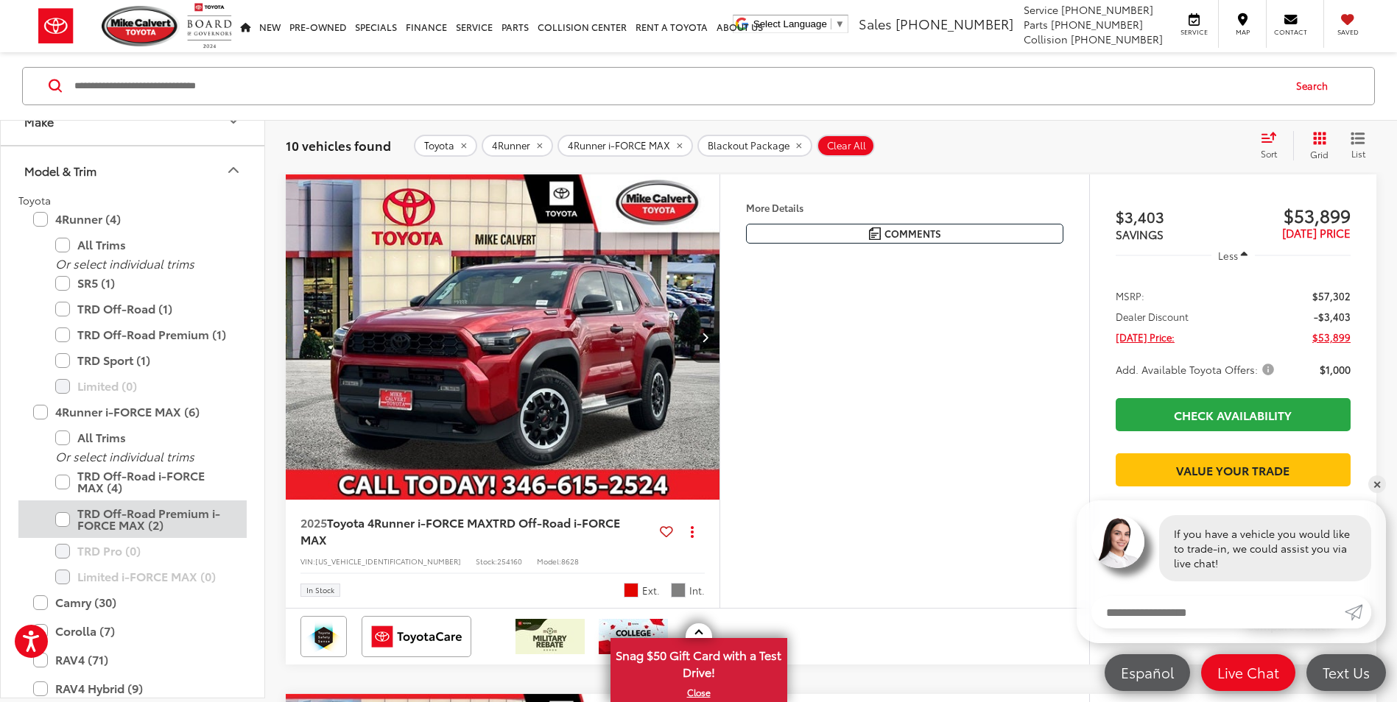
click at [64, 521] on label "TRD Off-Road Premium i-FORCE MAX (2)" at bounding box center [143, 520] width 177 height 38
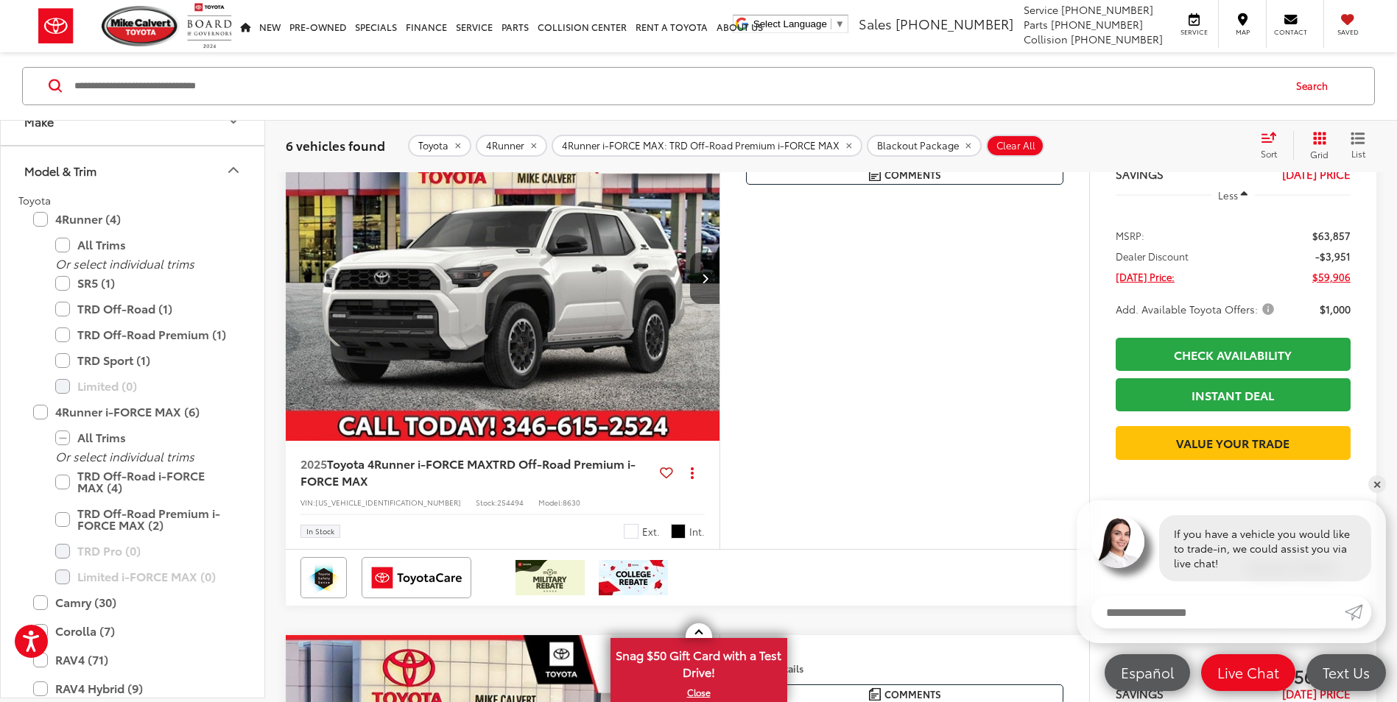
scroll to position [729, 0]
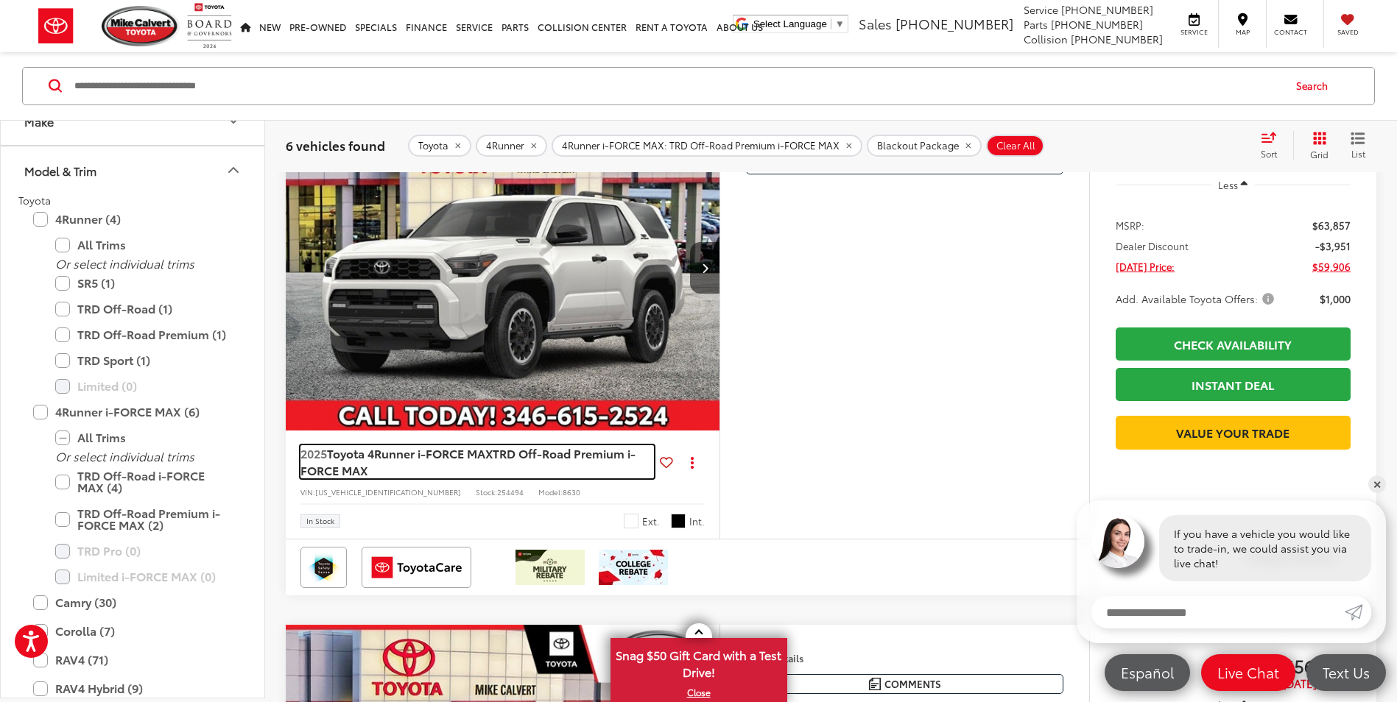
click at [451, 462] on span "Toyota 4Runner i-FORCE MAX" at bounding box center [410, 453] width 166 height 17
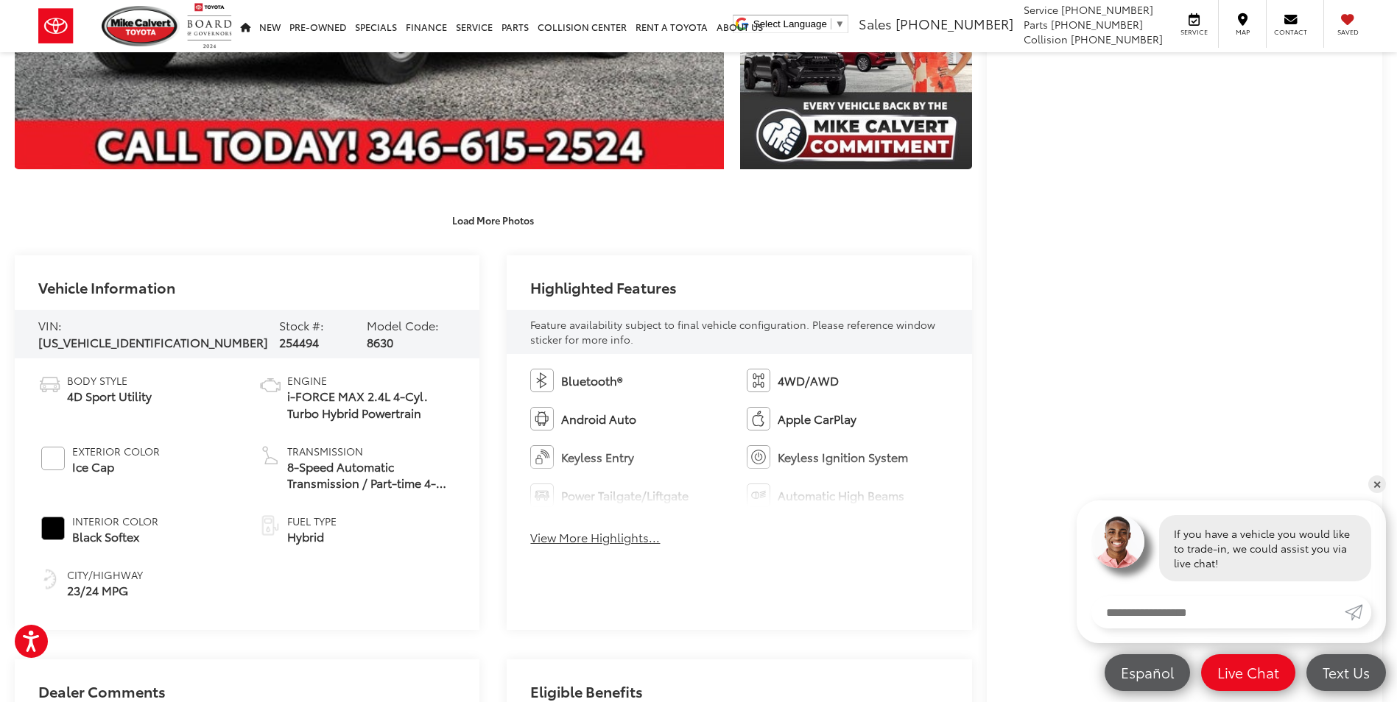
scroll to position [515, 0]
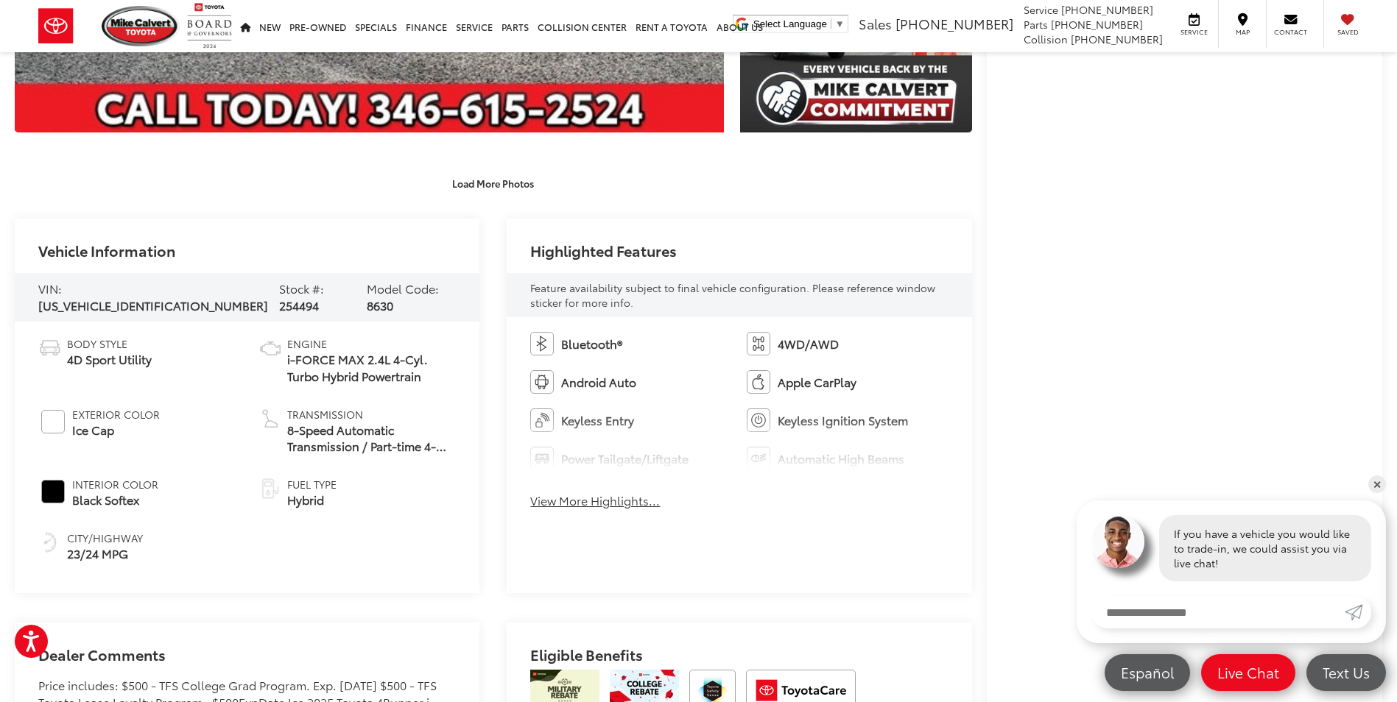
click at [585, 502] on button "View More Highlights..." at bounding box center [595, 501] width 130 height 17
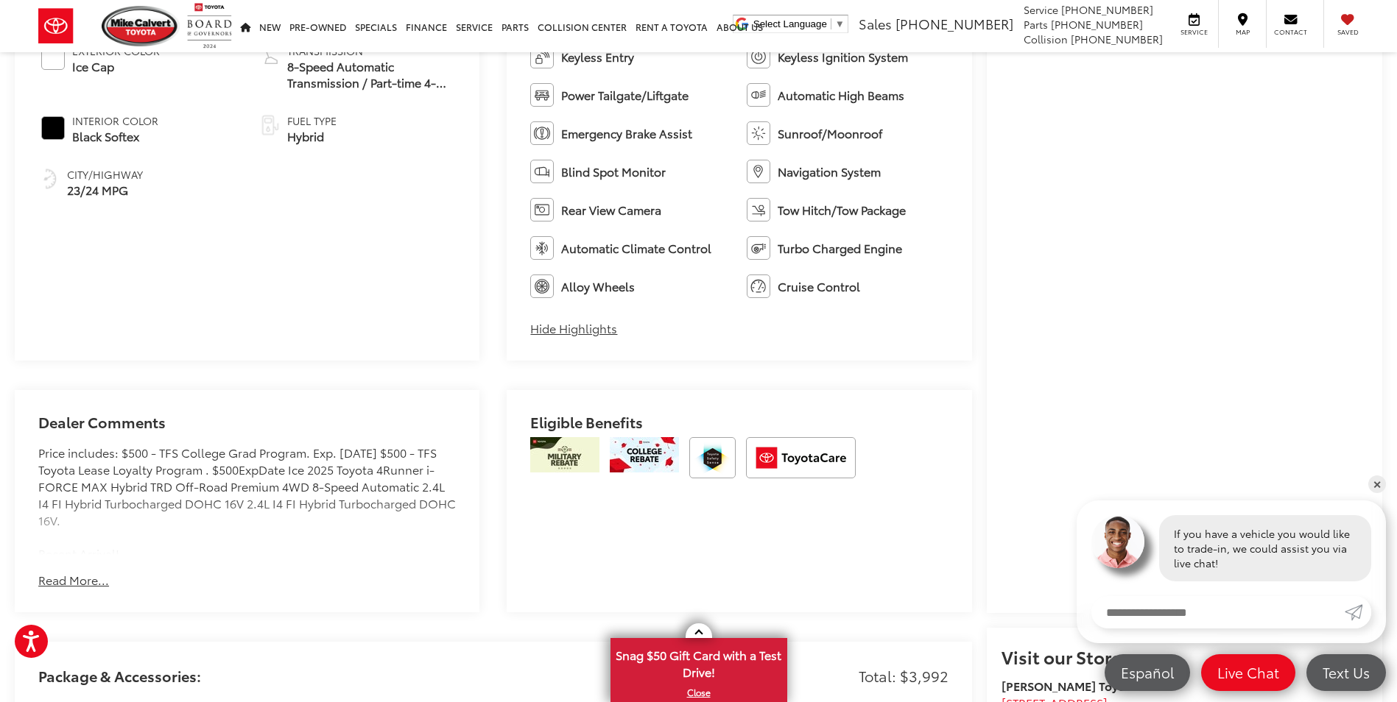
scroll to position [883, 0]
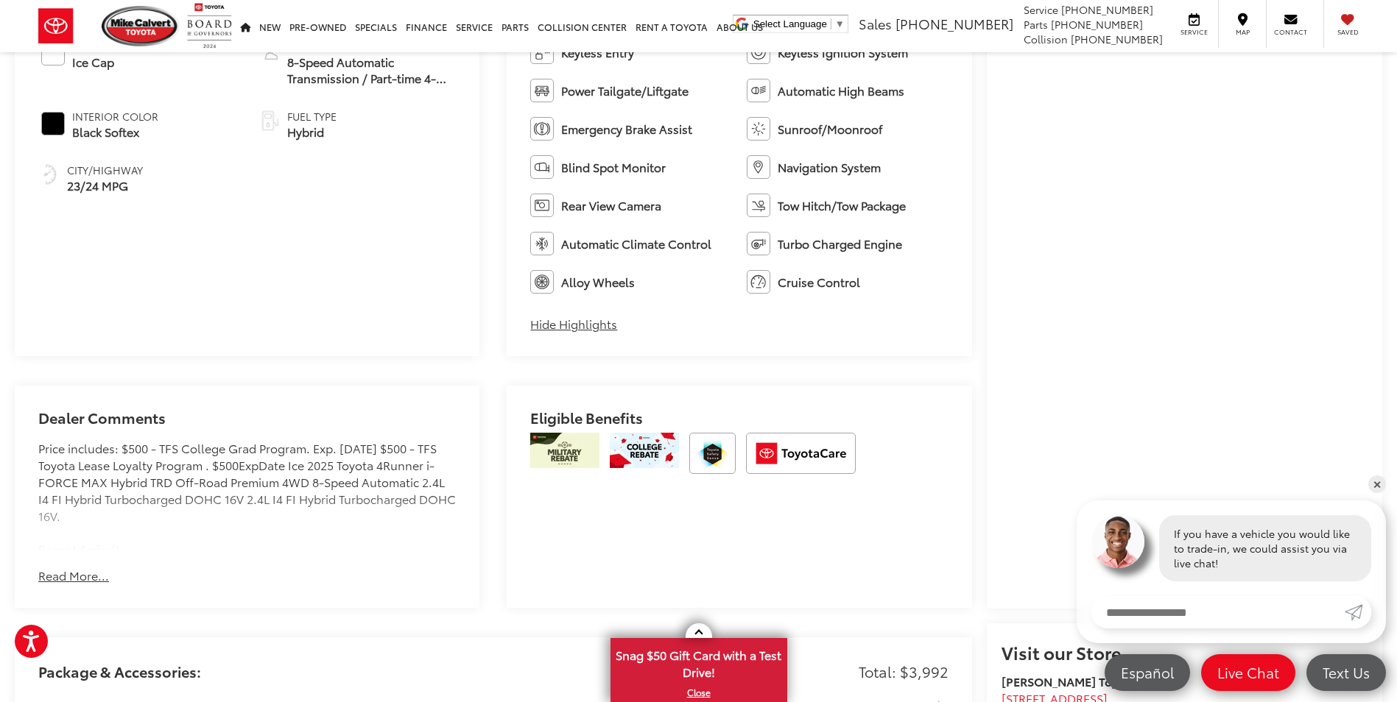
click at [82, 578] on button "Read More..." at bounding box center [73, 576] width 71 height 17
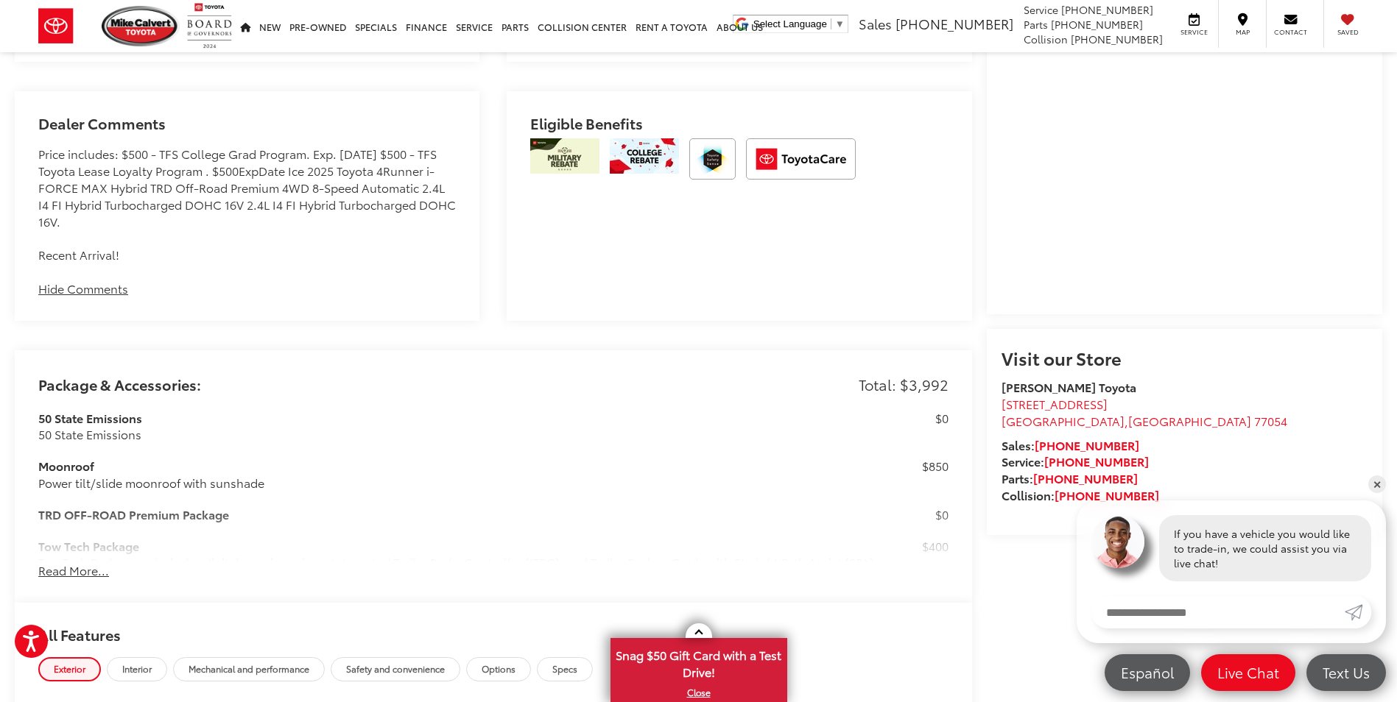
scroll to position [1399, 0]
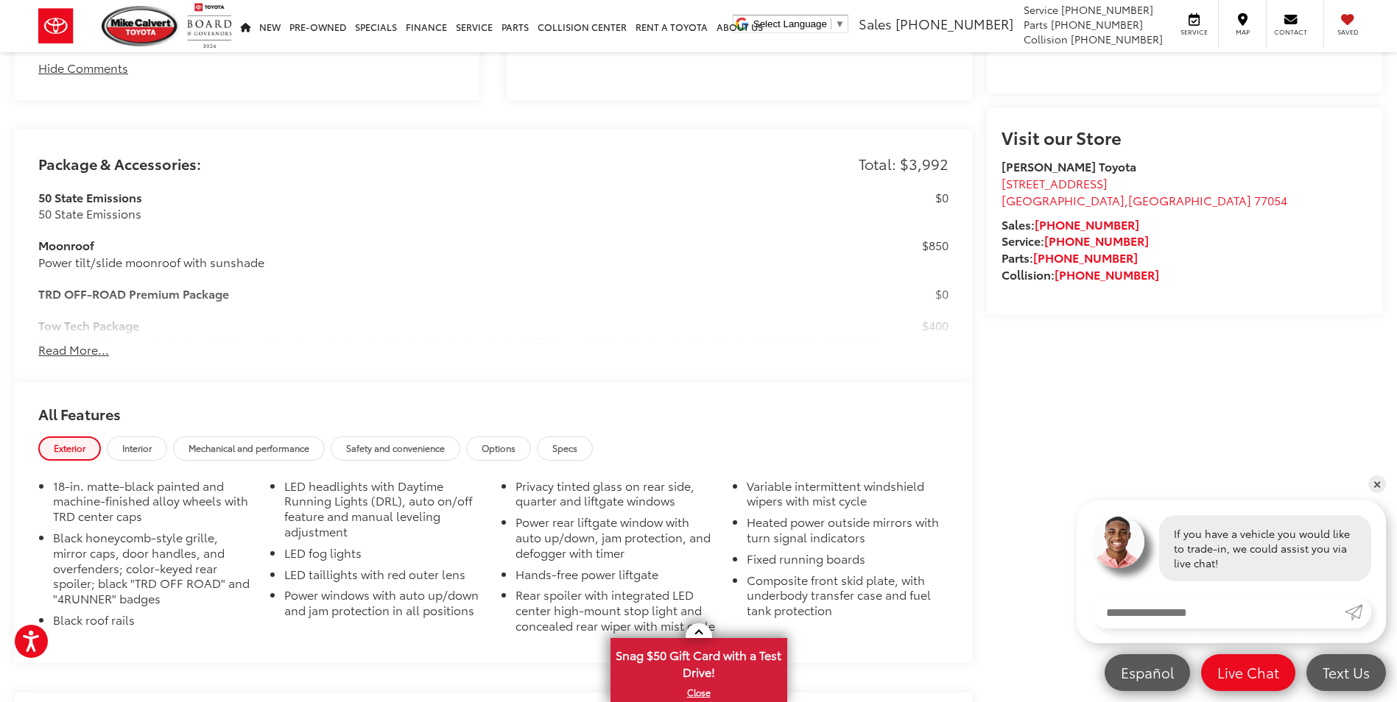
click at [85, 355] on button "Read More..." at bounding box center [73, 350] width 71 height 17
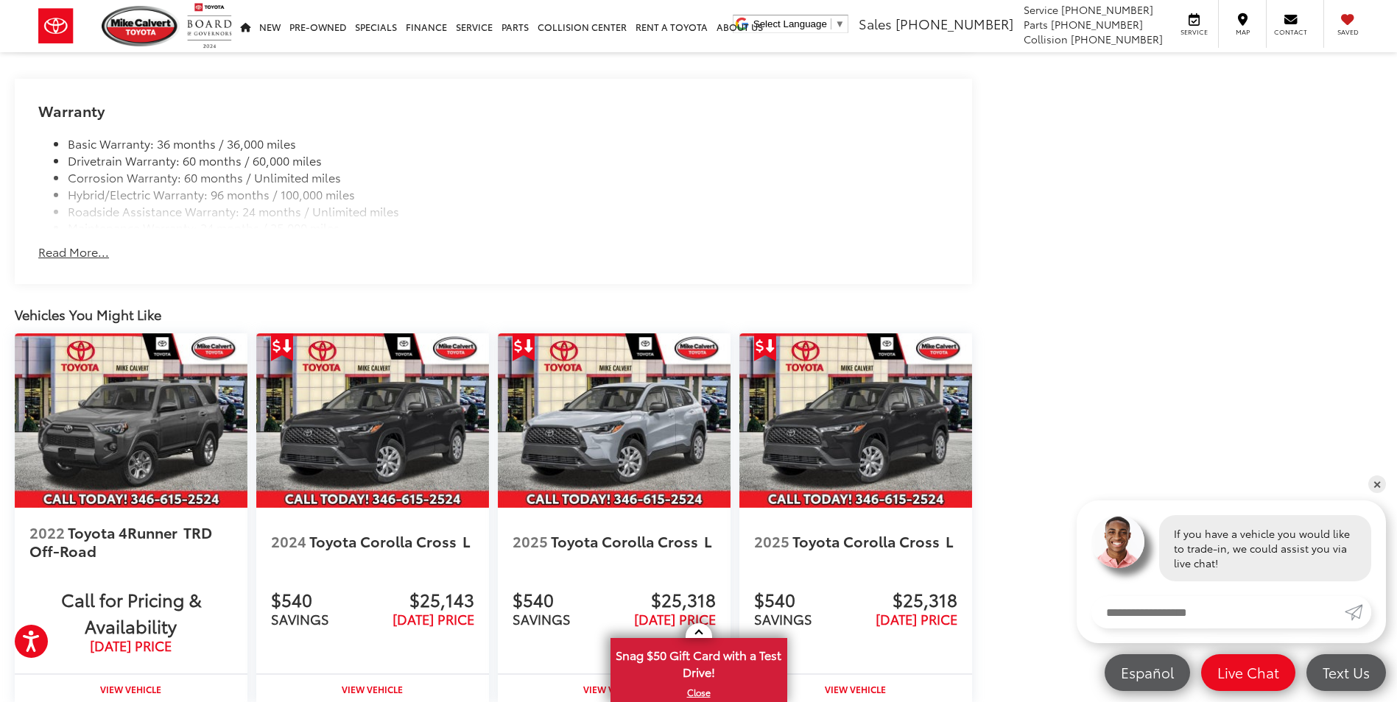
scroll to position [3496, 0]
